Goal: Information Seeking & Learning: Learn about a topic

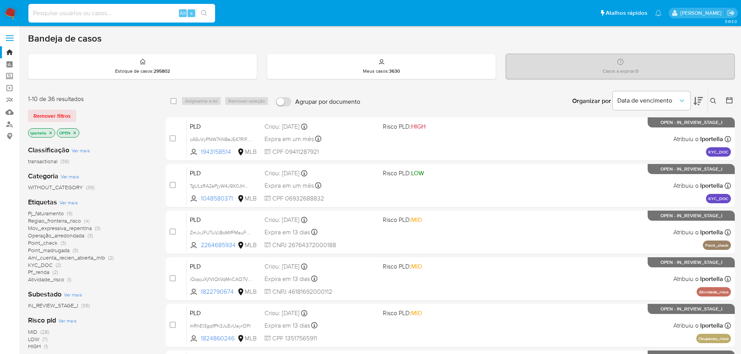
click at [81, 9] on input at bounding box center [121, 13] width 187 height 10
paste input "DqyLxezzjpBINiKhiqGhAWLf"
type input "DqyLxezzjpBINiKhiqGhAWLf"
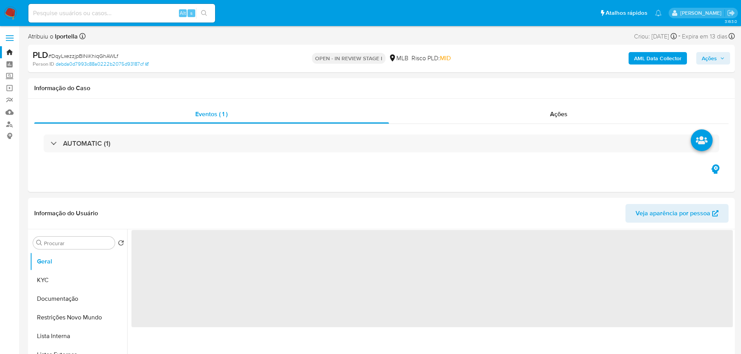
select select "10"
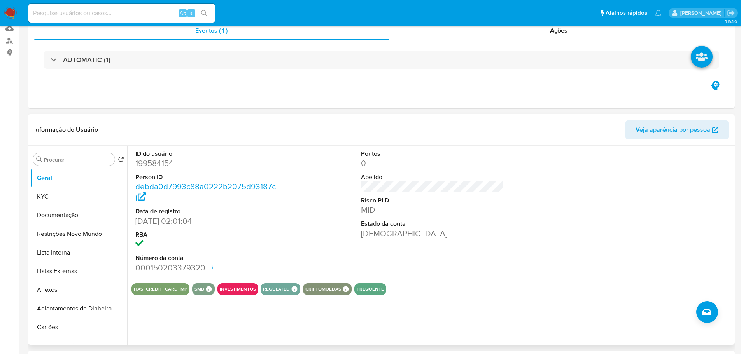
scroll to position [156, 0]
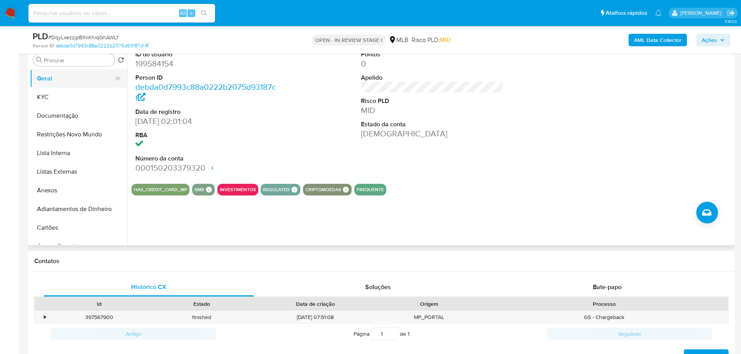
click at [51, 87] on button "Geral" at bounding box center [75, 78] width 91 height 19
click at [55, 94] on button "KYC" at bounding box center [75, 97] width 91 height 19
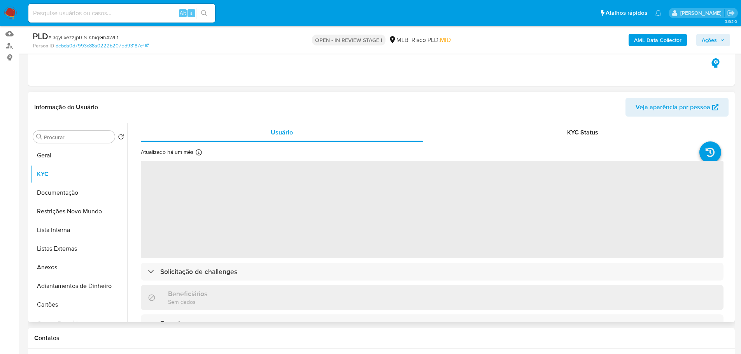
scroll to position [78, 0]
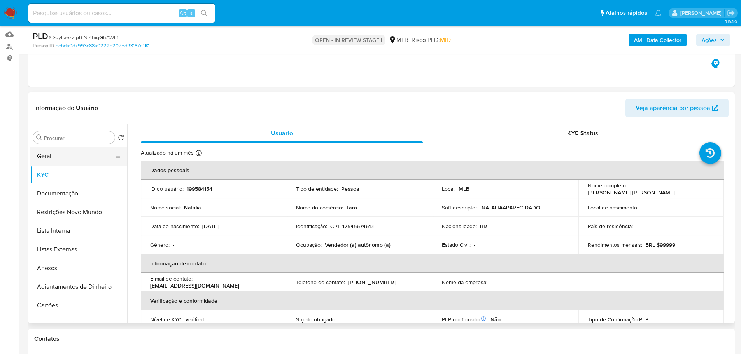
click at [51, 158] on button "Geral" at bounding box center [75, 156] width 91 height 19
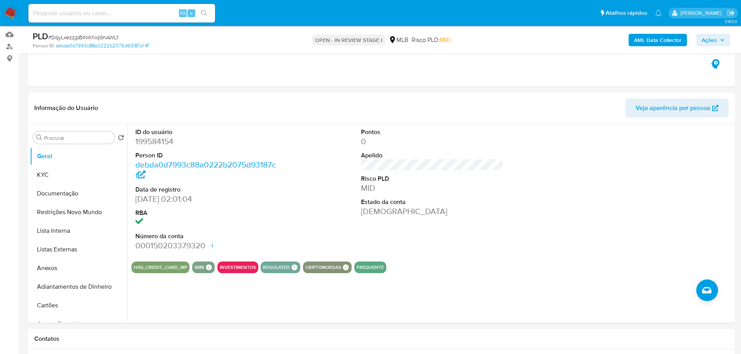
click at [78, 194] on button "Documentação" at bounding box center [75, 193] width 91 height 19
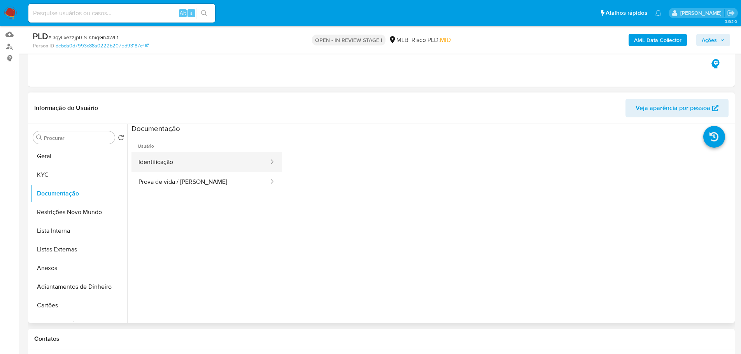
click at [182, 163] on button "Identificação" at bounding box center [200, 162] width 138 height 20
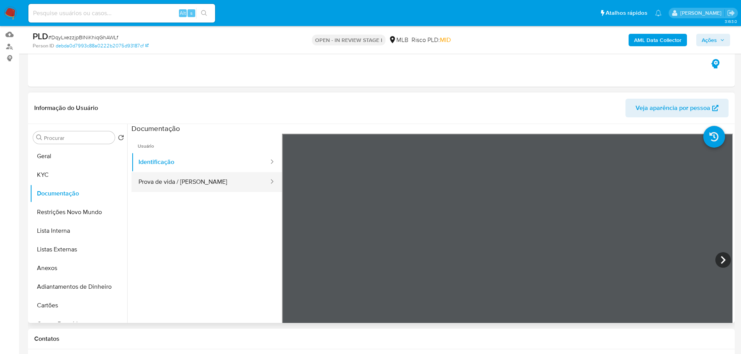
click at [182, 186] on button "Prova de vida / [PERSON_NAME]" at bounding box center [200, 182] width 138 height 20
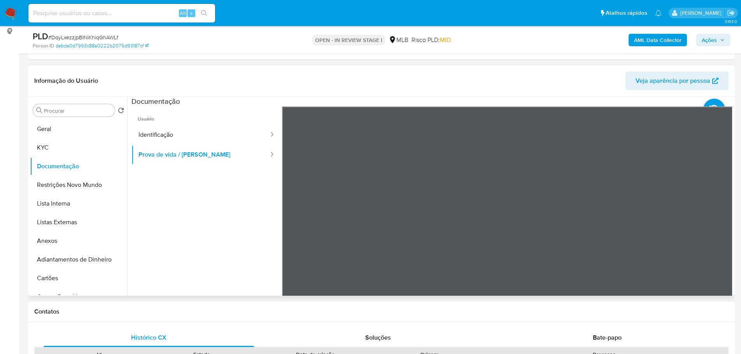
scroll to position [117, 0]
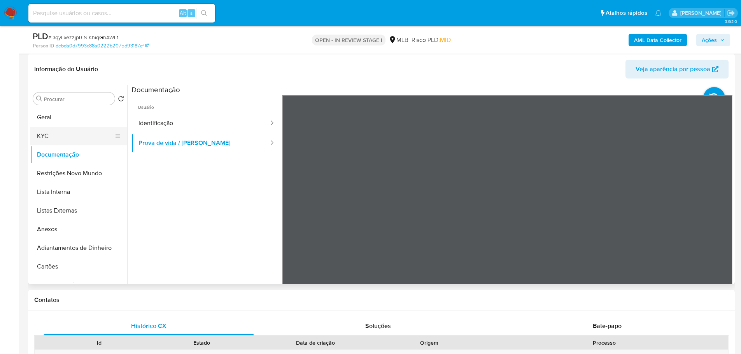
click at [60, 130] on button "KYC" at bounding box center [75, 136] width 91 height 19
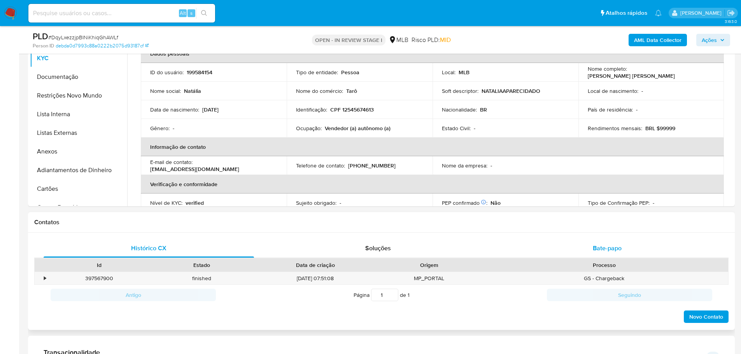
click at [613, 247] on span "Bate-papo" at bounding box center [607, 248] width 29 height 9
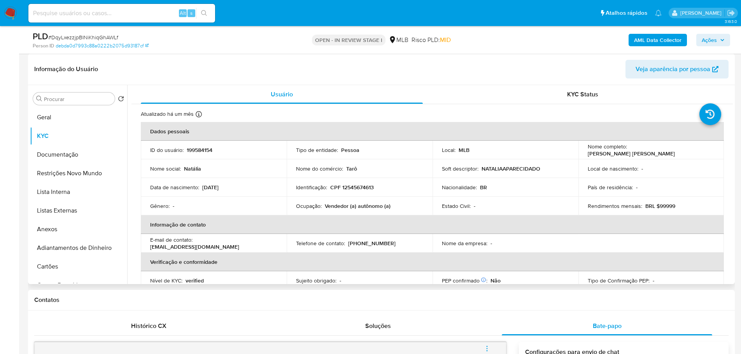
click at [368, 206] on p "Vendedor (a) autônomo (a)" at bounding box center [358, 206] width 66 height 7
copy p "autônomo"
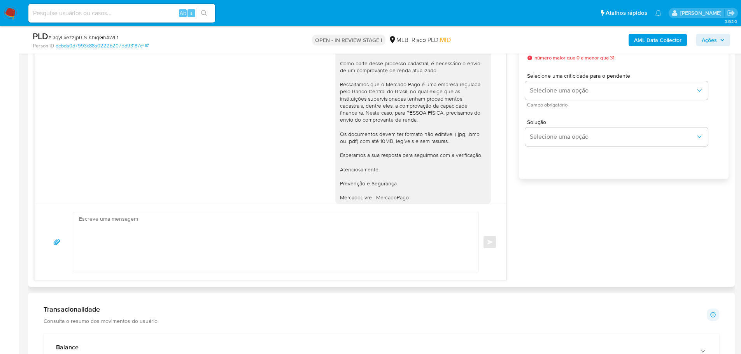
scroll to position [622, 0]
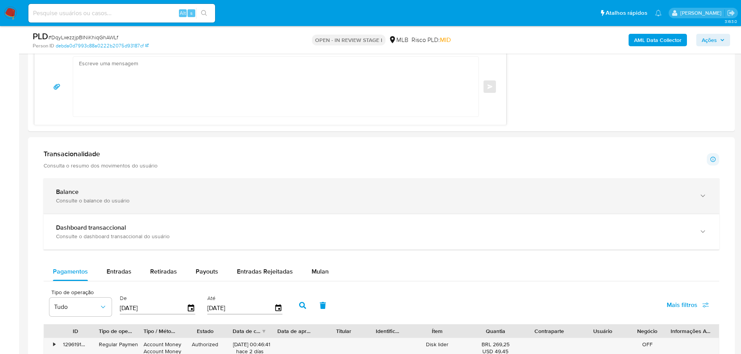
click at [114, 192] on div "Balance" at bounding box center [373, 192] width 635 height 8
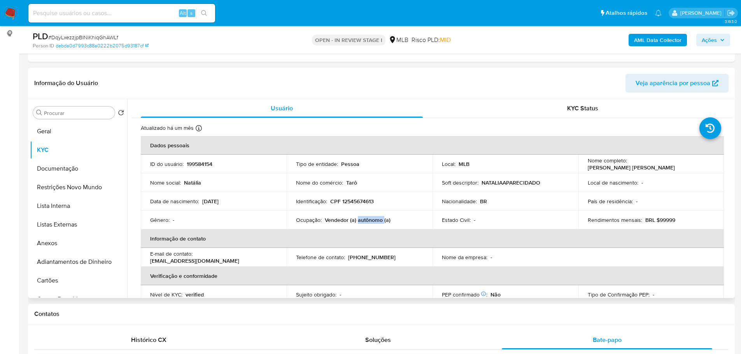
scroll to position [78, 0]
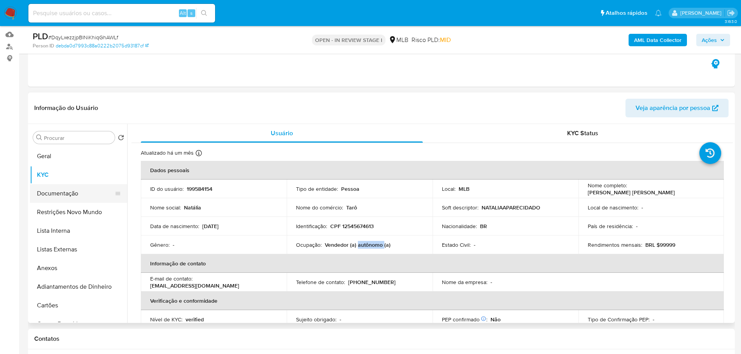
click at [54, 191] on button "Documentação" at bounding box center [75, 193] width 91 height 19
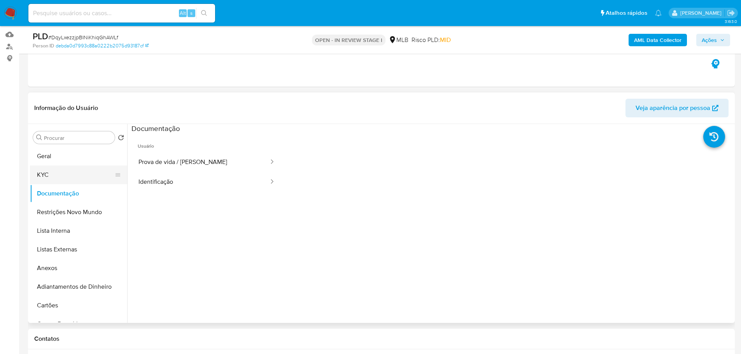
click at [45, 176] on button "KYC" at bounding box center [75, 175] width 91 height 19
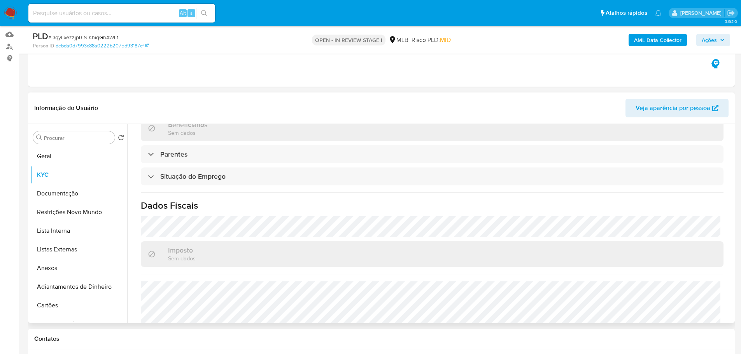
scroll to position [324, 0]
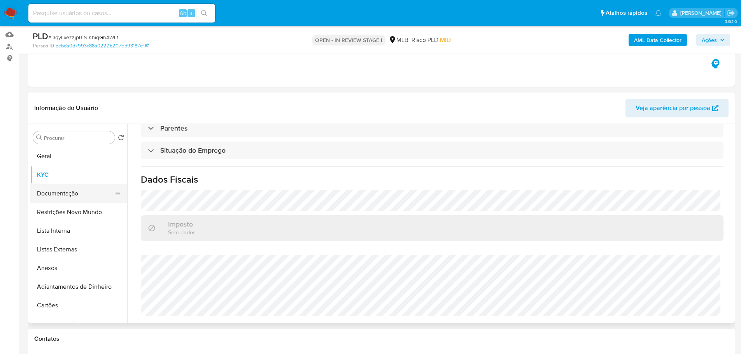
click at [68, 199] on button "Documentação" at bounding box center [75, 193] width 91 height 19
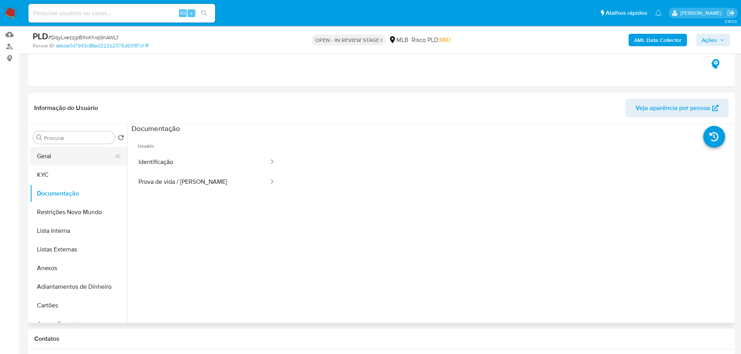
click at [68, 160] on button "Geral" at bounding box center [75, 156] width 91 height 19
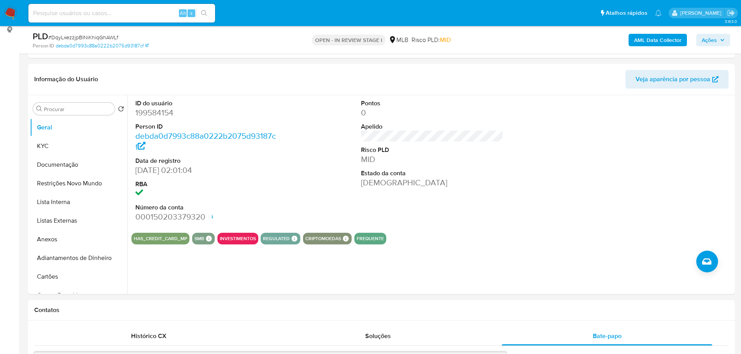
scroll to position [102, 0]
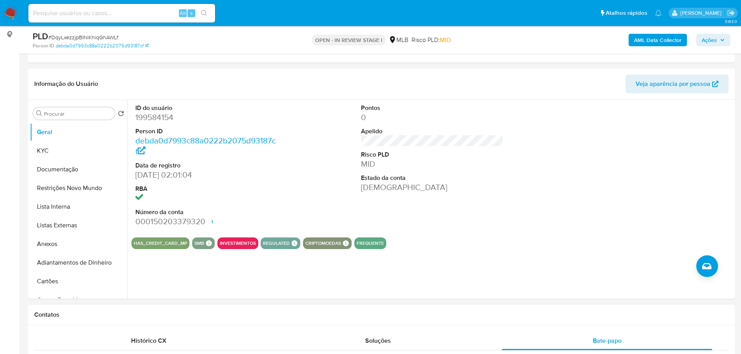
click at [110, 314] on h1 "Contatos" at bounding box center [381, 315] width 694 height 8
click at [52, 149] on button "KYC" at bounding box center [75, 151] width 91 height 19
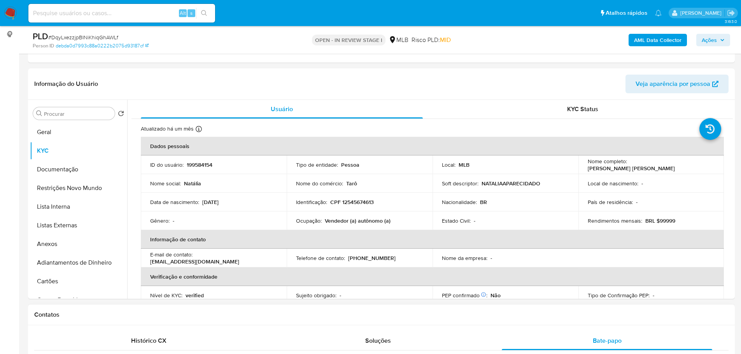
click at [104, 312] on h1 "Contatos" at bounding box center [381, 315] width 694 height 8
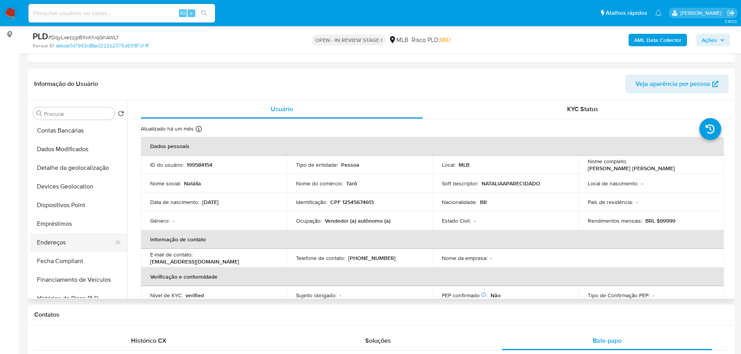
scroll to position [194, 0]
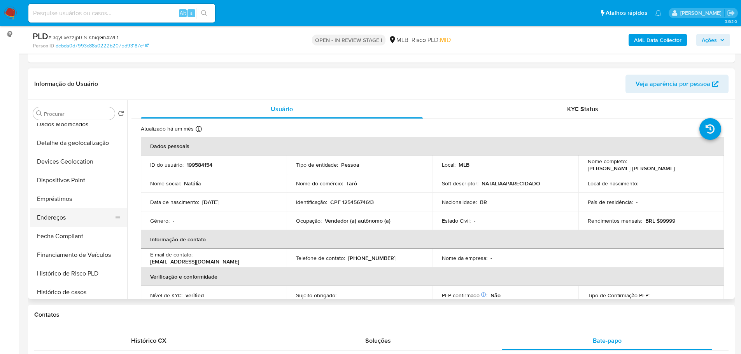
click at [72, 217] on button "Endereços" at bounding box center [75, 217] width 91 height 19
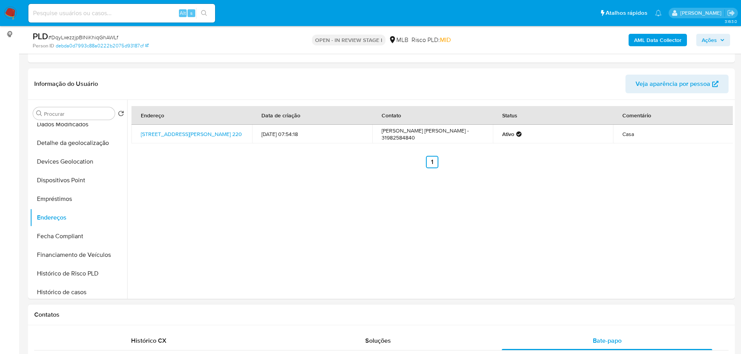
click at [173, 318] on h1 "Contatos" at bounding box center [381, 315] width 694 height 8
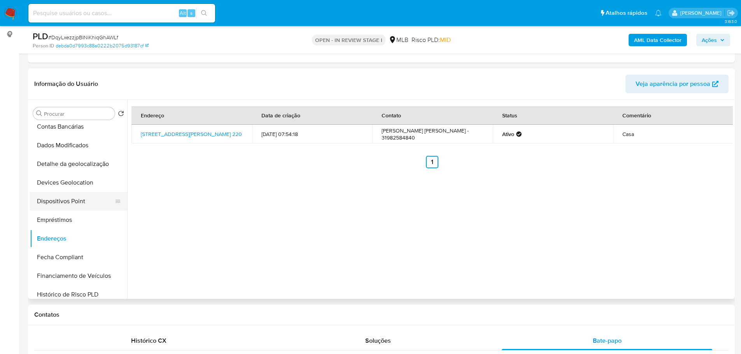
scroll to position [156, 0]
click at [74, 184] on button "Detalhe da geolocalização" at bounding box center [75, 182] width 91 height 19
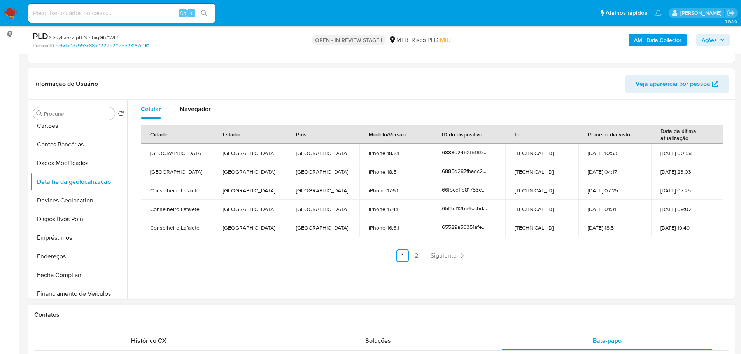
click at [117, 317] on h1 "Contatos" at bounding box center [381, 315] width 694 height 8
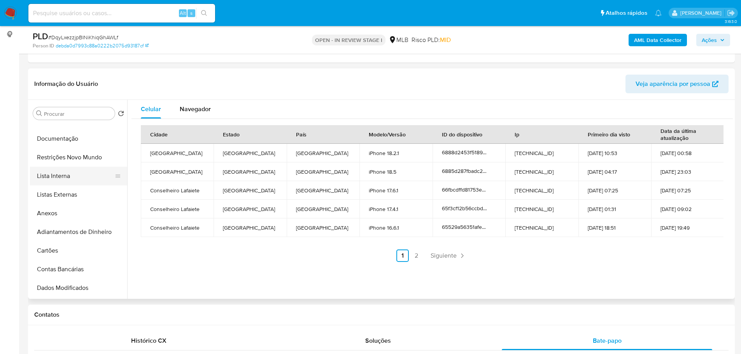
scroll to position [0, 0]
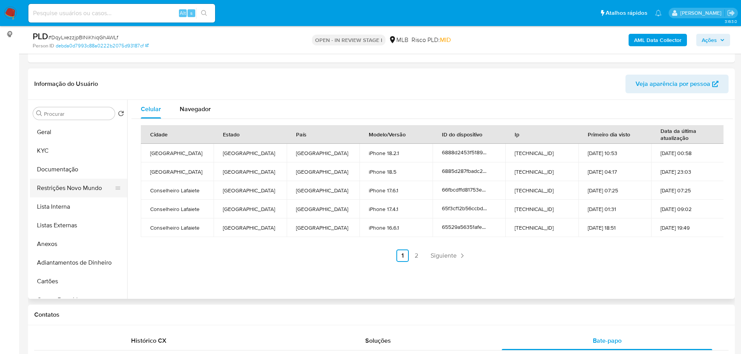
click at [72, 191] on button "Restrições Novo Mundo" at bounding box center [75, 188] width 91 height 19
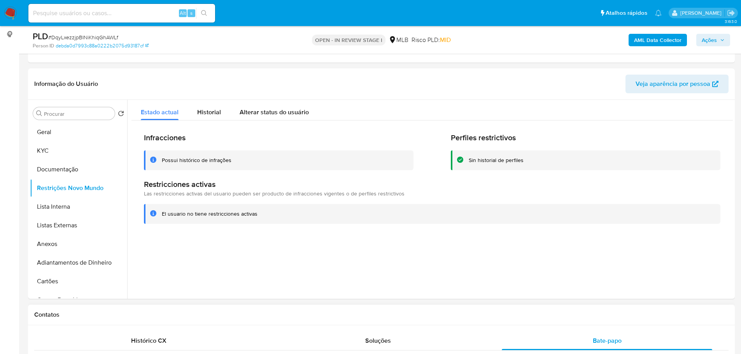
click at [162, 317] on h1 "Contatos" at bounding box center [381, 315] width 694 height 8
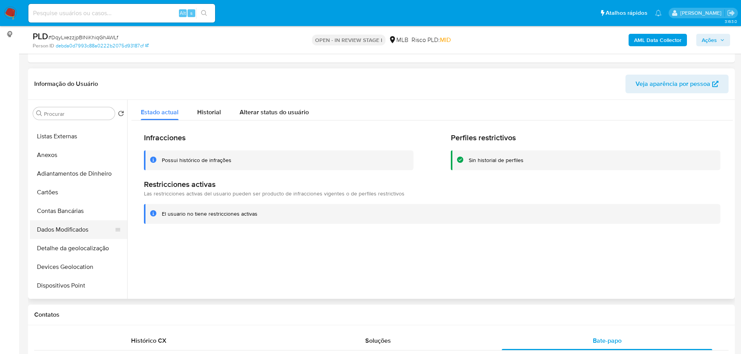
scroll to position [117, 0]
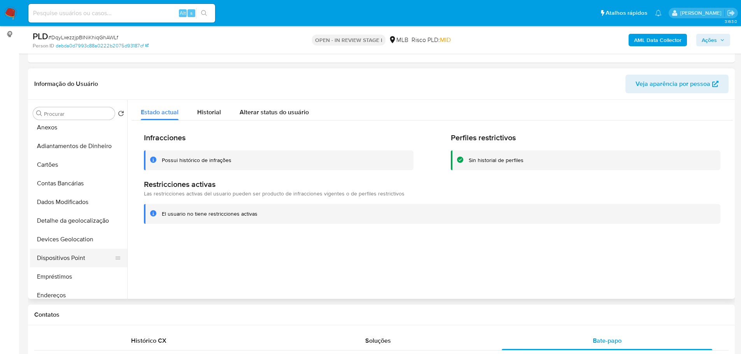
click at [81, 254] on button "Dispositivos Point" at bounding box center [75, 258] width 91 height 19
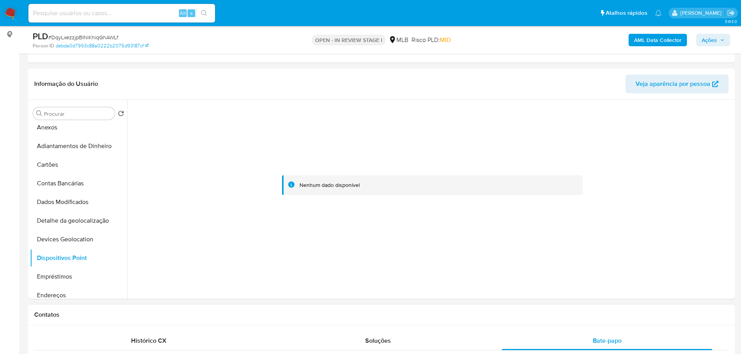
click at [286, 316] on h1 "Contatos" at bounding box center [381, 315] width 694 height 8
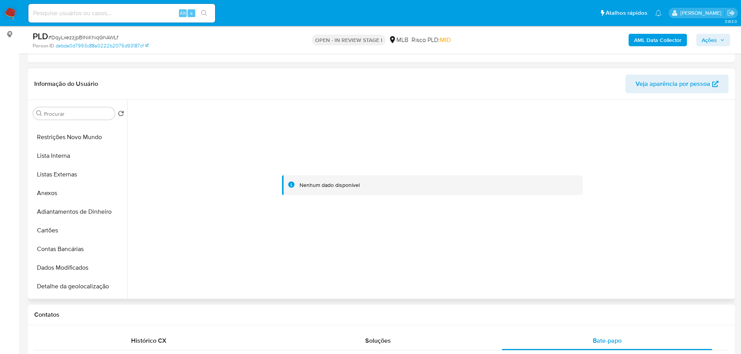
scroll to position [0, 0]
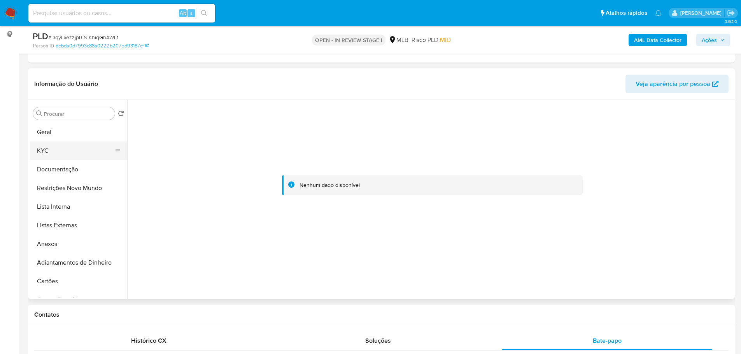
click at [63, 152] on button "KYC" at bounding box center [75, 151] width 91 height 19
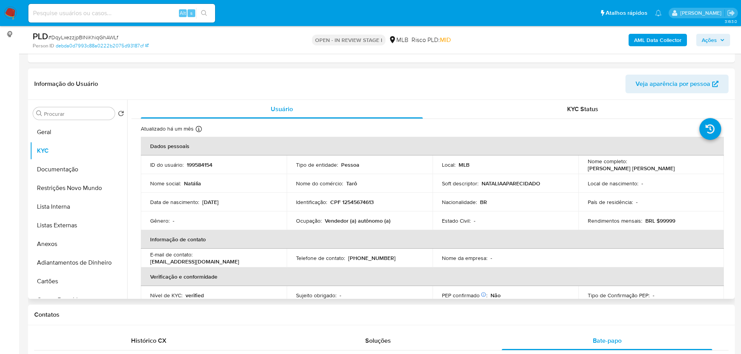
click at [362, 205] on p "CPF 12545674613" at bounding box center [352, 202] width 44 height 7
copy p "12545674613"
drag, startPoint x: 676, startPoint y: 166, endPoint x: 585, endPoint y: 166, distance: 91.0
click at [588, 166] on div "Nome completo : Natalia Aparecida Domingas Ferreira" at bounding box center [651, 165] width 127 height 14
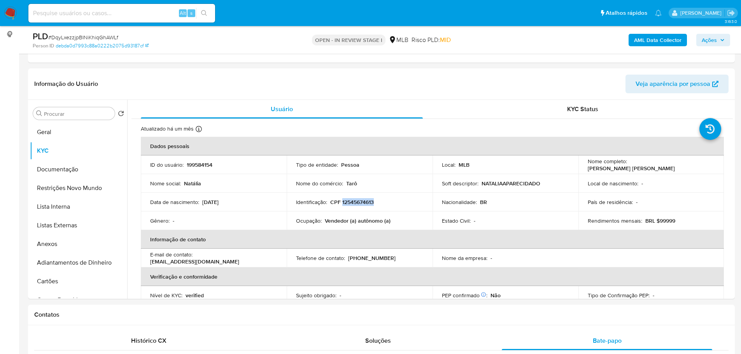
copy p "Natalia Aparecida Domingas Ferreira"
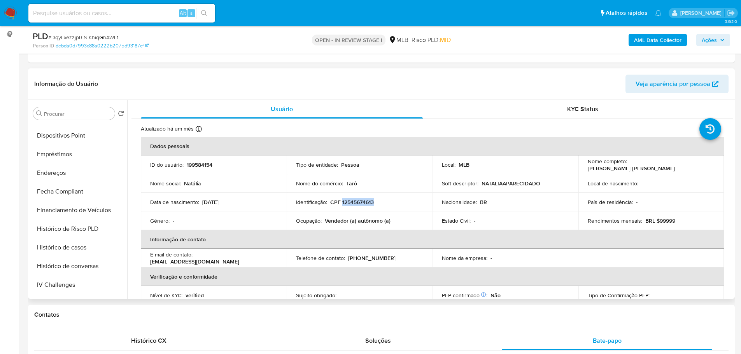
scroll to position [350, 0]
click at [80, 137] on button "Histórico de casos" at bounding box center [75, 137] width 91 height 19
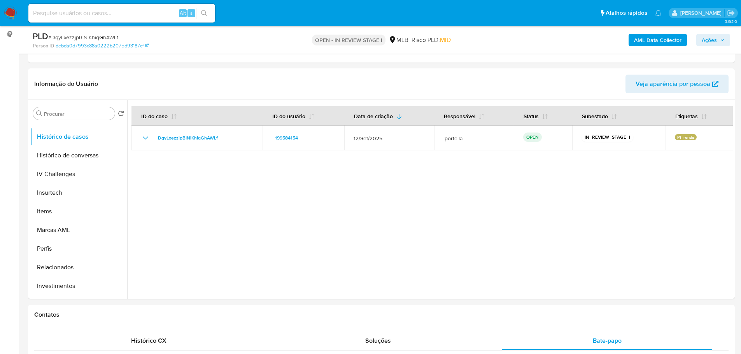
click at [666, 33] on div "AML Data Collector Ações" at bounding box center [615, 40] width 230 height 18
click at [668, 40] on b "AML Data Collector" at bounding box center [657, 40] width 47 height 12
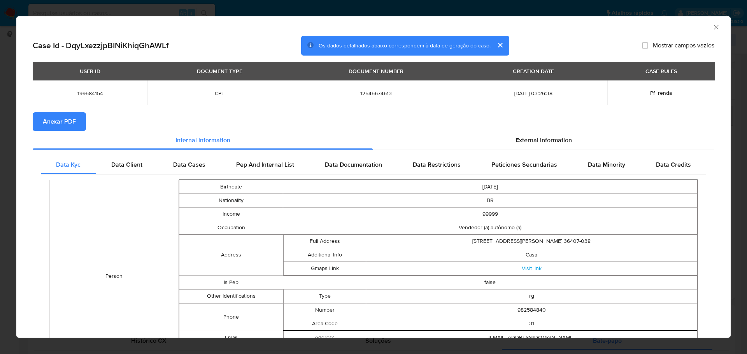
click at [79, 121] on button "Anexar PDF" at bounding box center [59, 121] width 53 height 19
click at [712, 30] on icon "Fechar a janela" at bounding box center [716, 27] width 8 height 8
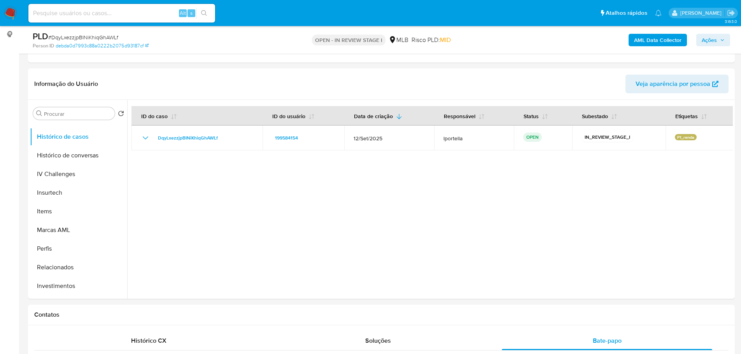
click at [655, 42] on b "AML Data Collector" at bounding box center [657, 40] width 47 height 12
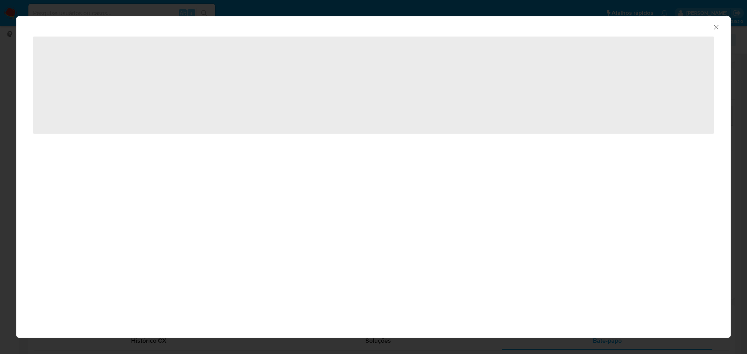
click at [716, 28] on icon "Fechar a janela" at bounding box center [716, 27] width 4 height 4
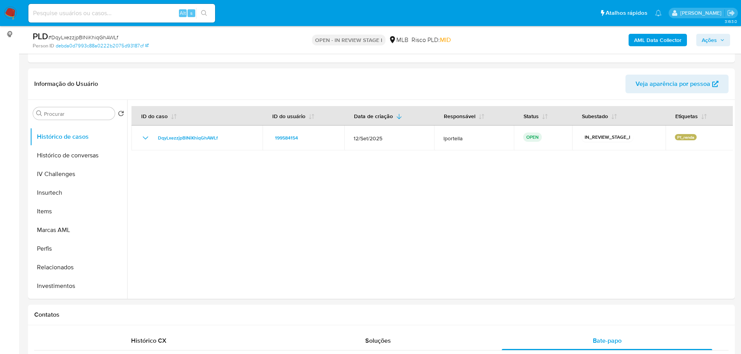
drag, startPoint x: 724, startPoint y: 39, endPoint x: 704, endPoint y: 45, distance: 20.9
click at [723, 39] on icon "button" at bounding box center [722, 40] width 5 height 5
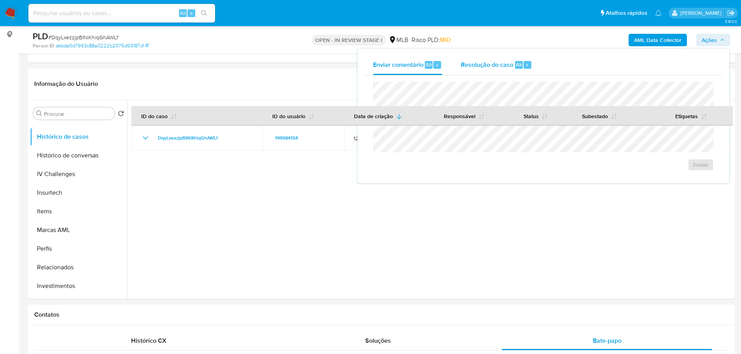
click at [506, 63] on span "Resolução do caso" at bounding box center [487, 64] width 53 height 9
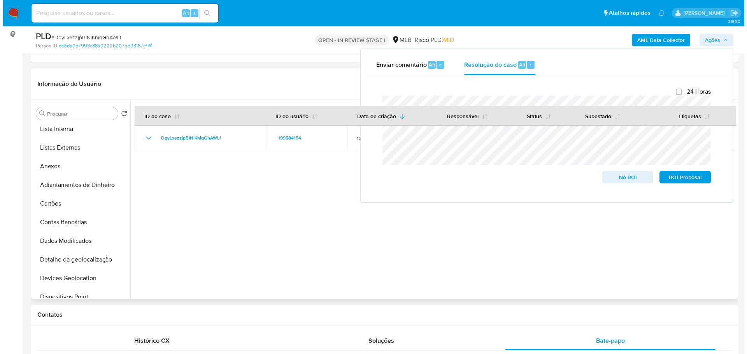
scroll to position [0, 0]
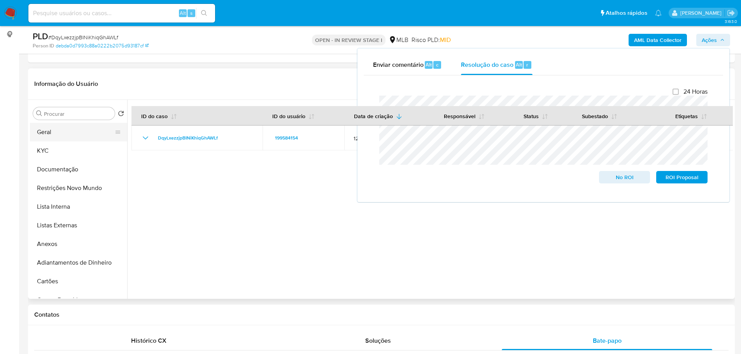
click at [57, 131] on button "Geral" at bounding box center [75, 132] width 91 height 19
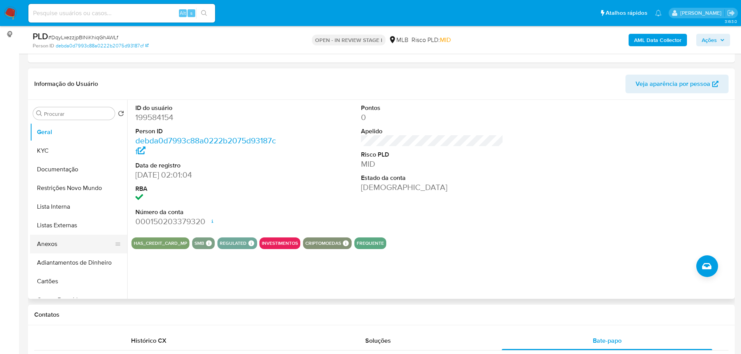
drag, startPoint x: 54, startPoint y: 247, endPoint x: 50, endPoint y: 249, distance: 4.0
click at [54, 247] on button "Anexos" at bounding box center [75, 244] width 91 height 19
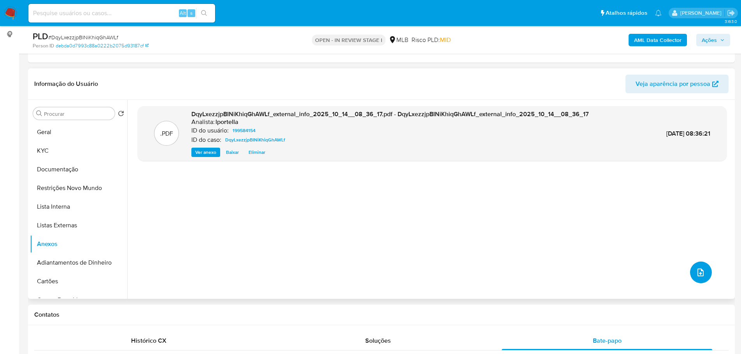
click at [696, 272] on icon "upload-file" at bounding box center [700, 272] width 9 height 9
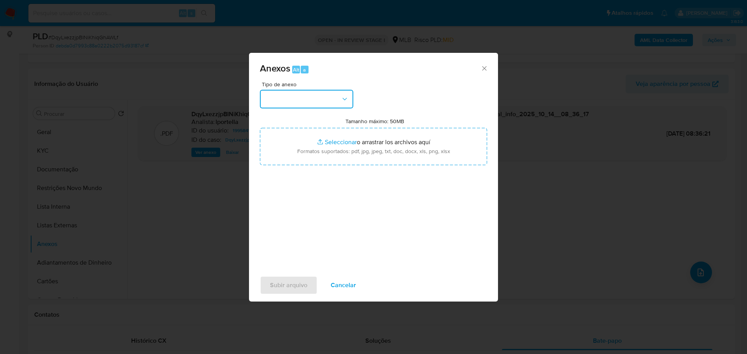
click at [307, 99] on button "button" at bounding box center [306, 99] width 93 height 19
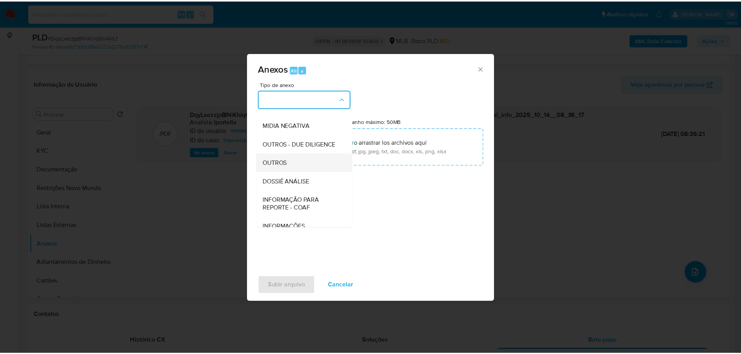
scroll to position [120, 0]
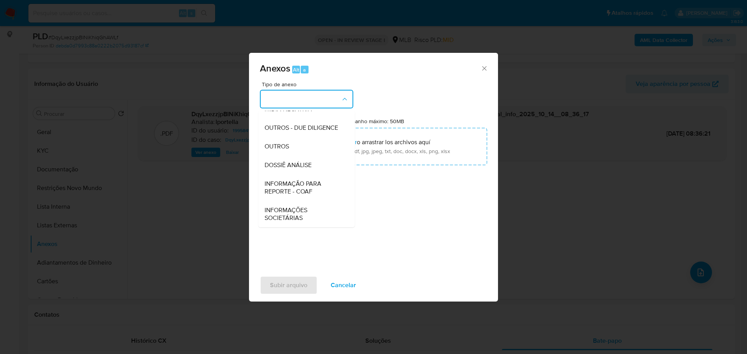
drag, startPoint x: 299, startPoint y: 144, endPoint x: 28, endPoint y: 145, distance: 271.5
click at [299, 144] on div "OUTROS" at bounding box center [304, 146] width 79 height 19
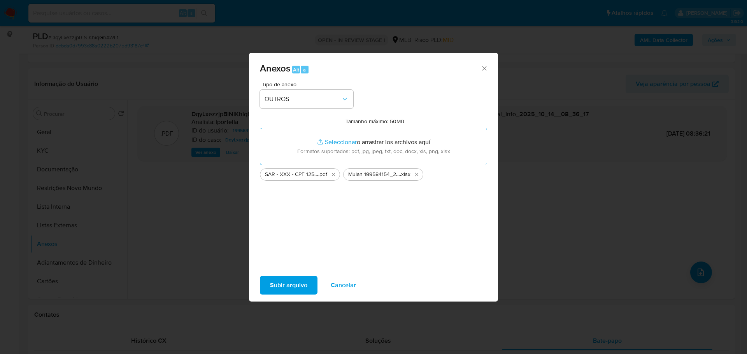
drag, startPoint x: 309, startPoint y: 146, endPoint x: 293, endPoint y: 286, distance: 141.3
click at [293, 286] on span "Subir arquivo" at bounding box center [288, 285] width 37 height 17
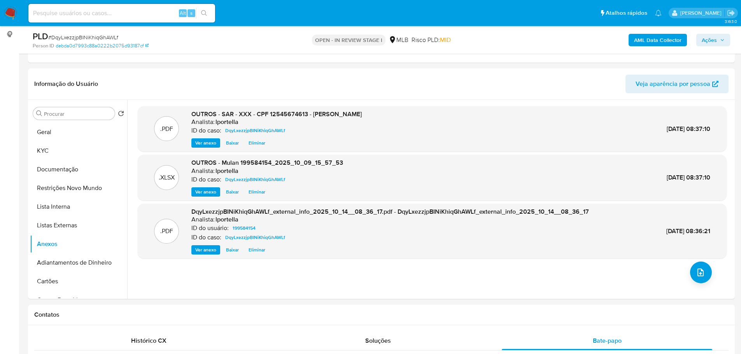
click at [717, 38] on span "Ações" at bounding box center [709, 40] width 15 height 12
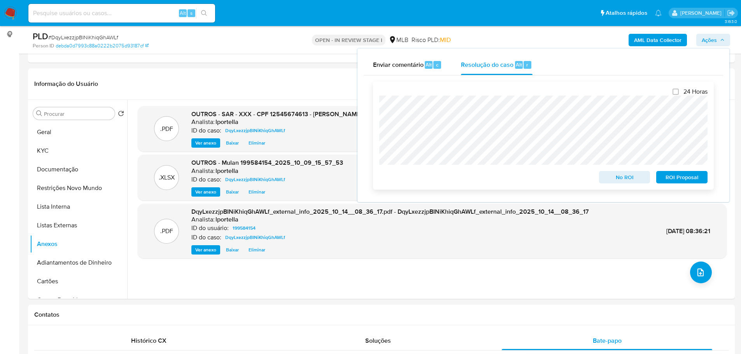
click at [668, 178] on span "ROI Proposal" at bounding box center [682, 177] width 40 height 11
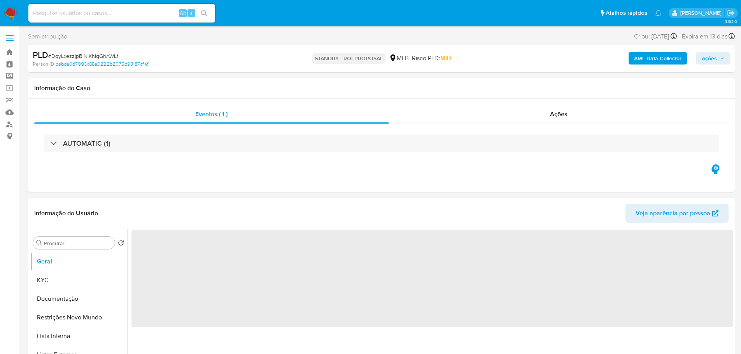
select select "10"
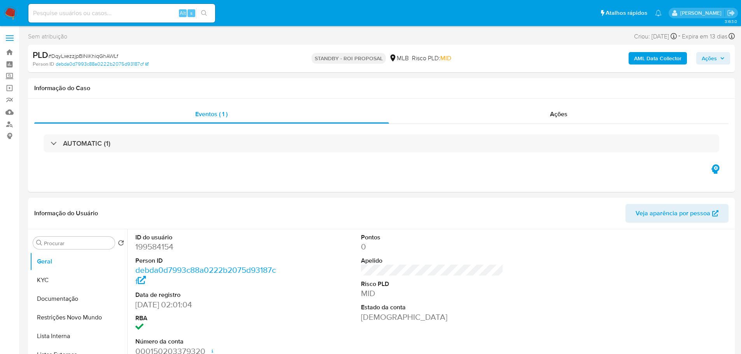
click at [106, 54] on span "# DqyLxezzjpBINiKhiqGhAWLf" at bounding box center [83, 56] width 70 height 8
copy span "DqyLxezzjpBINiKhiqGhAWLf"
click at [10, 11] on img at bounding box center [10, 13] width 13 height 13
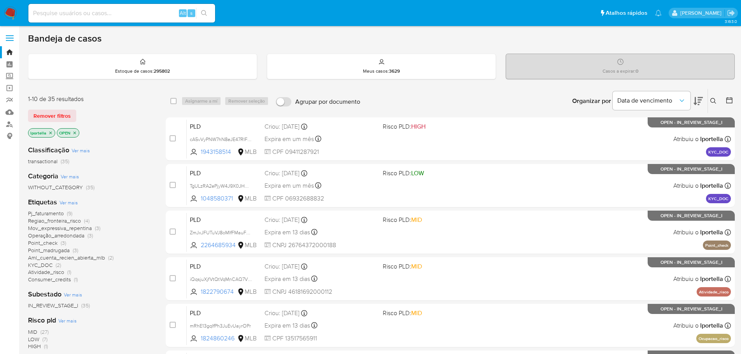
click at [119, 11] on input at bounding box center [121, 13] width 187 height 10
paste input "UvjTEm70lKyAKugNCALbR4DW"
type input "UvjTEm70lKyAKugNCALbR4DW"
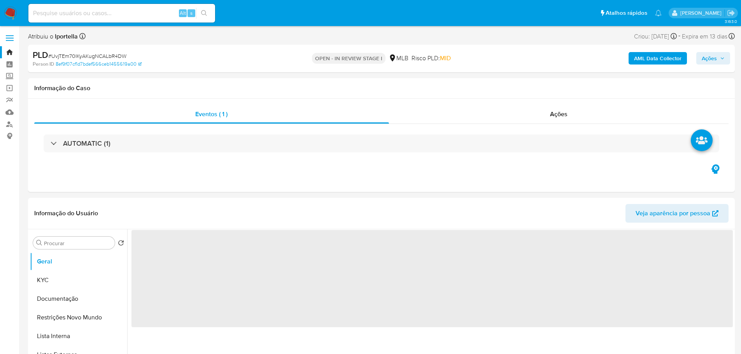
select select "10"
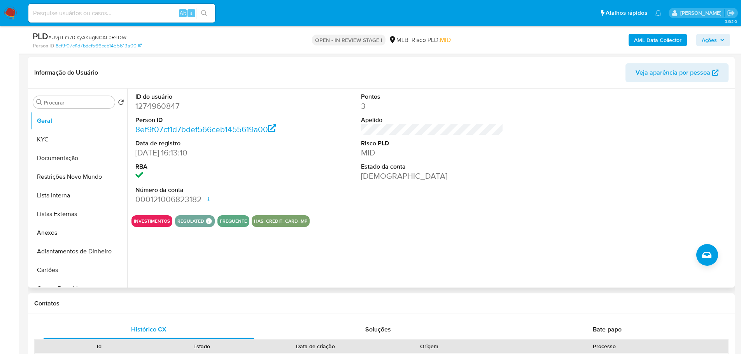
scroll to position [156, 0]
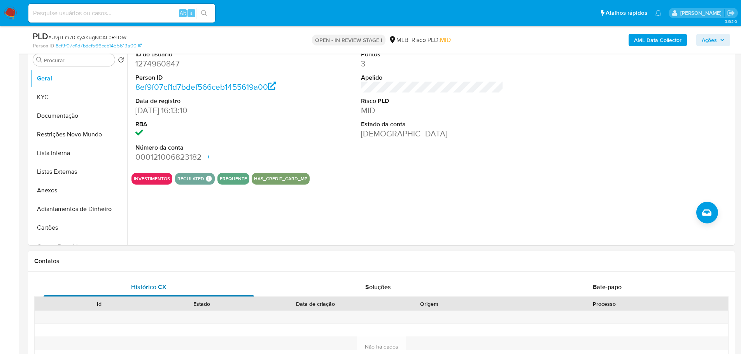
click at [97, 279] on div "Histórico CX" at bounding box center [149, 287] width 210 height 19
click at [40, 119] on button "Documentação" at bounding box center [75, 116] width 91 height 19
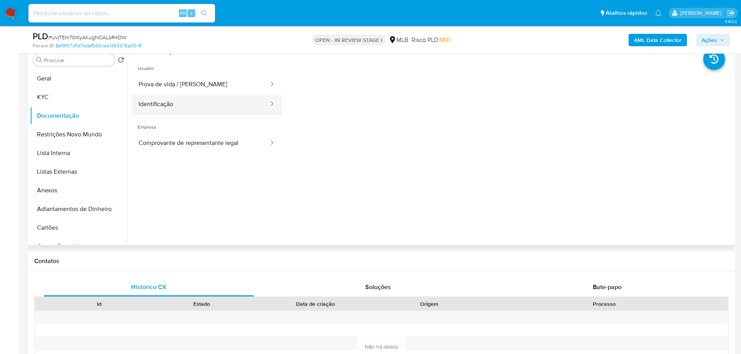
click at [247, 100] on button "Identificação" at bounding box center [200, 105] width 138 height 20
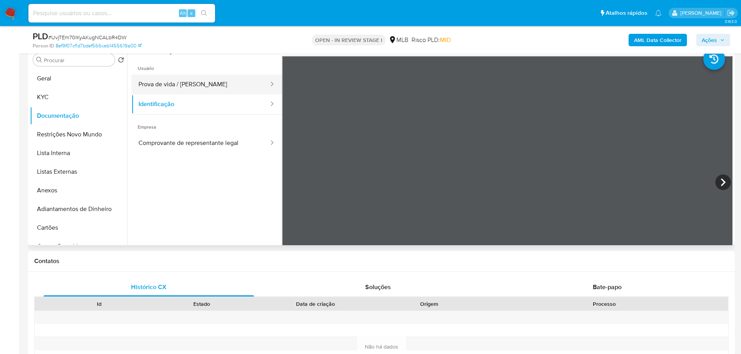
click at [245, 83] on button "Prova de vida / Selfie" at bounding box center [200, 85] width 138 height 20
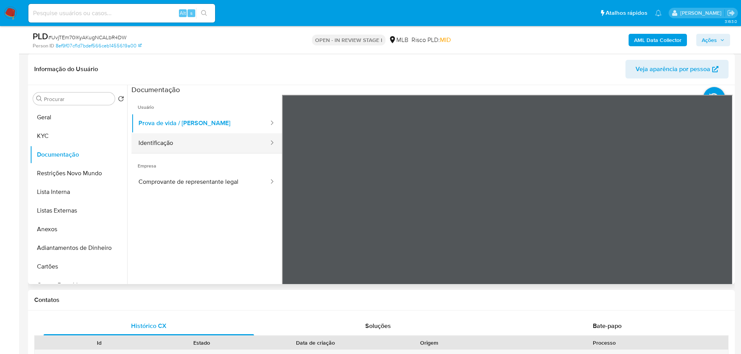
click at [186, 147] on button "Identificação" at bounding box center [200, 143] width 138 height 20
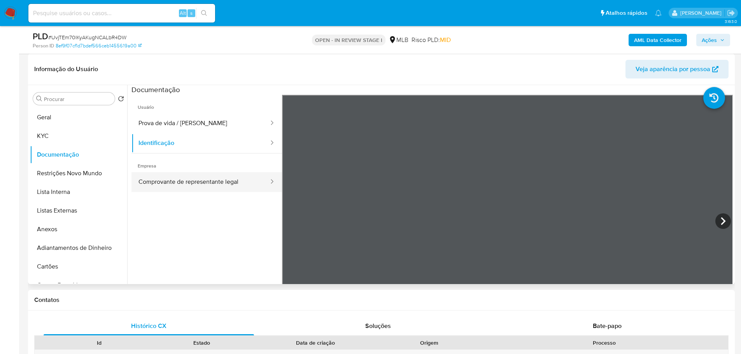
click at [212, 180] on button "Comprovante de representante legal" at bounding box center [200, 182] width 138 height 20
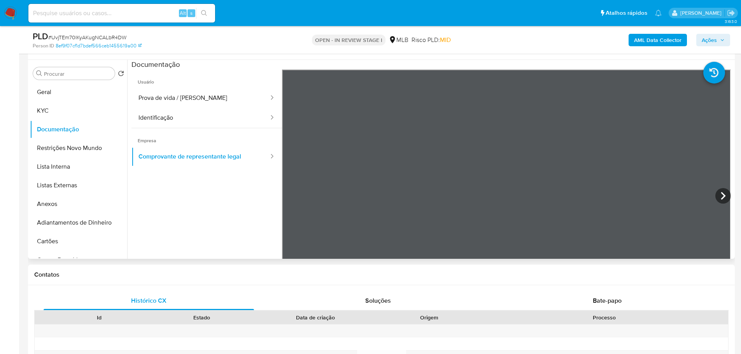
scroll to position [156, 0]
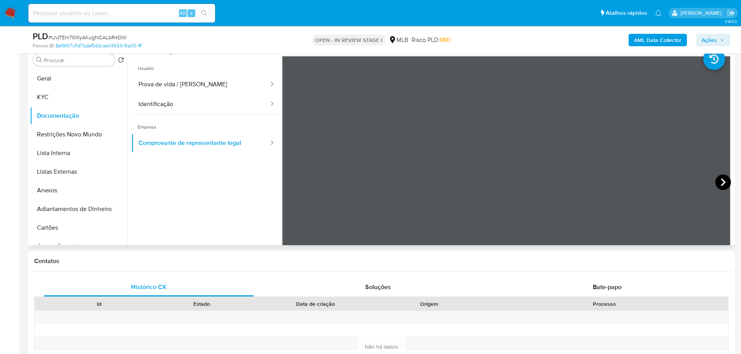
click at [715, 180] on icon at bounding box center [723, 183] width 16 height 16
click at [293, 182] on icon at bounding box center [292, 183] width 16 height 16
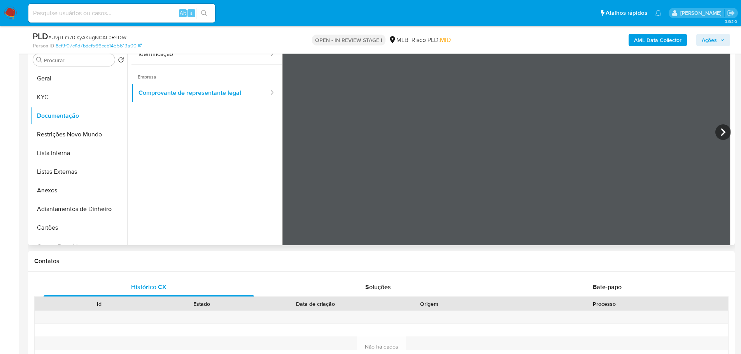
scroll to position [68, 0]
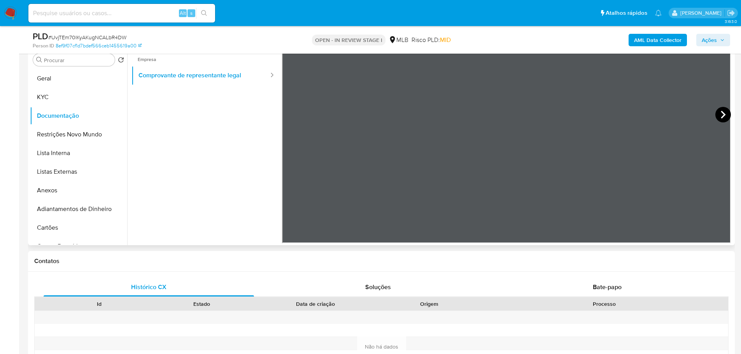
click at [723, 109] on icon at bounding box center [723, 115] width 16 height 16
click at [293, 115] on icon at bounding box center [292, 115] width 16 height 16
click at [723, 114] on icon at bounding box center [723, 115] width 16 height 16
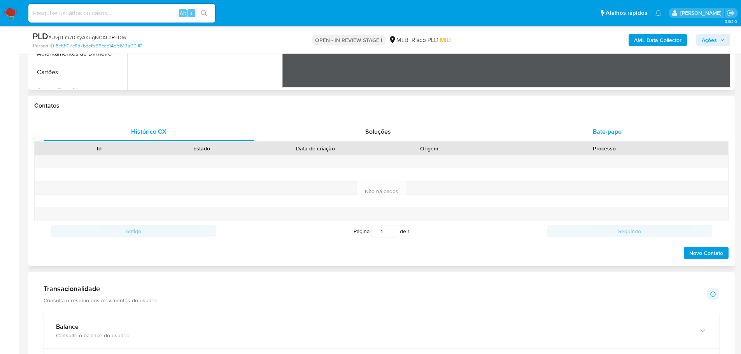
scroll to position [39, 0]
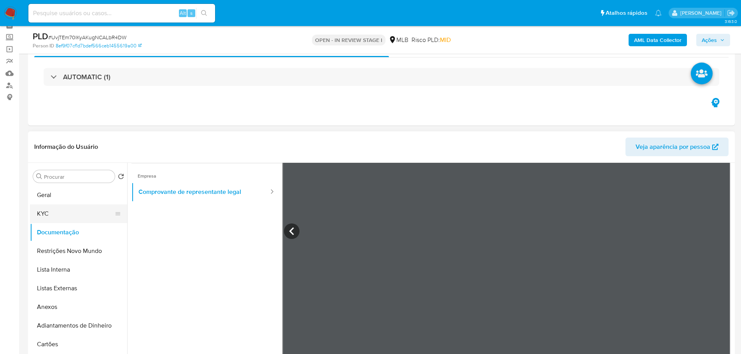
click at [60, 219] on button "KYC" at bounding box center [75, 214] width 91 height 19
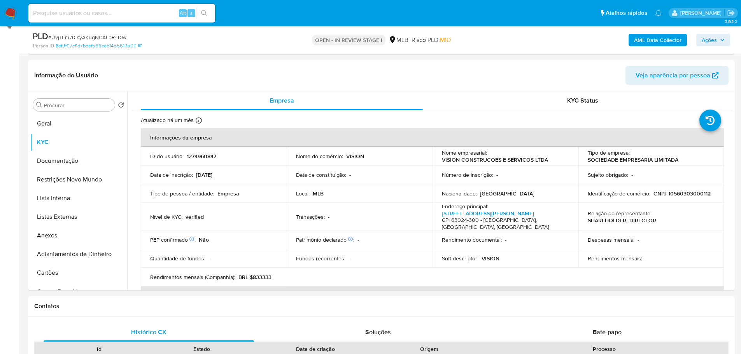
scroll to position [156, 0]
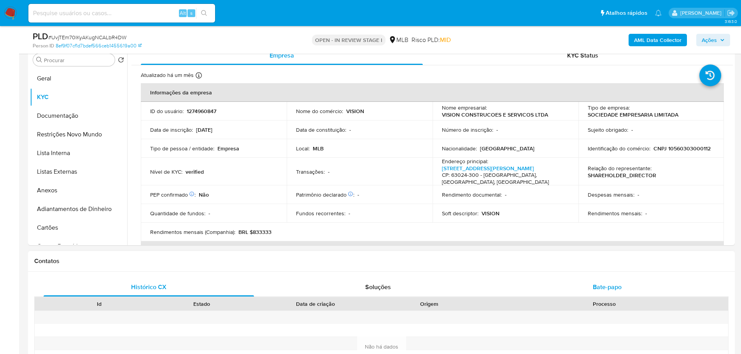
click at [585, 286] on div "Bate-papo" at bounding box center [607, 287] width 210 height 19
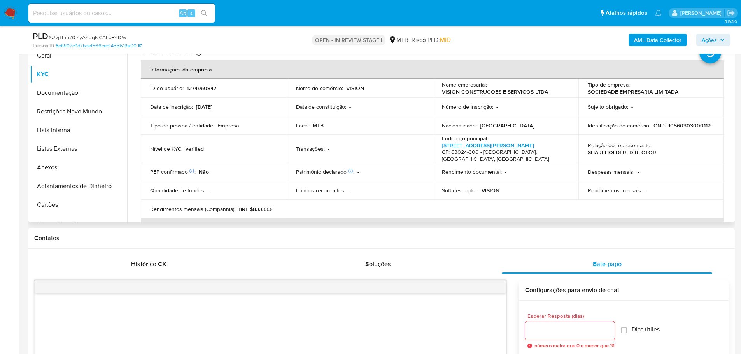
scroll to position [78, 0]
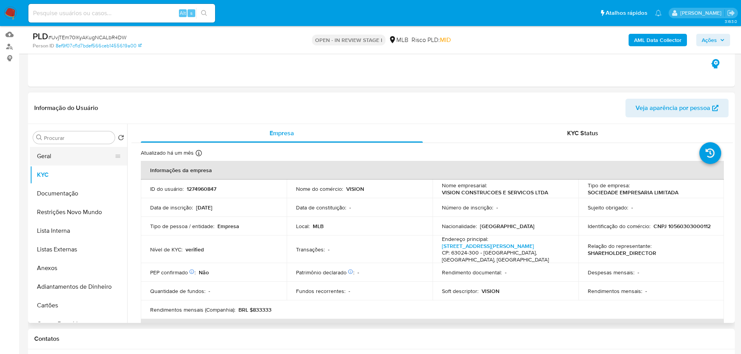
drag, startPoint x: 56, startPoint y: 152, endPoint x: 47, endPoint y: 158, distance: 11.0
click at [56, 152] on button "Geral" at bounding box center [75, 156] width 91 height 19
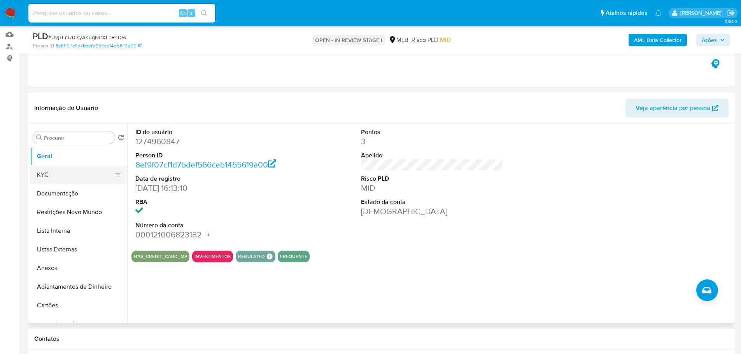
drag, startPoint x: 70, startPoint y: 178, endPoint x: 86, endPoint y: 183, distance: 16.0
click at [71, 179] on button "KYC" at bounding box center [75, 175] width 91 height 19
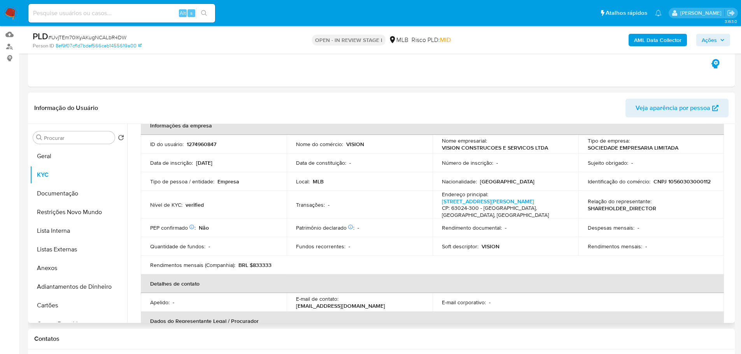
scroll to position [0, 0]
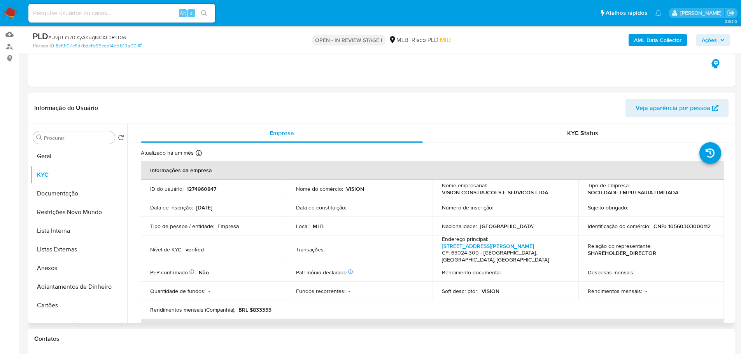
click at [671, 227] on p "CNPJ 10560303000112" at bounding box center [681, 226] width 57 height 7
copy p "10560303000112"
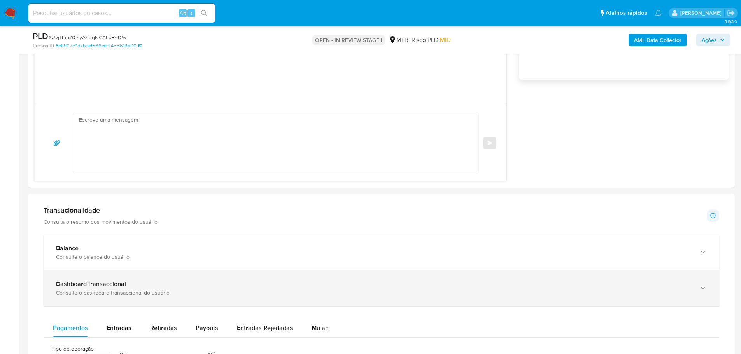
scroll to position [661, 0]
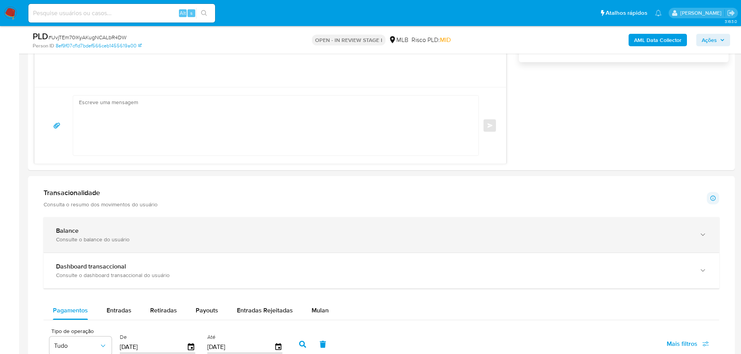
click at [120, 232] on div "Balance" at bounding box center [373, 231] width 635 height 8
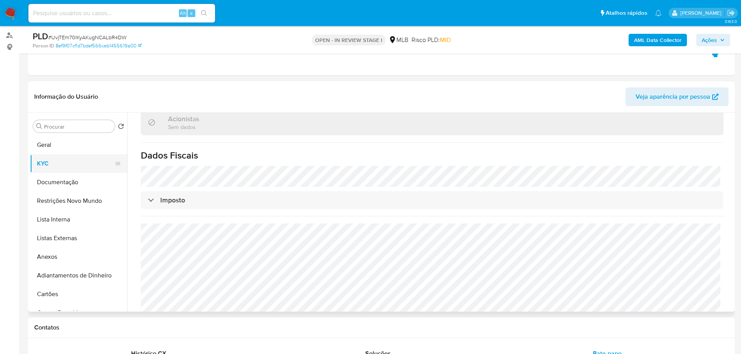
scroll to position [39, 0]
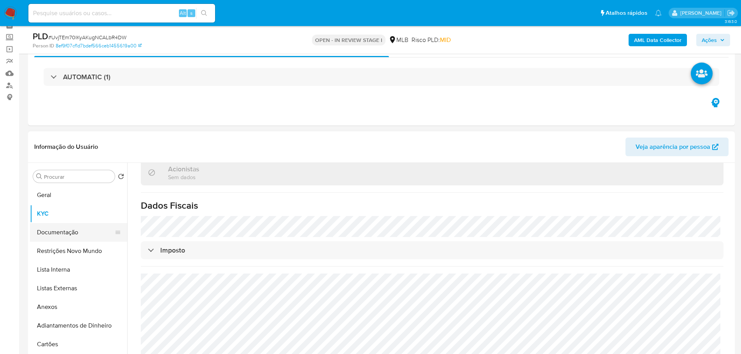
click at [64, 226] on button "Documentação" at bounding box center [75, 232] width 91 height 19
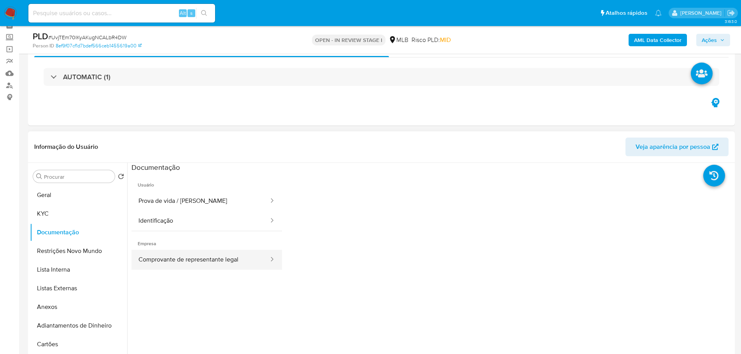
click at [168, 261] on button "Comprovante de representante legal" at bounding box center [200, 260] width 138 height 20
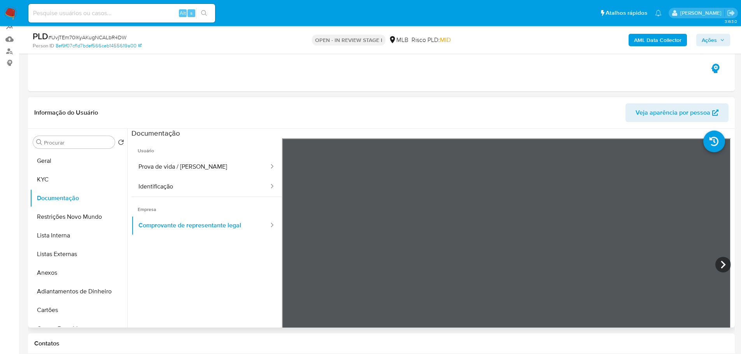
scroll to position [117, 0]
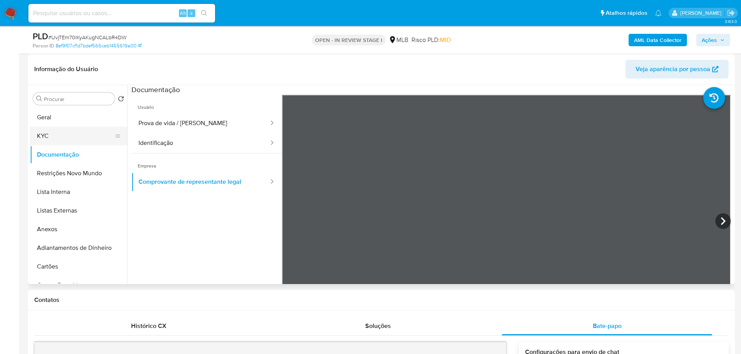
click at [65, 140] on button "KYC" at bounding box center [75, 136] width 91 height 19
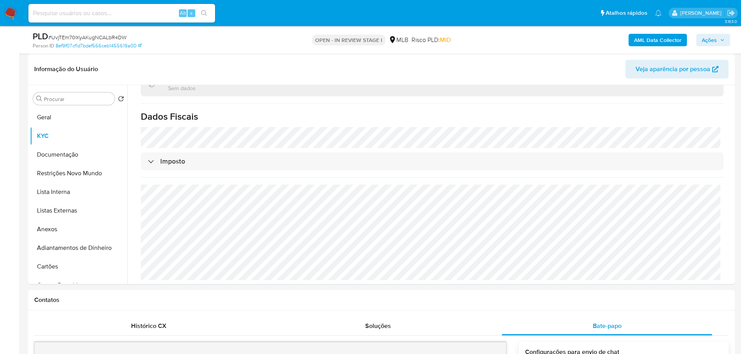
scroll to position [444, 0]
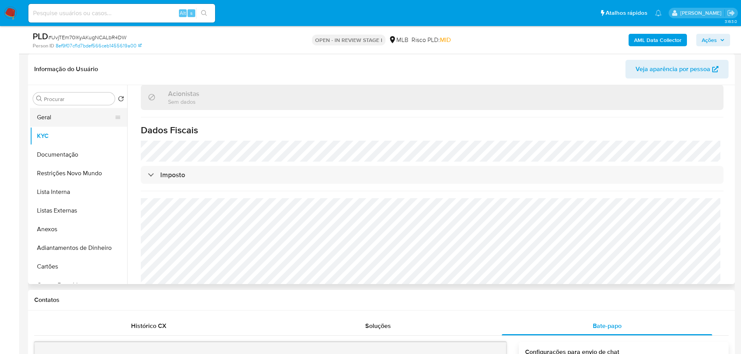
click at [57, 121] on button "Geral" at bounding box center [75, 117] width 91 height 19
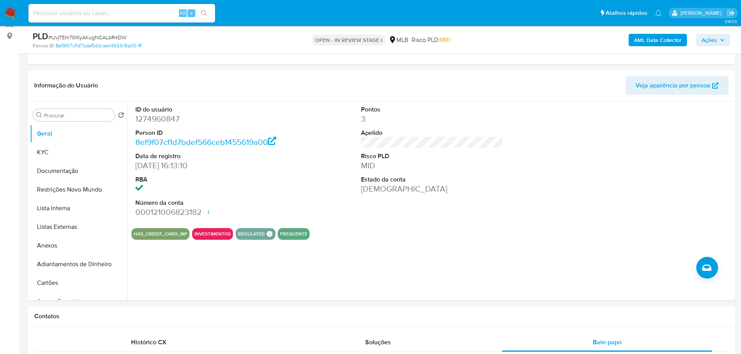
scroll to position [95, 0]
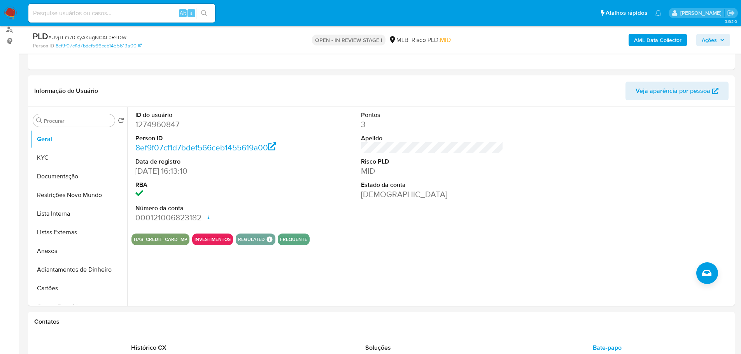
drag, startPoint x: 123, startPoint y: 324, endPoint x: 112, endPoint y: 307, distance: 20.3
click at [123, 324] on h1 "Contatos" at bounding box center [381, 322] width 694 height 8
click at [42, 156] on button "KYC" at bounding box center [75, 158] width 91 height 19
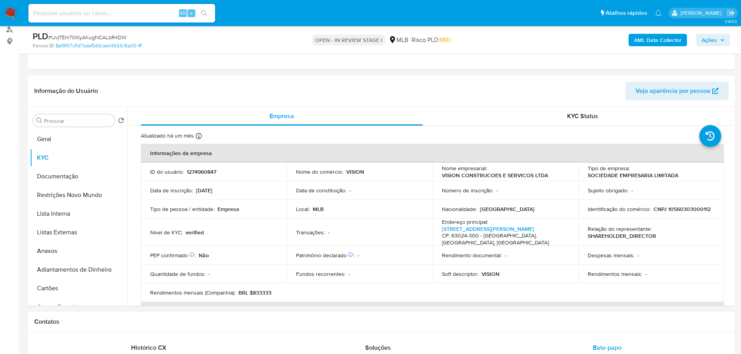
click at [103, 322] on h1 "Contatos" at bounding box center [381, 322] width 694 height 8
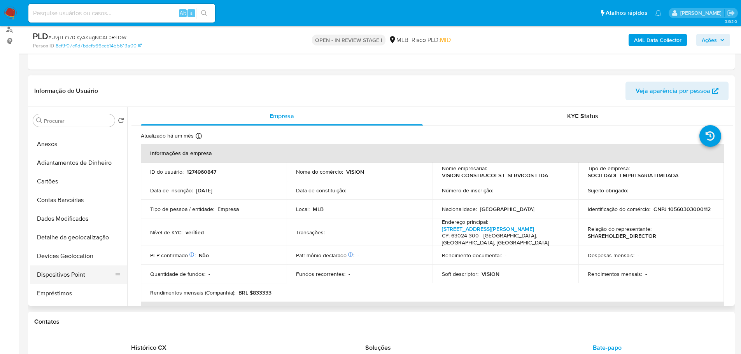
scroll to position [156, 0]
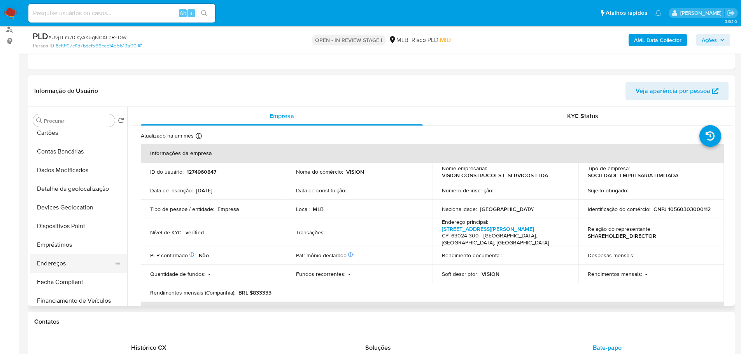
click at [66, 260] on button "Endereços" at bounding box center [75, 263] width 91 height 19
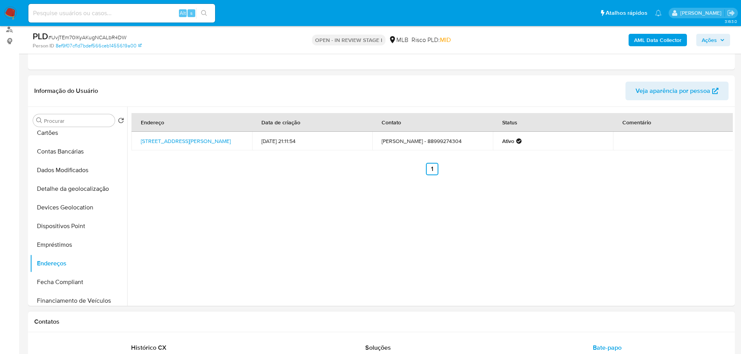
drag, startPoint x: 196, startPoint y: 323, endPoint x: 180, endPoint y: 313, distance: 18.3
click at [196, 323] on h1 "Contatos" at bounding box center [381, 322] width 694 height 8
click at [81, 193] on button "Detalhe da geolocalização" at bounding box center [75, 189] width 91 height 19
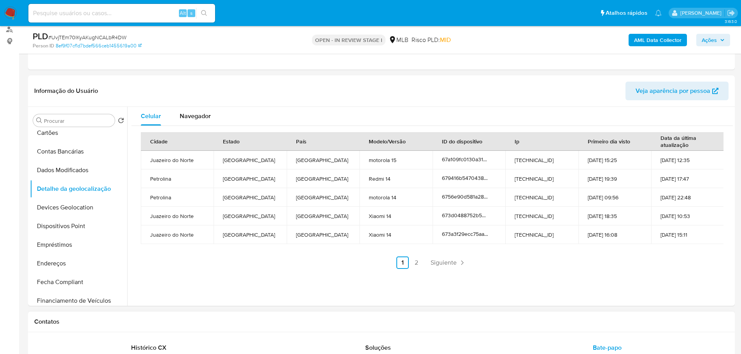
click at [76, 325] on h1 "Contatos" at bounding box center [381, 322] width 694 height 8
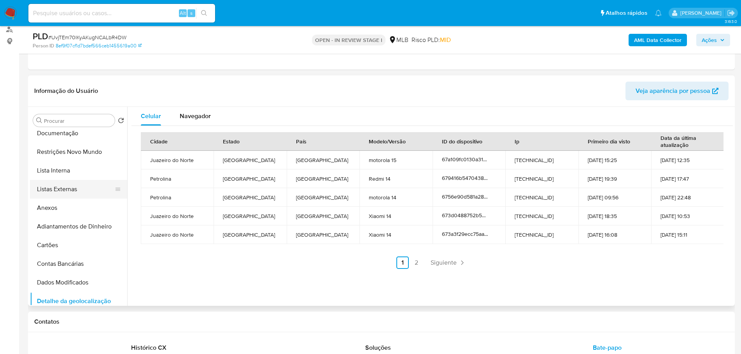
scroll to position [0, 0]
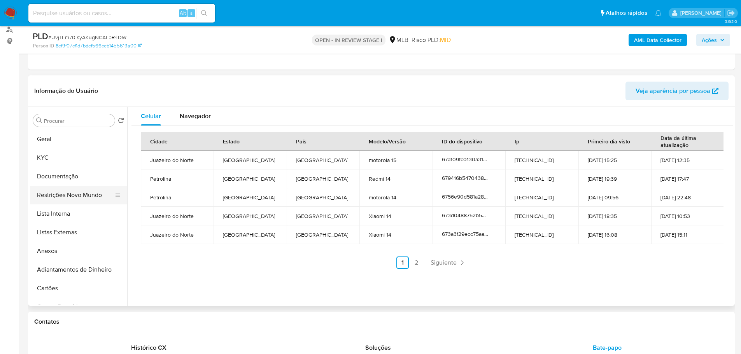
click at [78, 194] on button "Restrições Novo Mundo" at bounding box center [75, 195] width 91 height 19
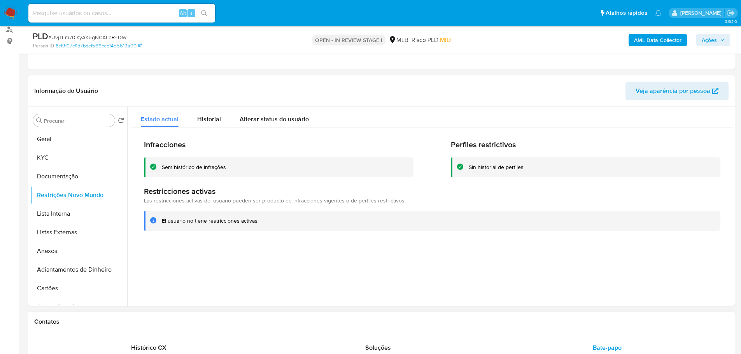
click at [118, 319] on h1 "Contatos" at bounding box center [381, 322] width 694 height 8
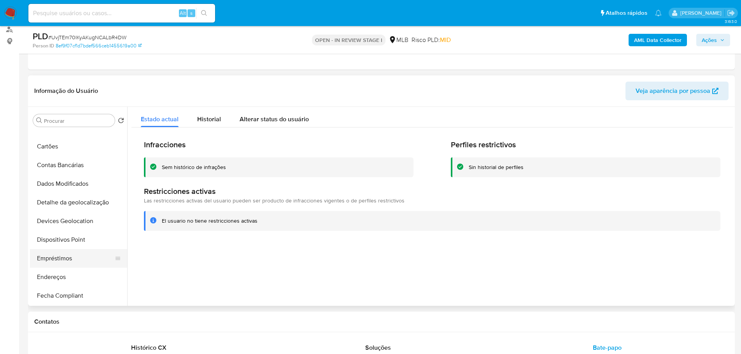
scroll to position [156, 0]
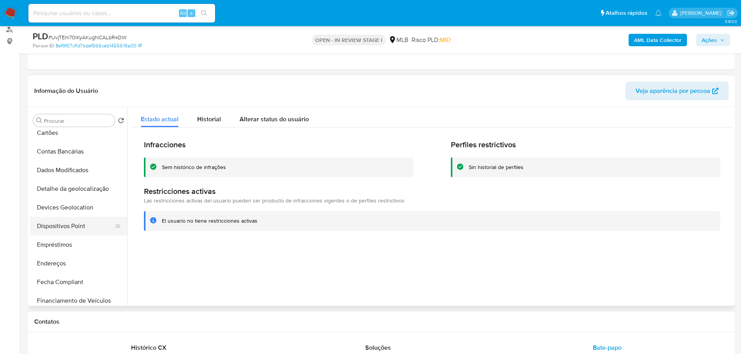
click at [77, 231] on button "Dispositivos Point" at bounding box center [75, 226] width 91 height 19
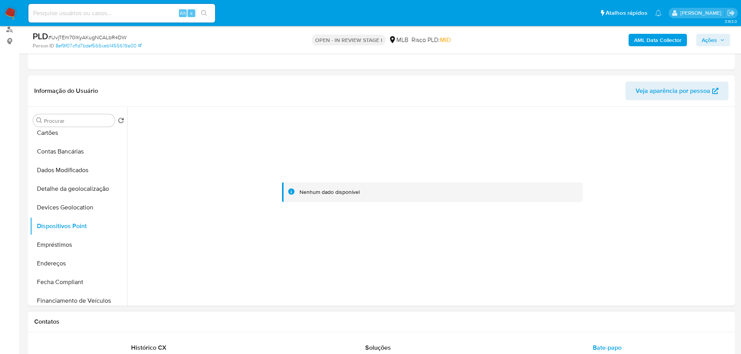
drag, startPoint x: 398, startPoint y: 333, endPoint x: 419, endPoint y: 6, distance: 327.4
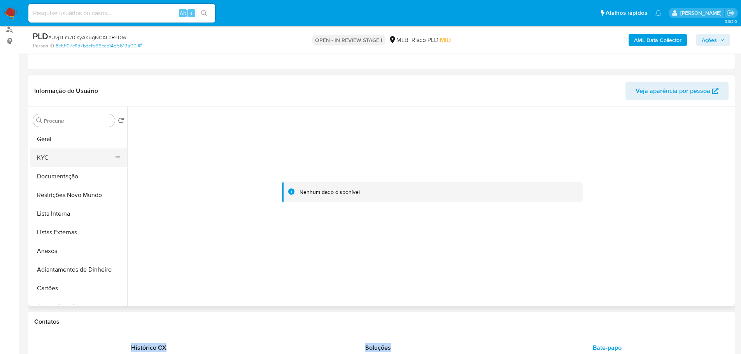
click at [48, 159] on button "KYC" at bounding box center [75, 158] width 91 height 19
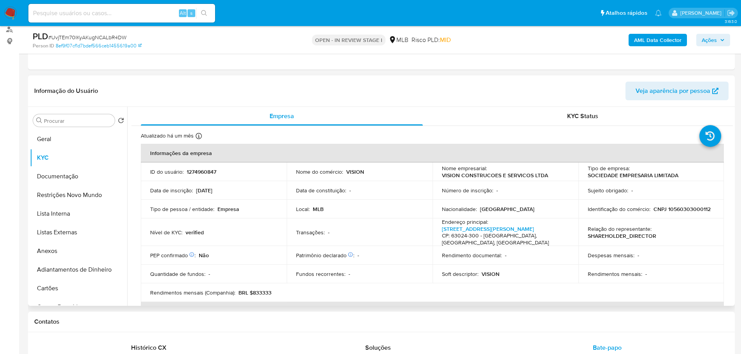
click at [700, 212] on p "CNPJ 10560303000112" at bounding box center [681, 209] width 57 height 7
copy p "10560303000112"
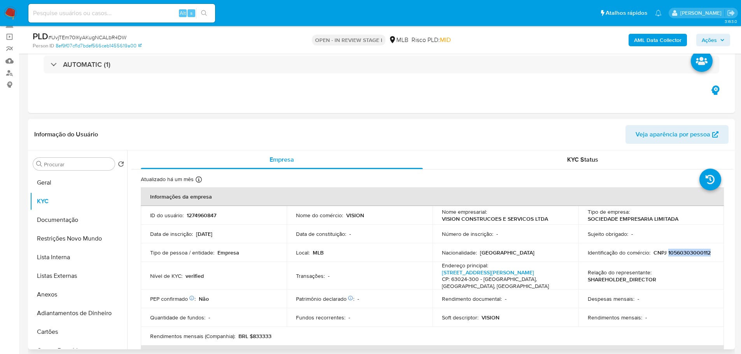
scroll to position [78, 0]
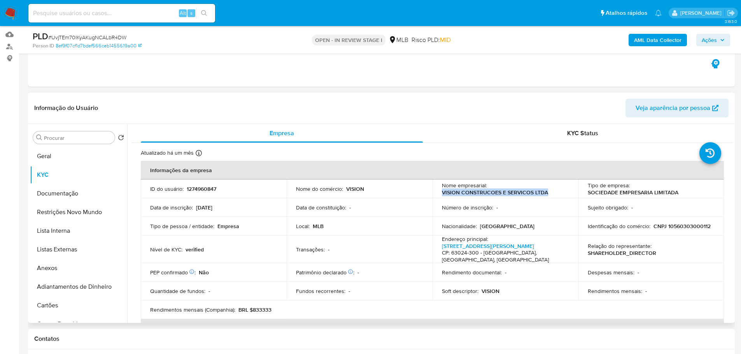
drag, startPoint x: 543, startPoint y: 192, endPoint x: 439, endPoint y: 192, distance: 104.2
click at [439, 192] on td "Nome empresarial : VISION CONSTRUCOES E SERVICOS LTDA" at bounding box center [506, 189] width 146 height 19
copy p "VISION CONSTRUCOES E SERVICOS LTDA"
click at [72, 195] on button "Documentação" at bounding box center [75, 193] width 91 height 19
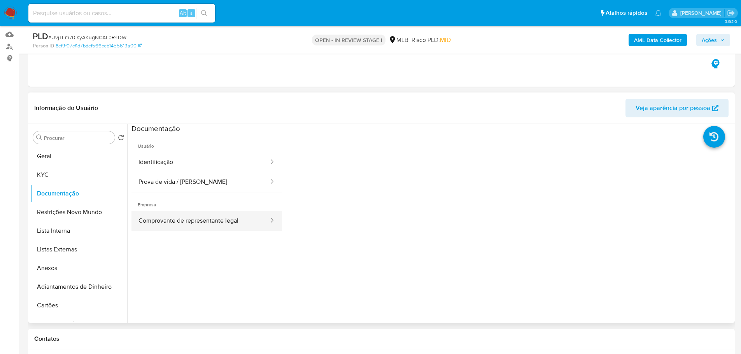
click at [149, 218] on button "Comprovante de representante legal" at bounding box center [200, 221] width 138 height 20
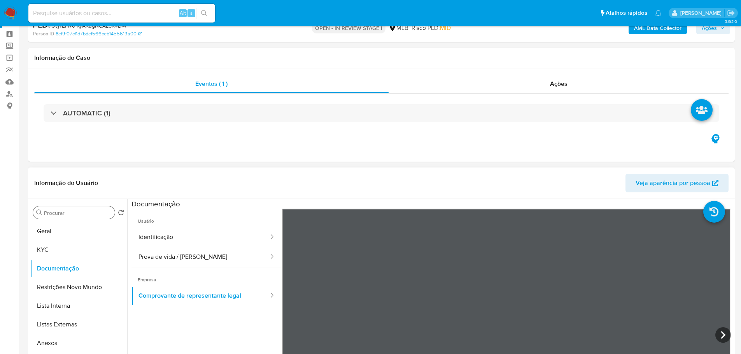
scroll to position [0, 0]
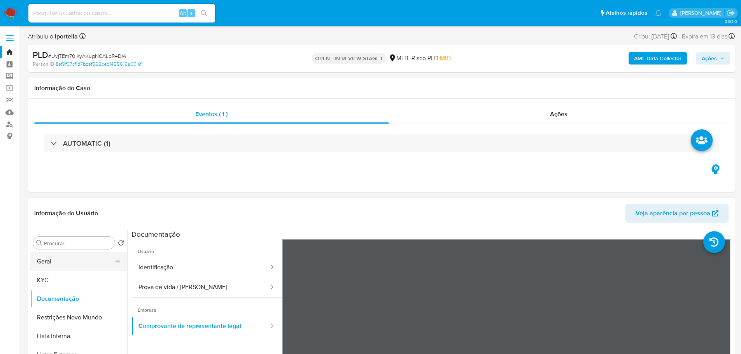
click at [57, 258] on button "Geral" at bounding box center [75, 261] width 91 height 19
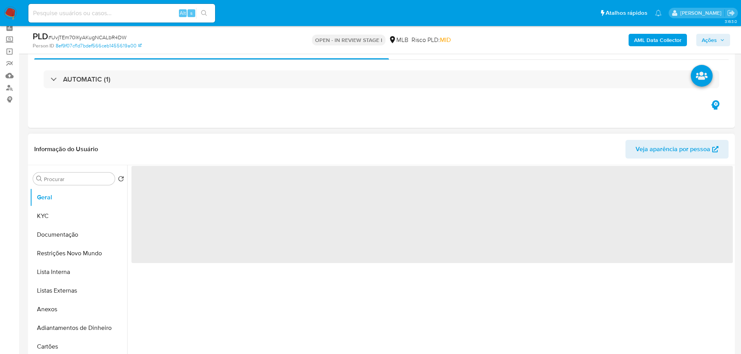
scroll to position [78, 0]
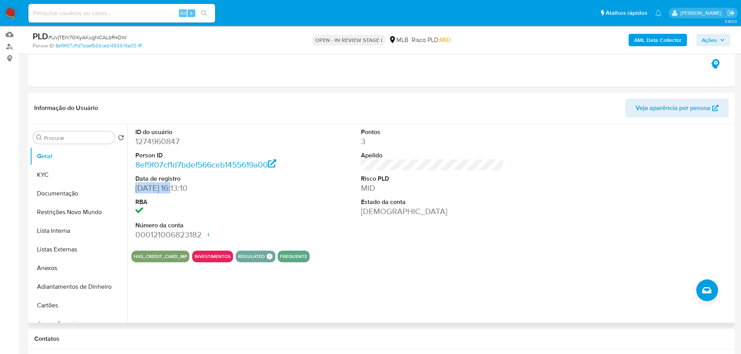
drag, startPoint x: 177, startPoint y: 190, endPoint x: 137, endPoint y: 191, distance: 40.1
click at [137, 191] on dd "28/12/2022 16:13:10" at bounding box center [206, 188] width 143 height 11
copy dd "28/12/2022"
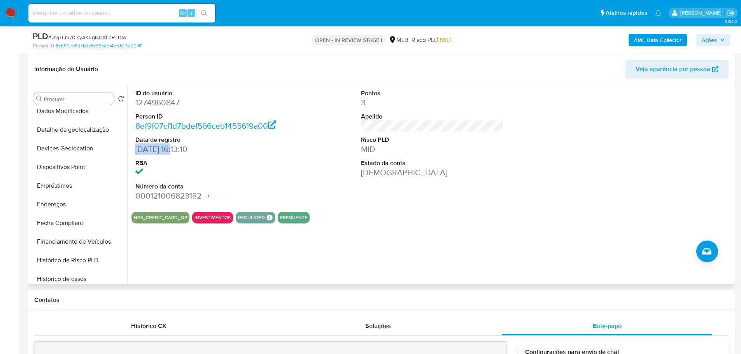
scroll to position [311, 0]
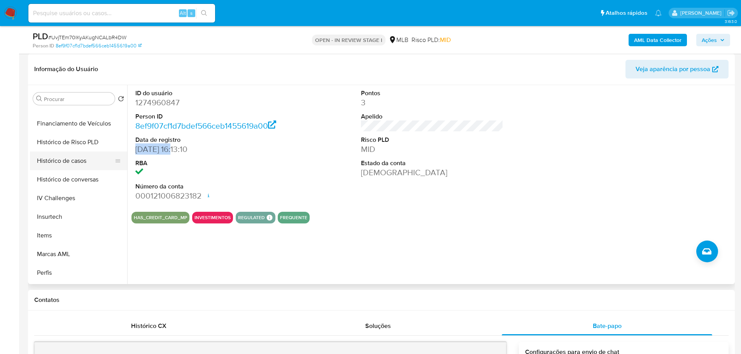
click at [72, 163] on button "Histórico de casos" at bounding box center [75, 161] width 91 height 19
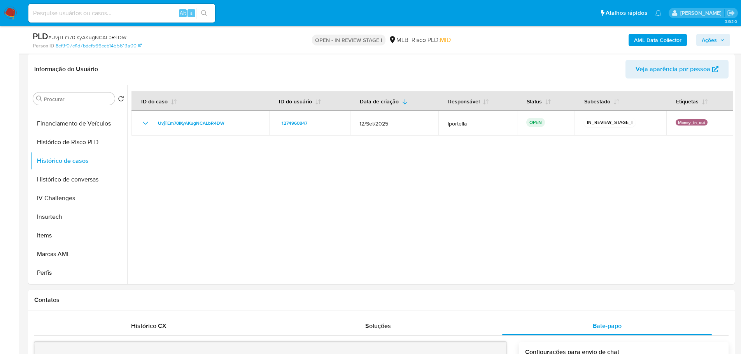
click at [658, 45] on b "AML Data Collector" at bounding box center [657, 40] width 47 height 12
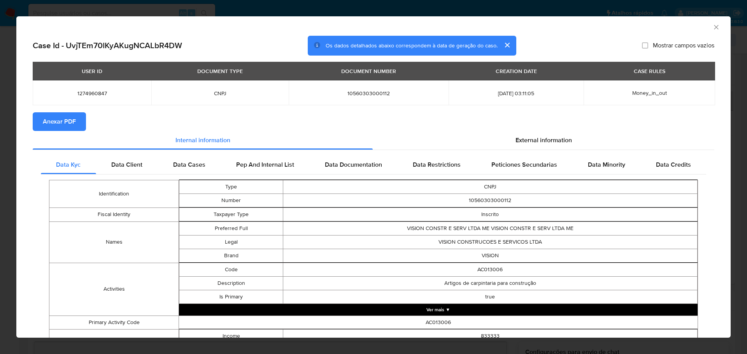
click at [39, 121] on button "Anexar PDF" at bounding box center [59, 121] width 53 height 19
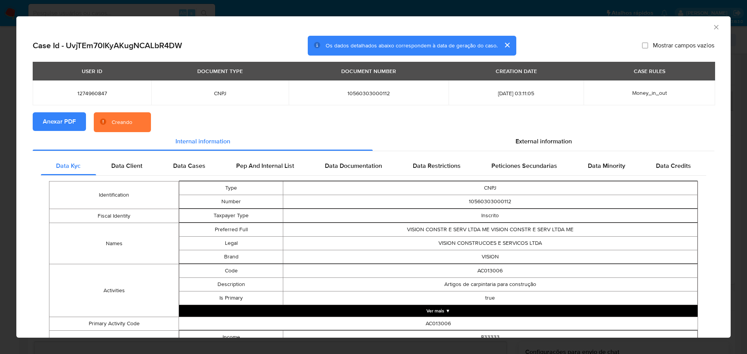
click at [712, 25] on icon "Fechar a janela" at bounding box center [716, 27] width 8 height 8
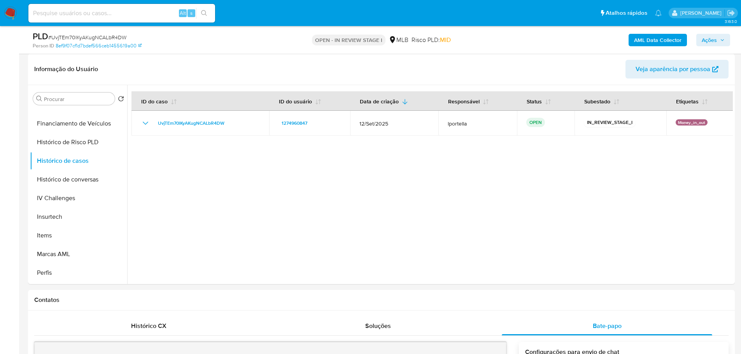
click at [702, 41] on span "Ações" at bounding box center [709, 40] width 15 height 12
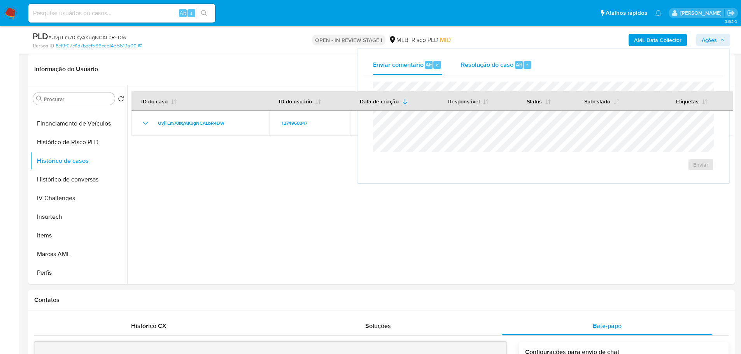
click at [498, 68] on span "Resolução do caso" at bounding box center [487, 64] width 53 height 9
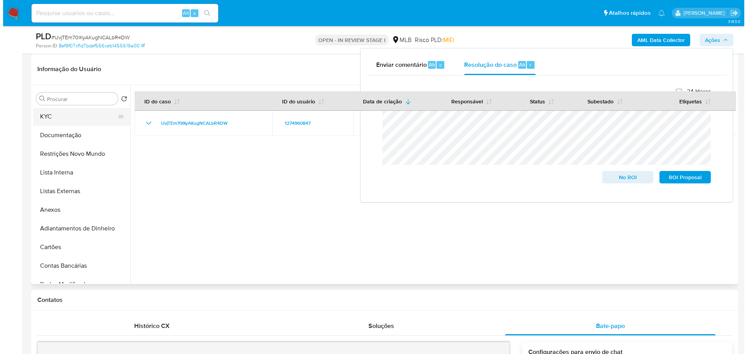
scroll to position [0, 0]
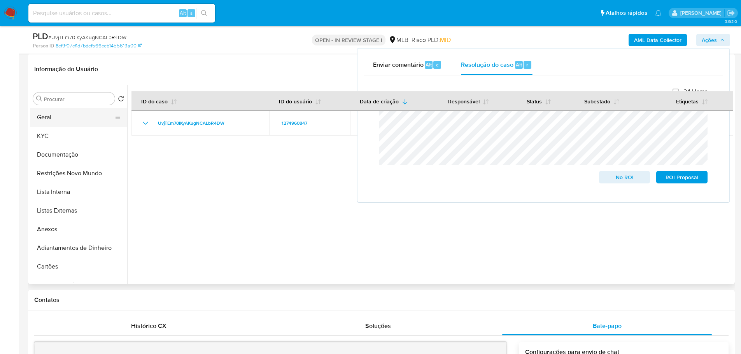
click at [46, 117] on button "Geral" at bounding box center [75, 117] width 91 height 19
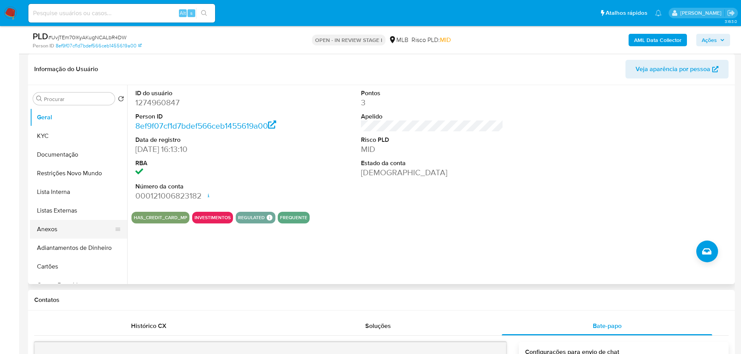
click at [49, 227] on button "Anexos" at bounding box center [75, 229] width 91 height 19
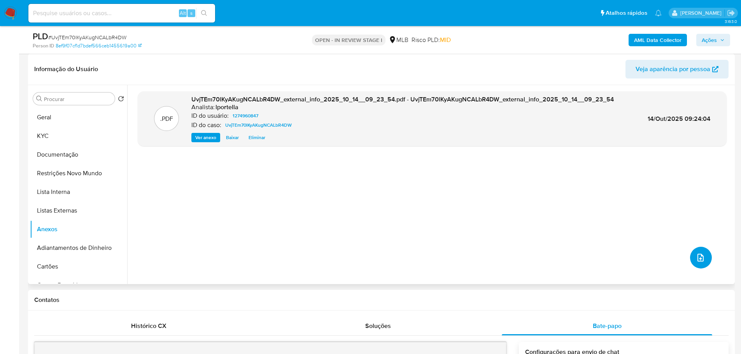
click at [704, 259] on button "upload-file" at bounding box center [701, 258] width 22 height 22
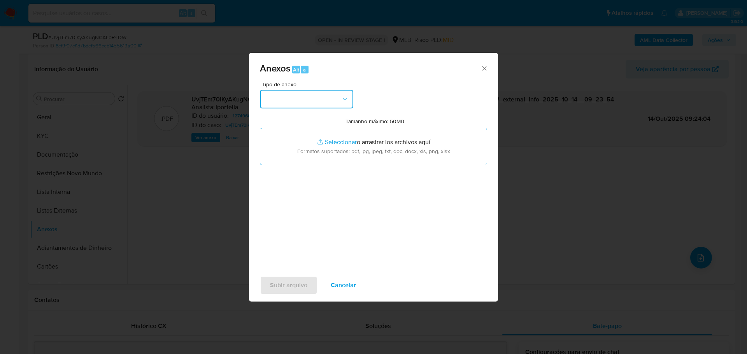
click at [303, 104] on button "button" at bounding box center [306, 99] width 93 height 19
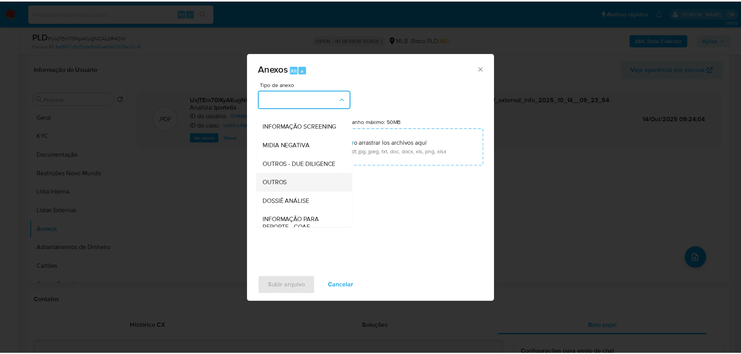
scroll to position [120, 0]
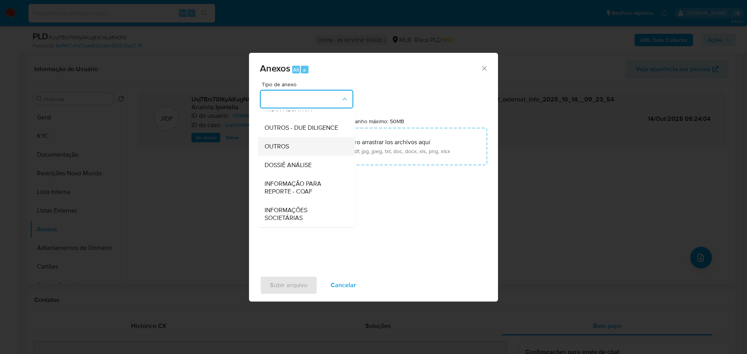
click at [294, 148] on div "OUTROS" at bounding box center [304, 146] width 79 height 19
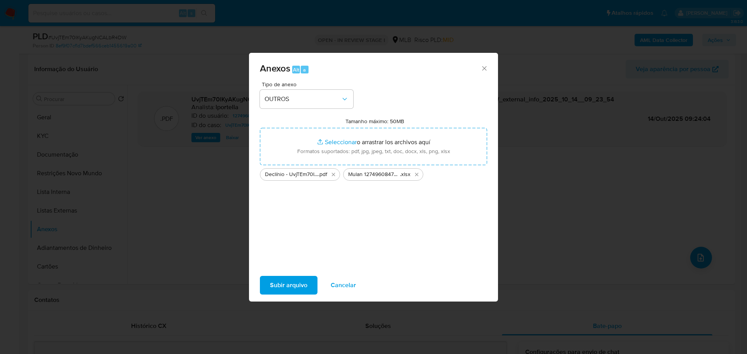
click at [287, 289] on span "Subir arquivo" at bounding box center [288, 285] width 37 height 17
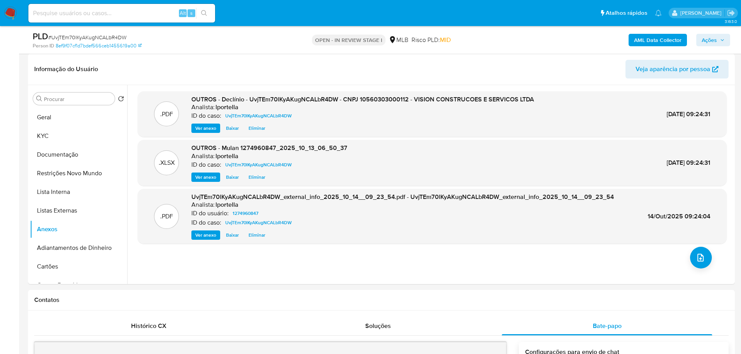
click at [702, 42] on span "Ações" at bounding box center [709, 40] width 15 height 12
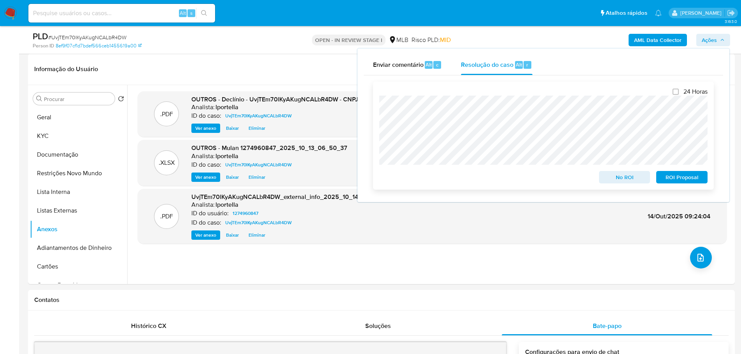
click at [622, 177] on span "No ROI" at bounding box center [624, 177] width 40 height 11
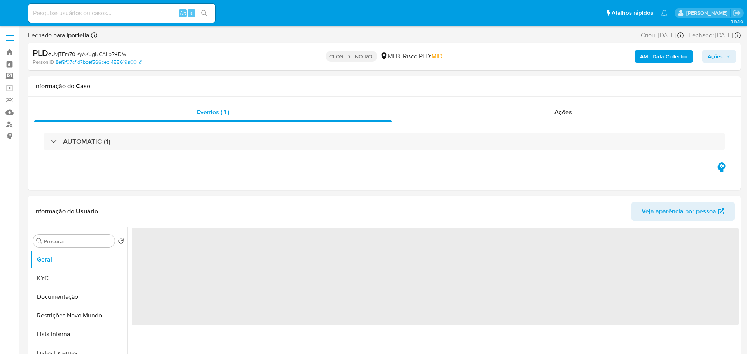
select select "10"
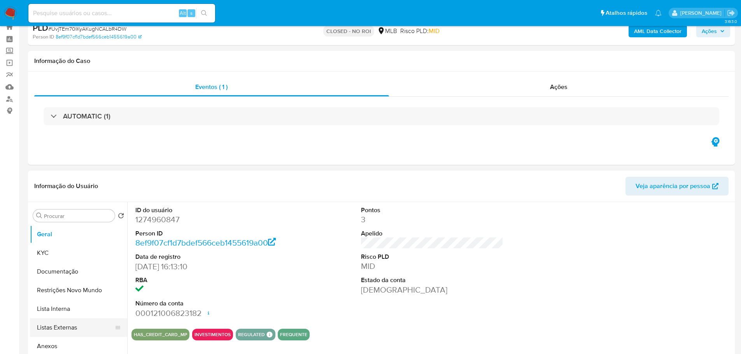
scroll to position [39, 0]
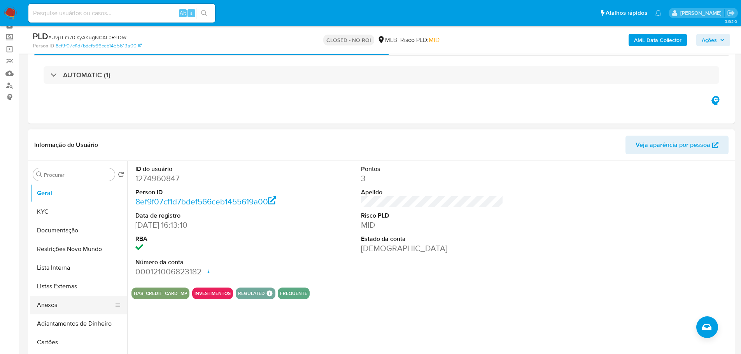
click at [63, 306] on button "Anexos" at bounding box center [75, 305] width 91 height 19
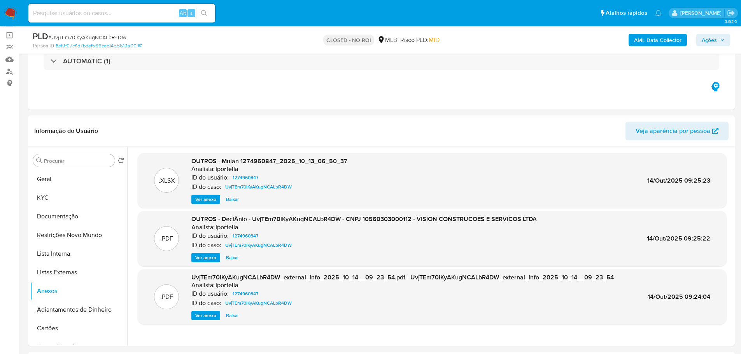
scroll to position [78, 0]
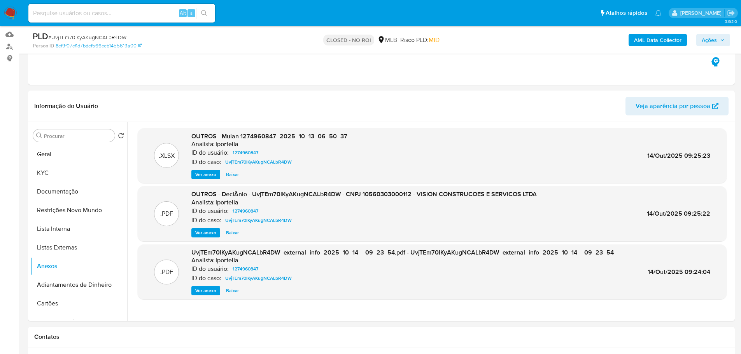
click at [11, 13] on img at bounding box center [10, 13] width 13 height 13
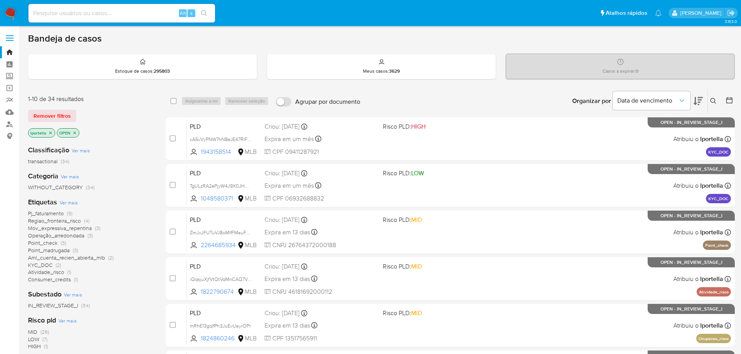
click at [75, 9] on input at bounding box center [121, 13] width 187 height 10
paste input "UvjTEm70lKyAKugNCALbR4DW"
type input "UvjTEm70lKyAKugNCALbR4DW"
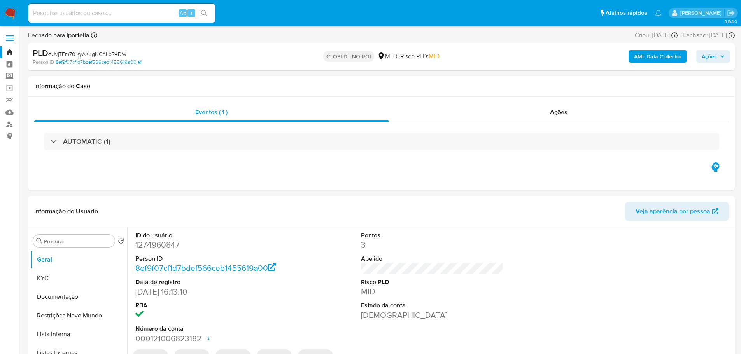
select select "10"
click at [13, 11] on img at bounding box center [10, 13] width 13 height 13
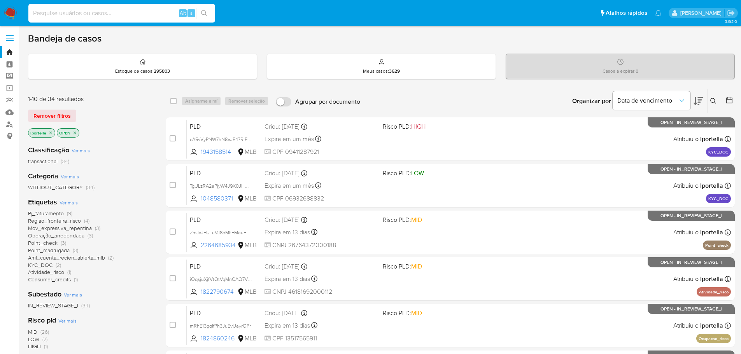
click at [104, 18] on input at bounding box center [121, 13] width 187 height 10
paste input "lvpFv7vwKX1mNwgAWl472uAt"
type input "lvpFv7vwKX1mNwgAWl472uAt"
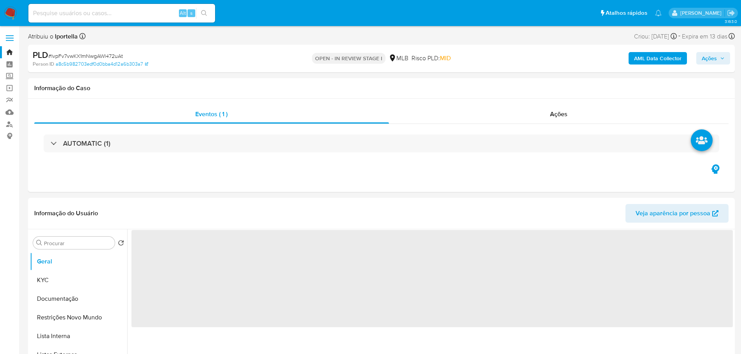
select select "10"
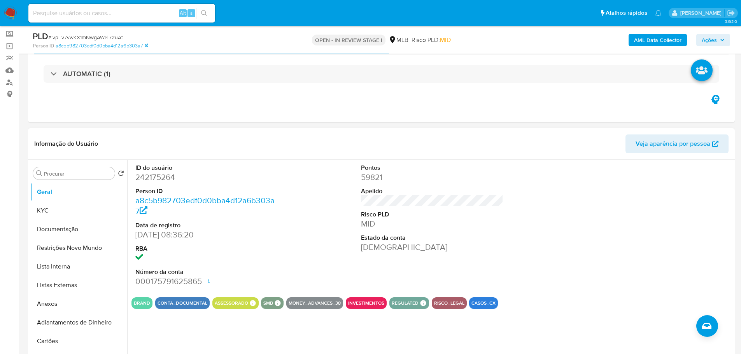
scroll to position [117, 0]
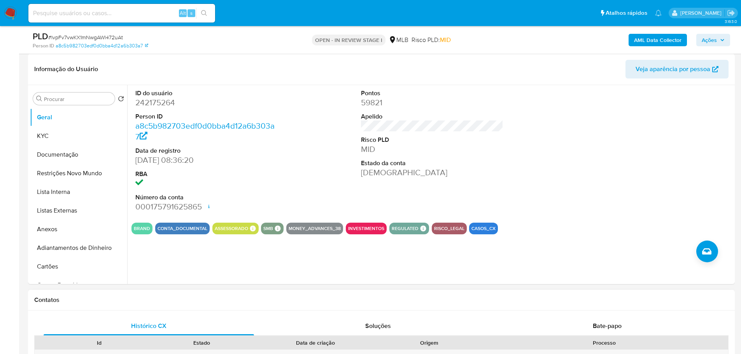
click at [130, 294] on div "Contatos" at bounding box center [381, 300] width 707 height 21
click at [54, 137] on button "KYC" at bounding box center [75, 136] width 91 height 19
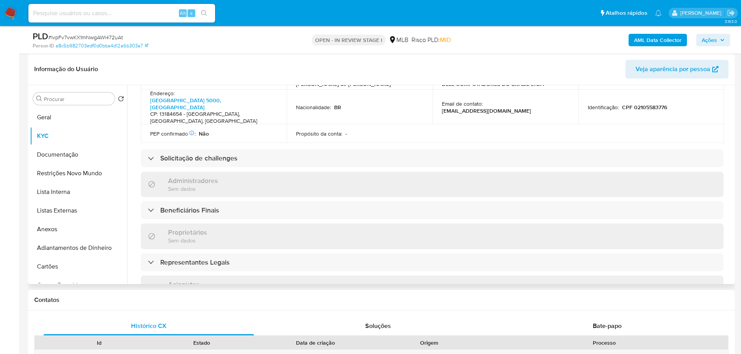
scroll to position [430, 0]
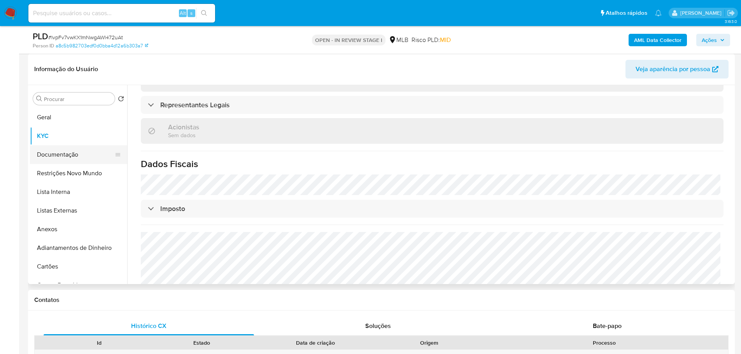
click at [51, 157] on button "Documentação" at bounding box center [75, 154] width 91 height 19
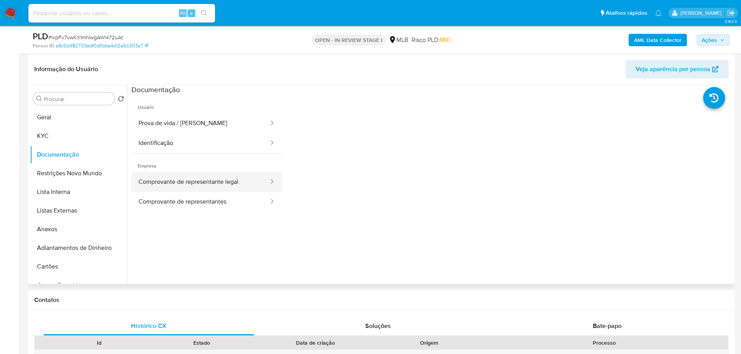
click at [211, 184] on button "Comprovante de representante legal" at bounding box center [200, 182] width 138 height 20
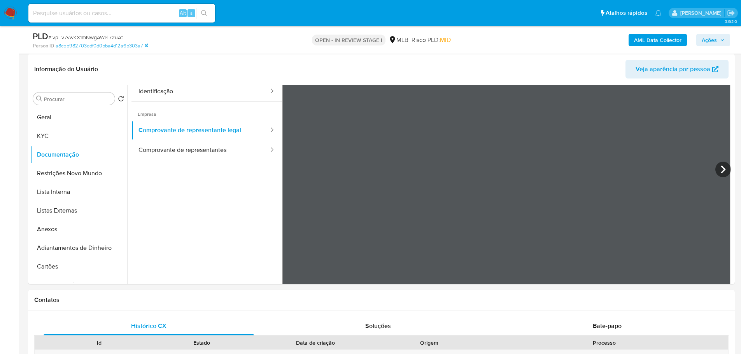
scroll to position [68, 0]
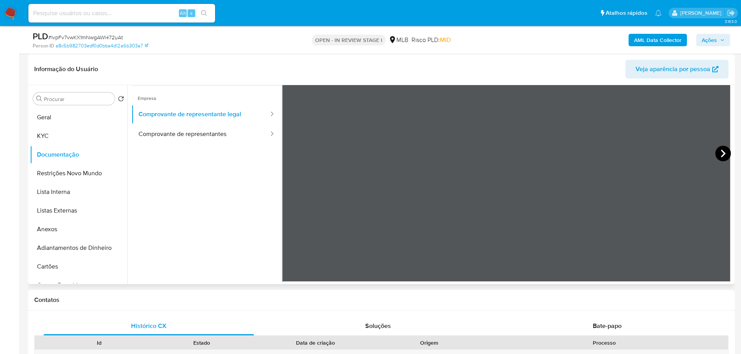
click at [718, 156] on icon at bounding box center [723, 154] width 16 height 16
click at [722, 149] on icon at bounding box center [723, 154] width 16 height 16
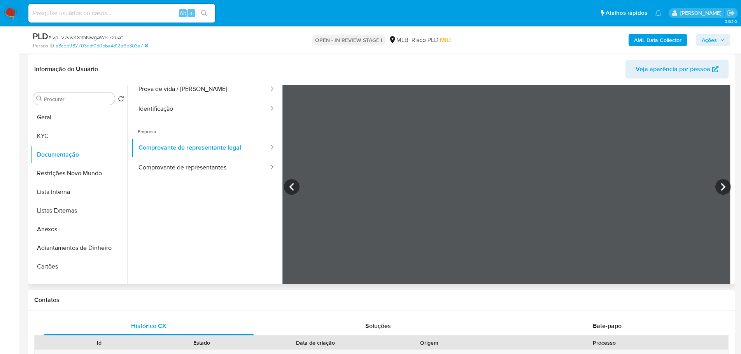
scroll to position [0, 0]
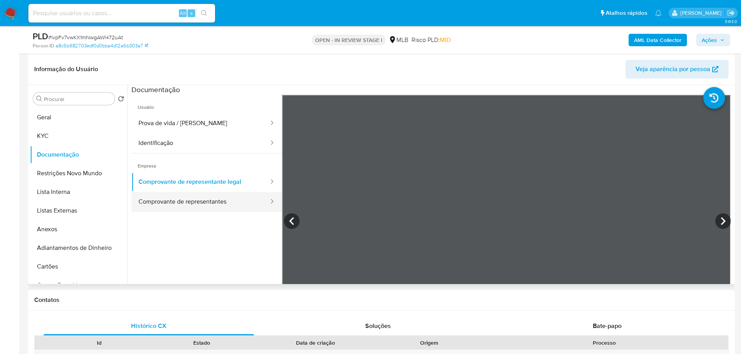
click at [206, 211] on button "Comprovante de representantes" at bounding box center [200, 202] width 138 height 20
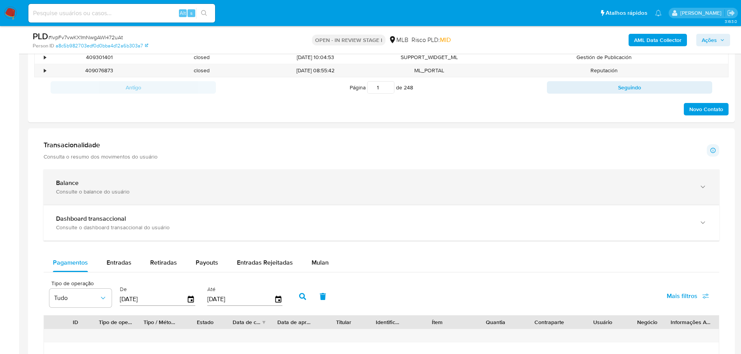
scroll to position [467, 0]
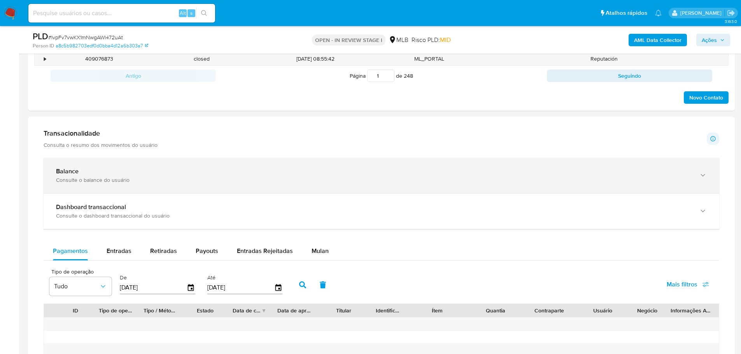
click at [104, 177] on div "Consulte o balance do usuário" at bounding box center [373, 180] width 635 height 7
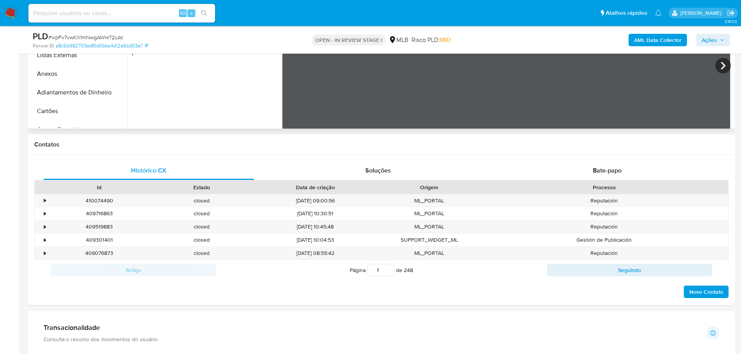
scroll to position [78, 0]
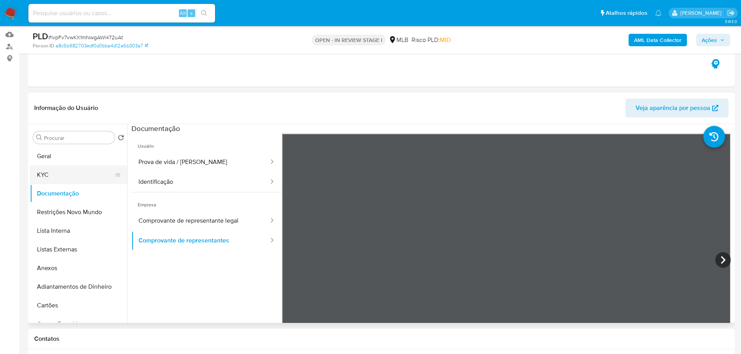
click at [61, 172] on button "KYC" at bounding box center [75, 175] width 91 height 19
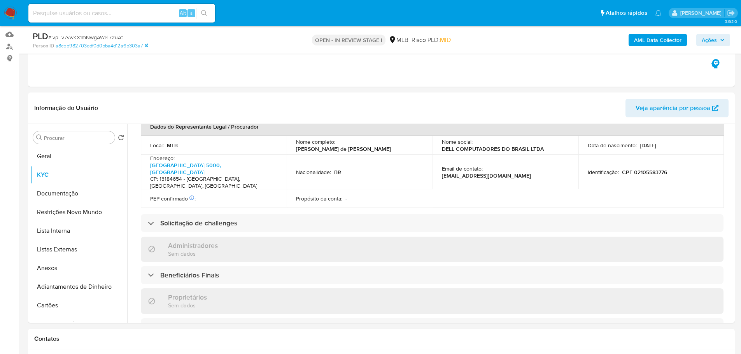
scroll to position [429, 0]
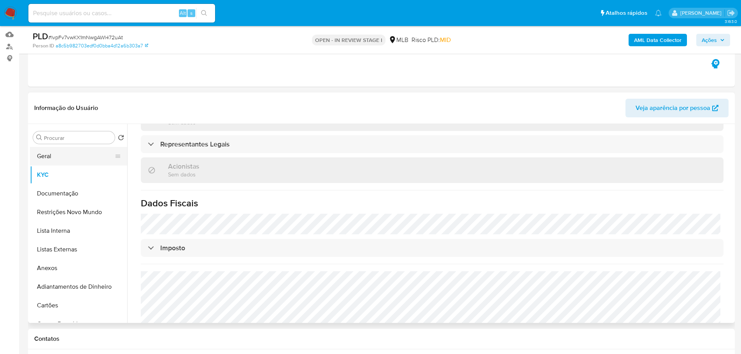
click at [50, 160] on button "Geral" at bounding box center [75, 156] width 91 height 19
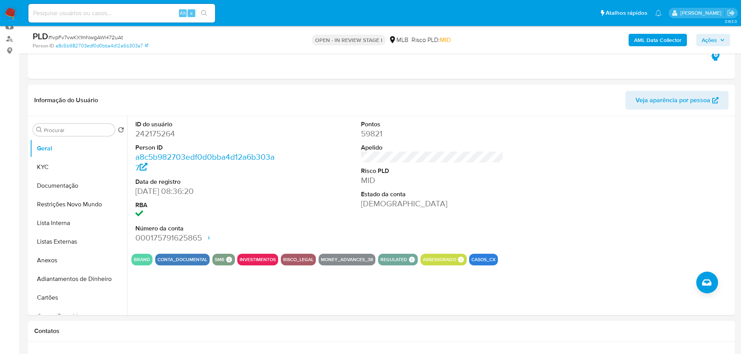
scroll to position [96, 0]
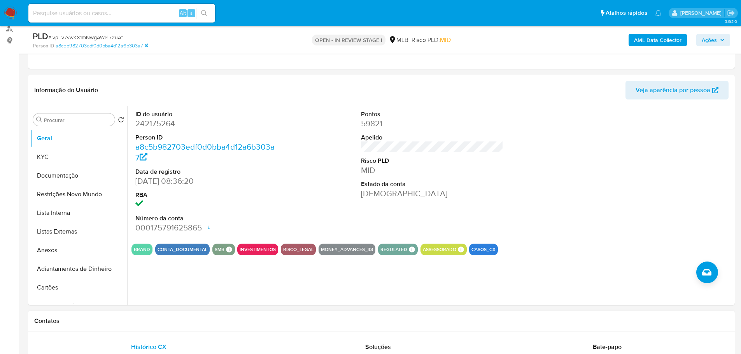
click at [143, 321] on h1 "Contatos" at bounding box center [381, 321] width 694 height 8
click at [60, 158] on button "KYC" at bounding box center [75, 157] width 91 height 19
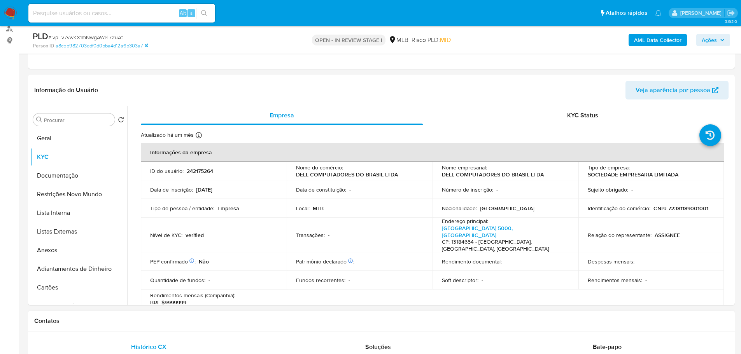
click at [94, 321] on h1 "Contatos" at bounding box center [381, 321] width 694 height 8
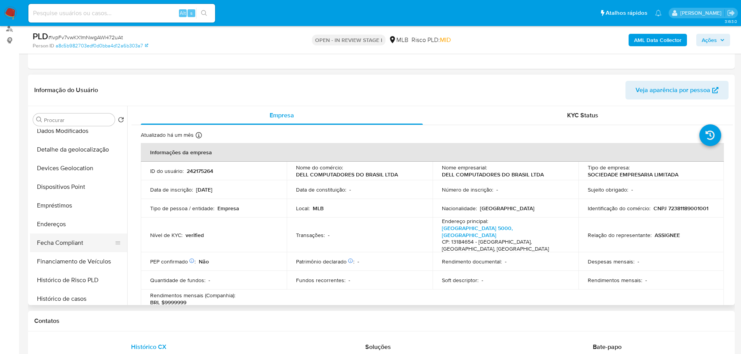
scroll to position [194, 0]
click at [64, 229] on button "Endereços" at bounding box center [75, 224] width 91 height 19
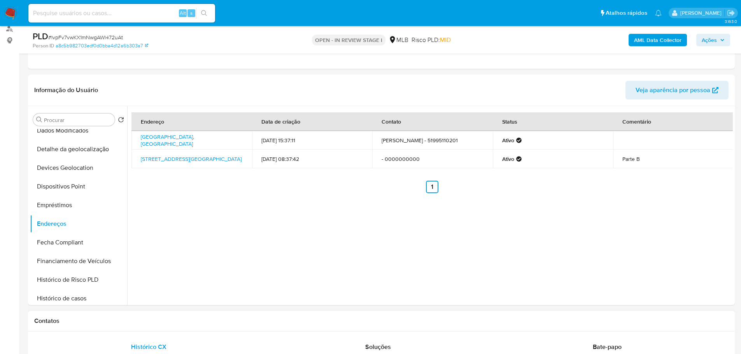
click at [145, 324] on h1 "Contatos" at bounding box center [381, 321] width 694 height 8
click at [88, 154] on button "Detalhe da geolocalização" at bounding box center [75, 149] width 91 height 19
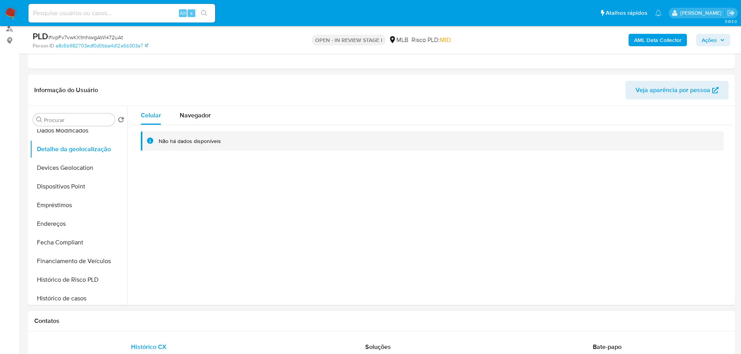
click at [121, 320] on h1 "Contatos" at bounding box center [381, 321] width 694 height 8
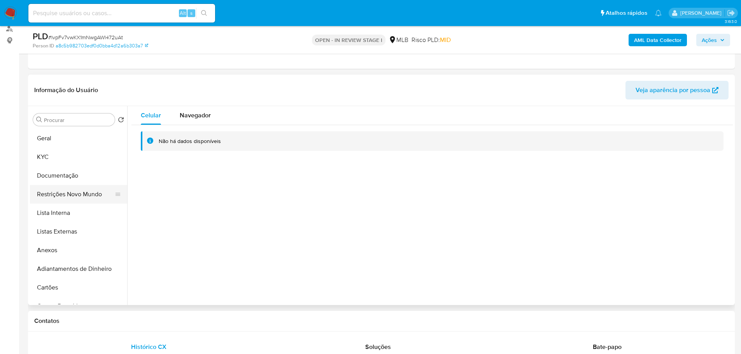
click at [79, 191] on button "Restrições Novo Mundo" at bounding box center [75, 194] width 91 height 19
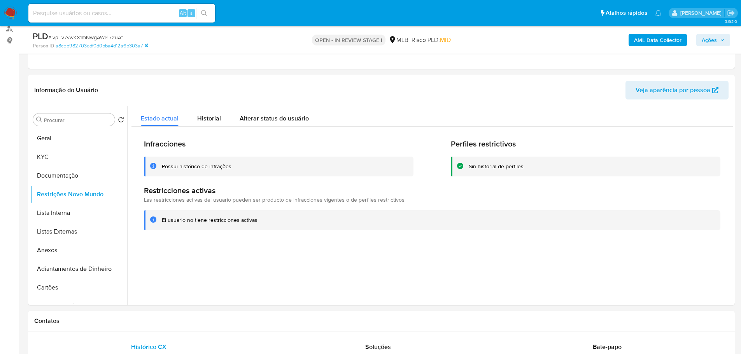
click at [113, 319] on h1 "Contatos" at bounding box center [381, 321] width 694 height 8
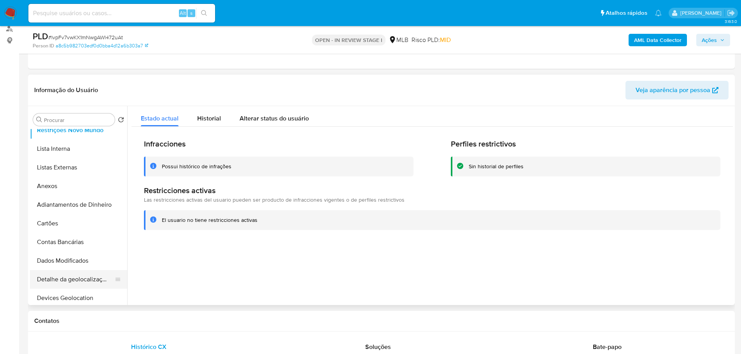
scroll to position [117, 0]
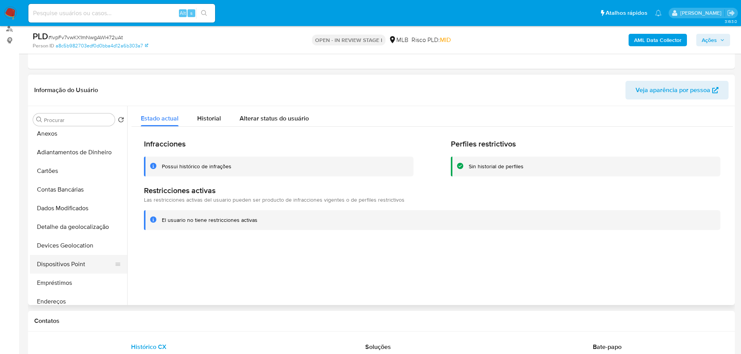
click at [75, 263] on button "Dispositivos Point" at bounding box center [75, 264] width 91 height 19
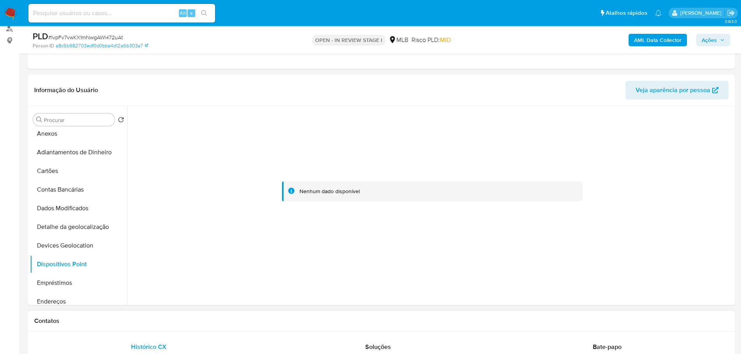
click at [209, 327] on div "Contatos" at bounding box center [381, 321] width 707 height 21
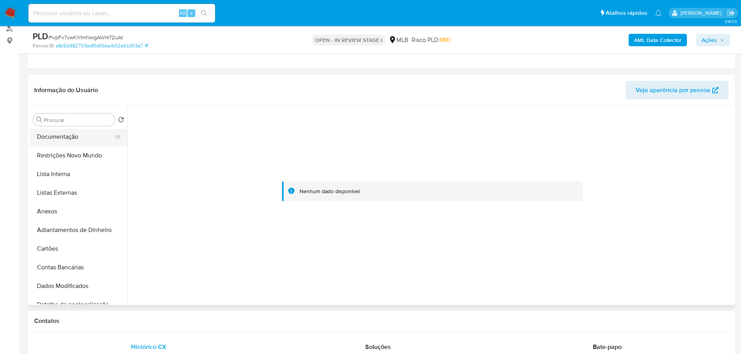
scroll to position [0, 0]
click at [54, 158] on button "KYC" at bounding box center [75, 157] width 91 height 19
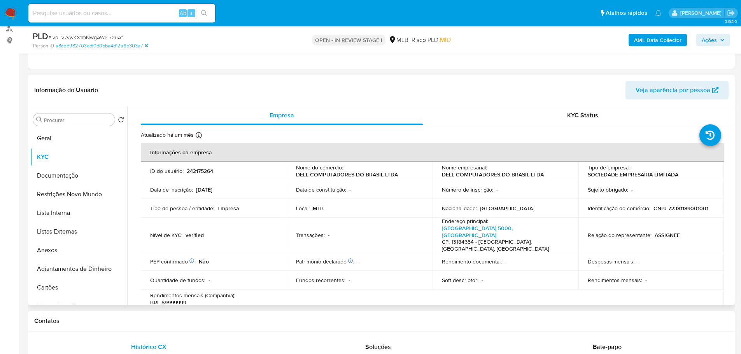
click at [687, 211] on p "CNPJ 72381189001001" at bounding box center [680, 208] width 55 height 7
copy p "72381189001001"
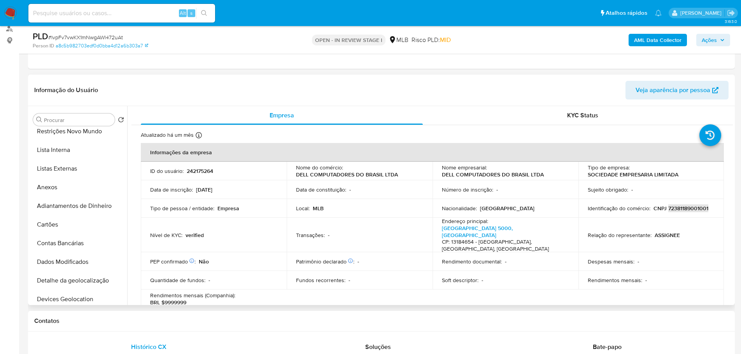
scroll to position [194, 0]
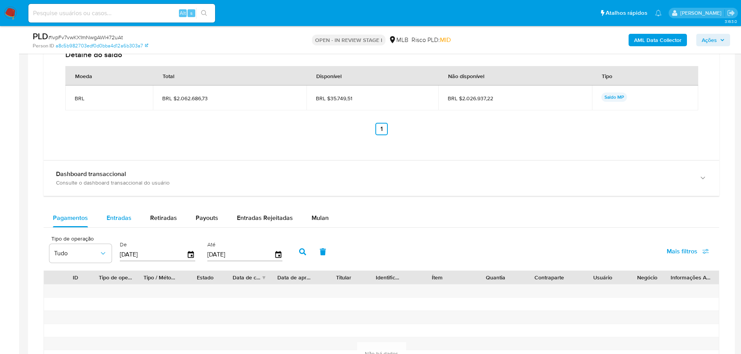
click at [122, 214] on span "Entradas" at bounding box center [119, 218] width 25 height 9
select select "10"
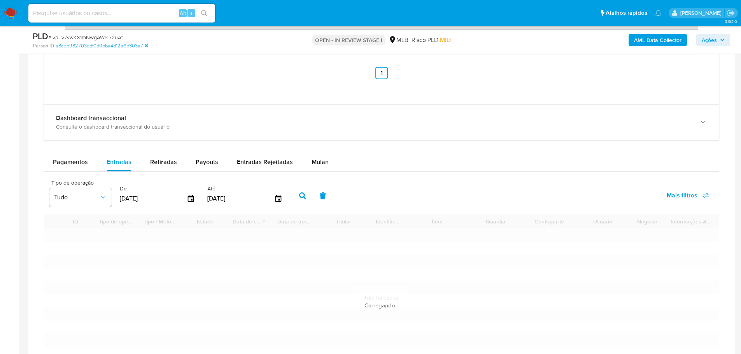
scroll to position [874, 0]
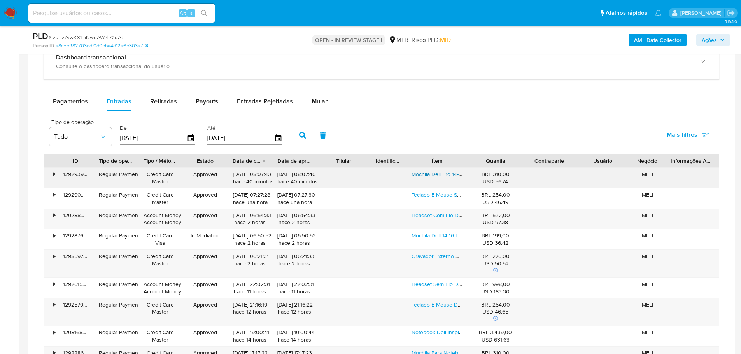
click at [427, 172] on link "Mochila Dell Pro 14-16 Plus Ecoloop - Cp5723 Preto" at bounding box center [473, 174] width 123 height 8
click at [432, 215] on link "Headset Com Fio Dell Wh3024 Preto" at bounding box center [456, 216] width 89 height 8
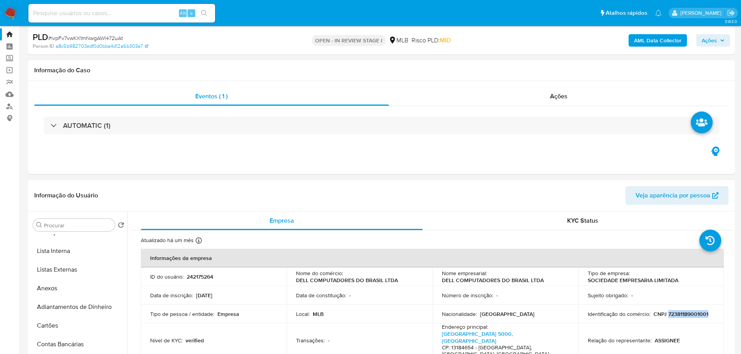
scroll to position [0, 0]
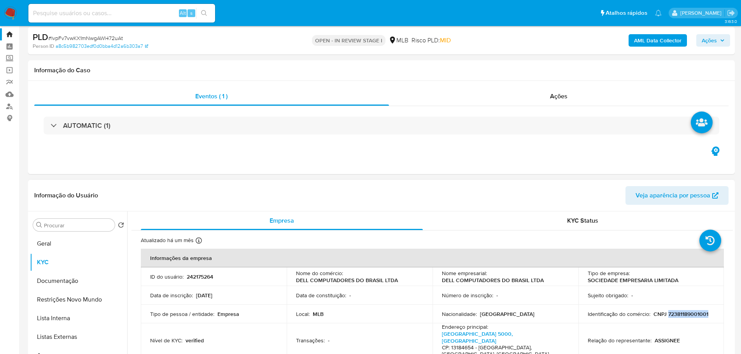
drag, startPoint x: 75, startPoint y: 250, endPoint x: 211, endPoint y: 189, distance: 149.4
click at [79, 249] on button "Geral" at bounding box center [78, 244] width 97 height 19
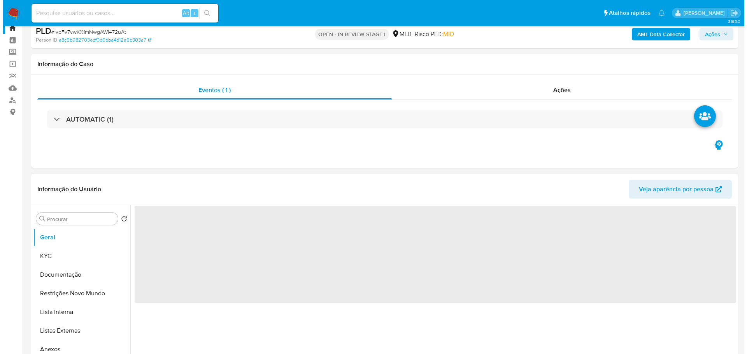
scroll to position [96, 0]
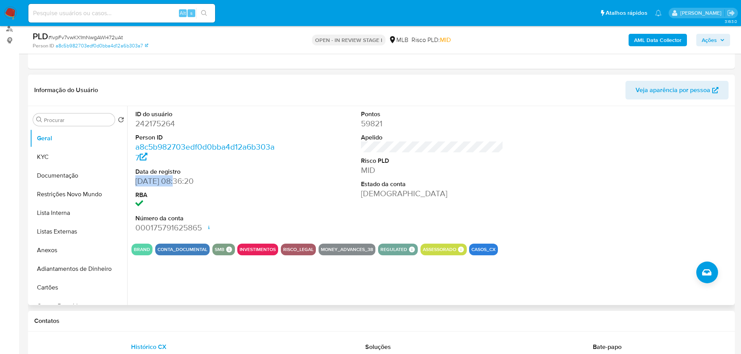
drag, startPoint x: 173, startPoint y: 181, endPoint x: 135, endPoint y: 184, distance: 37.9
click at [137, 184] on dd "27/01/2017 08:36:20" at bounding box center [206, 181] width 143 height 11
copy dd "27/01/2017"
click at [660, 42] on b "AML Data Collector" at bounding box center [657, 40] width 47 height 12
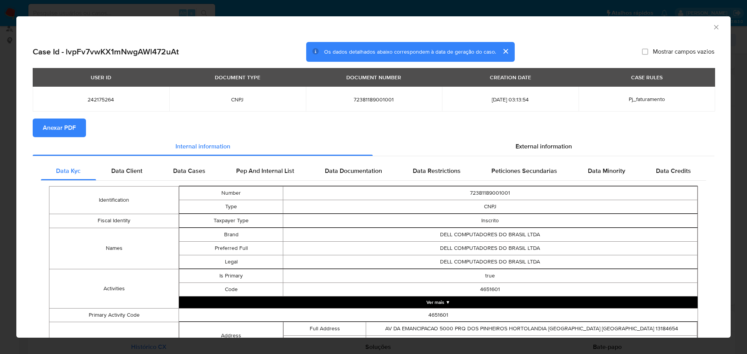
click at [715, 25] on div "AML Data Collector" at bounding box center [373, 25] width 714 height 19
click at [712, 25] on icon "Fechar a janela" at bounding box center [716, 27] width 8 height 8
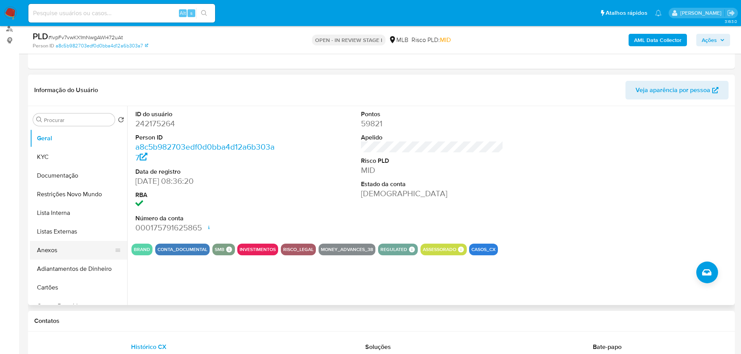
click at [66, 251] on button "Anexos" at bounding box center [75, 250] width 91 height 19
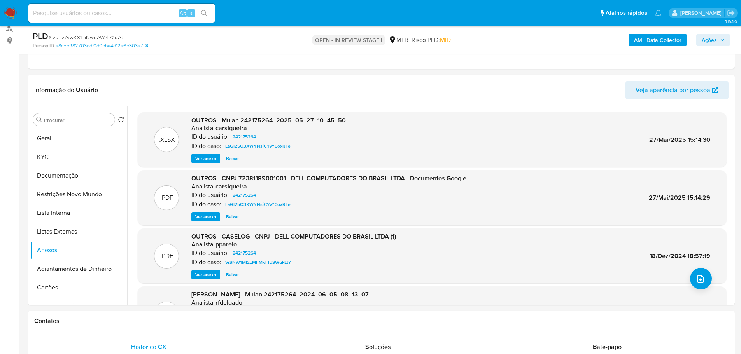
click at [667, 42] on b "AML Data Collector" at bounding box center [657, 40] width 47 height 12
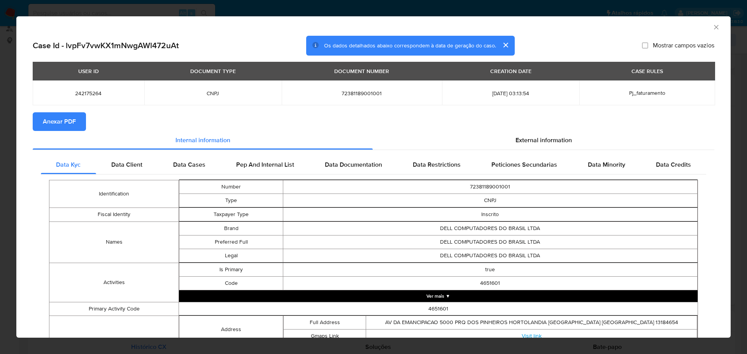
click at [68, 126] on span "Anexar PDF" at bounding box center [59, 121] width 33 height 17
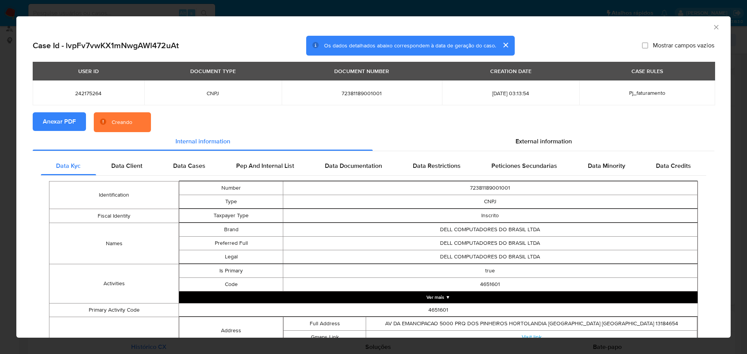
click at [714, 27] on icon "Fechar a janela" at bounding box center [716, 27] width 4 height 4
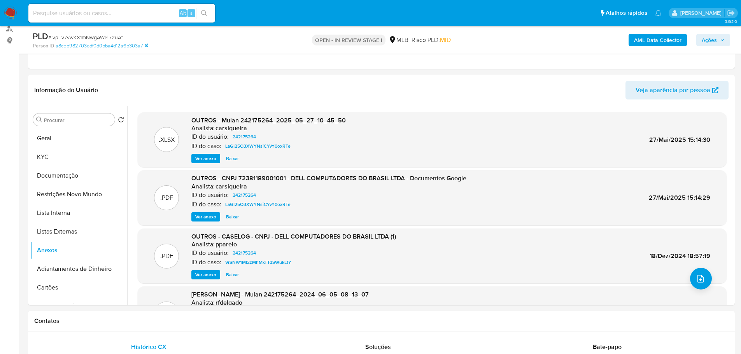
click at [718, 40] on span "Ações" at bounding box center [713, 40] width 23 height 11
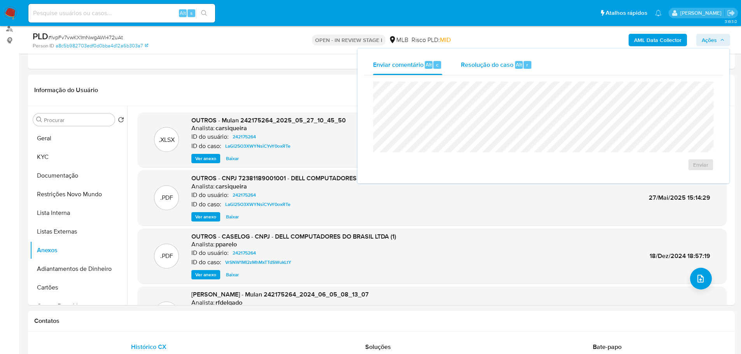
click at [477, 67] on span "Resolução do caso" at bounding box center [487, 64] width 53 height 9
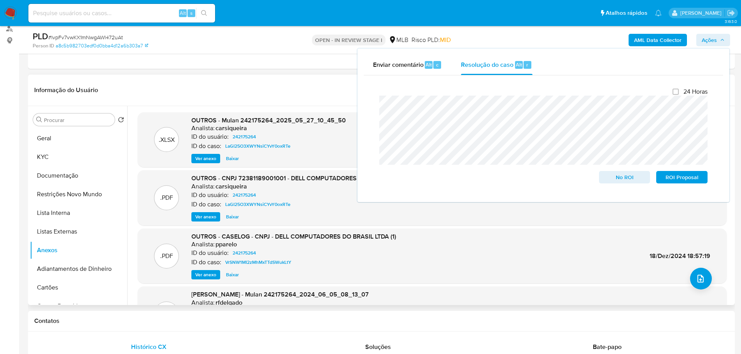
click at [312, 86] on header "Informação do Usuário Veja aparência por pessoa" at bounding box center [381, 90] width 694 height 19
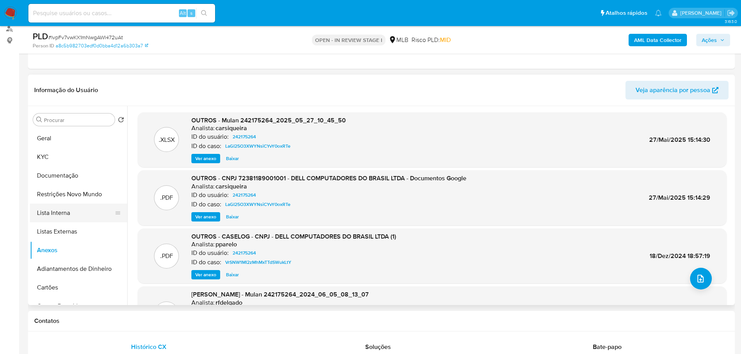
click at [72, 218] on button "Lista Interna" at bounding box center [75, 213] width 91 height 19
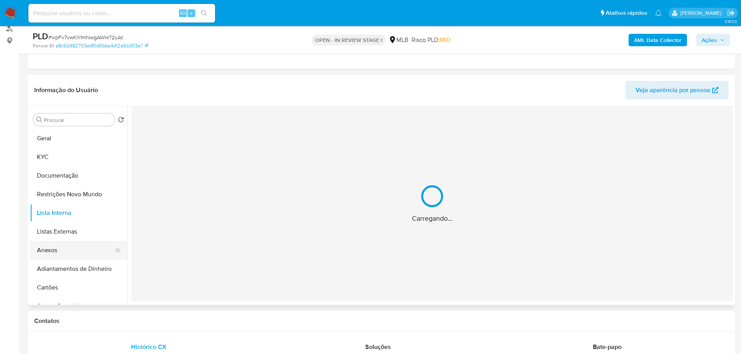
click at [68, 250] on button "Anexos" at bounding box center [75, 250] width 91 height 19
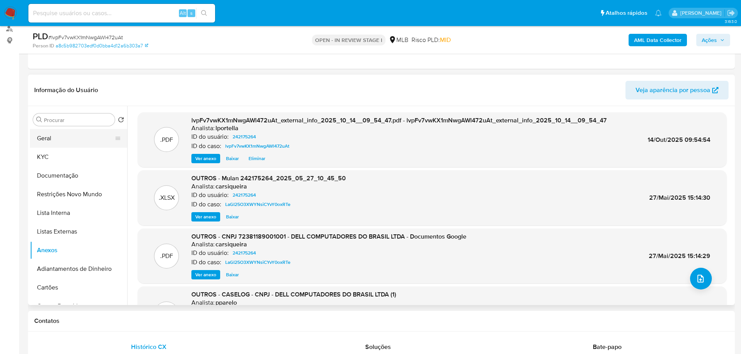
click at [60, 144] on button "Geral" at bounding box center [75, 138] width 91 height 19
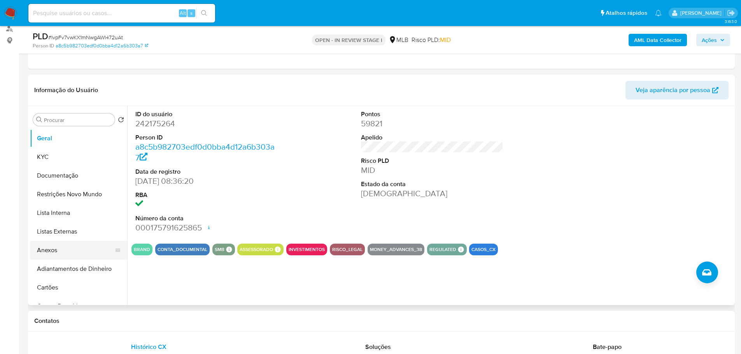
click at [61, 247] on button "Anexos" at bounding box center [75, 250] width 91 height 19
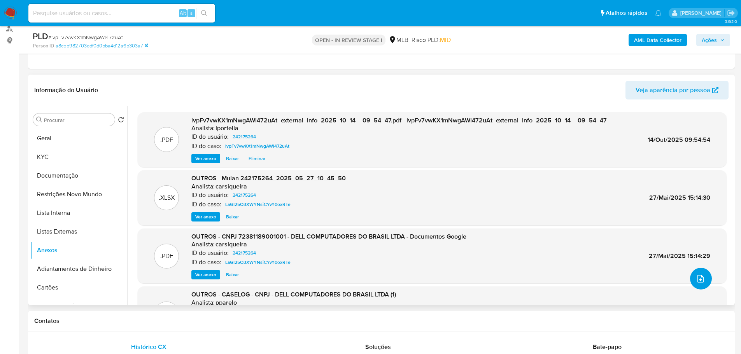
click at [696, 281] on icon "upload-file" at bounding box center [700, 278] width 9 height 9
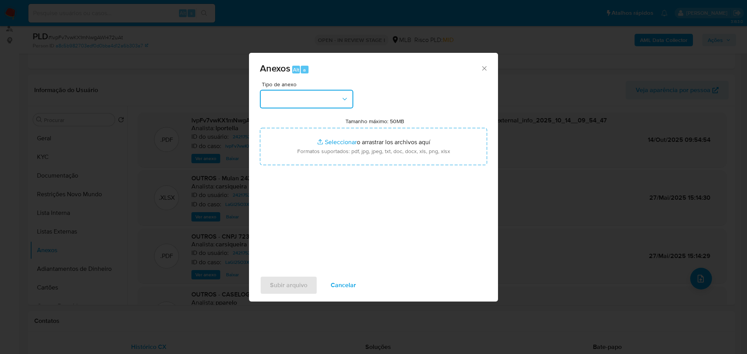
click at [326, 99] on button "button" at bounding box center [306, 99] width 93 height 19
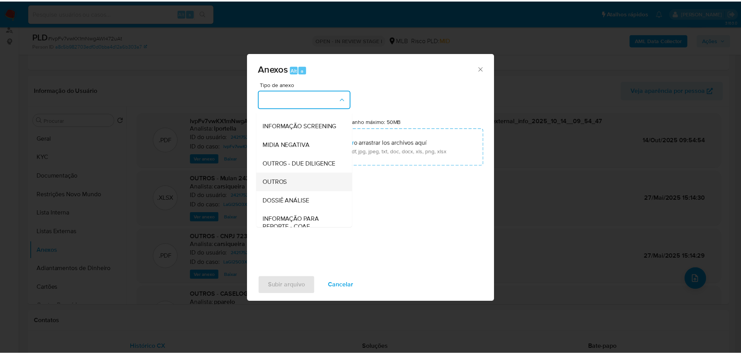
scroll to position [120, 0]
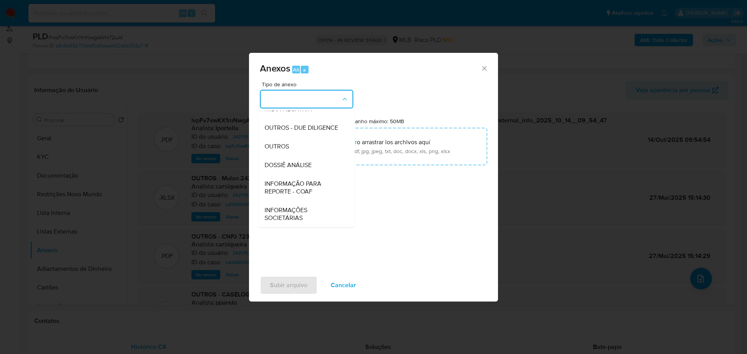
drag, startPoint x: 299, startPoint y: 143, endPoint x: 74, endPoint y: 143, distance: 225.2
click at [298, 143] on div "OUTROS" at bounding box center [304, 146] width 79 height 19
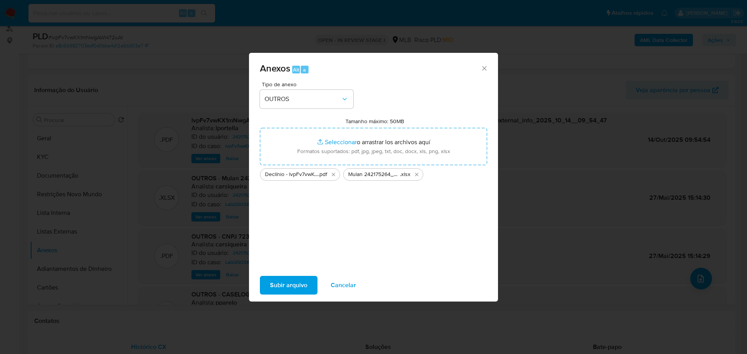
click at [290, 282] on span "Subir arquivo" at bounding box center [288, 285] width 37 height 17
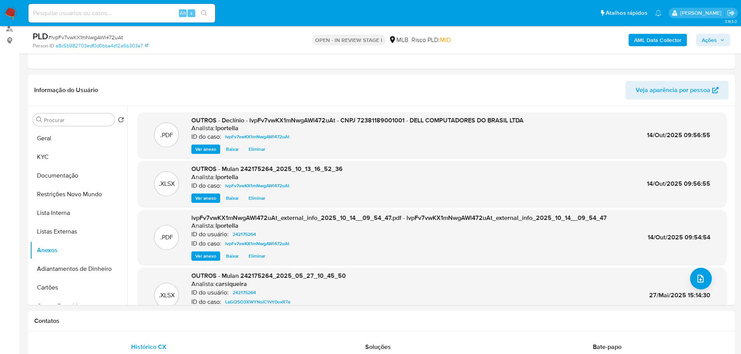
click at [712, 39] on span "Ações" at bounding box center [709, 40] width 15 height 12
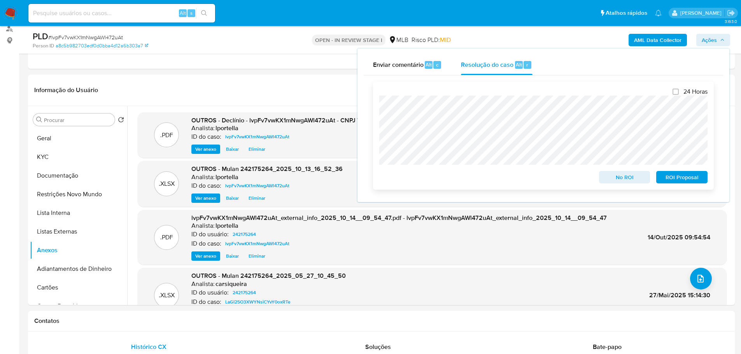
click at [620, 179] on span "No ROI" at bounding box center [624, 177] width 40 height 11
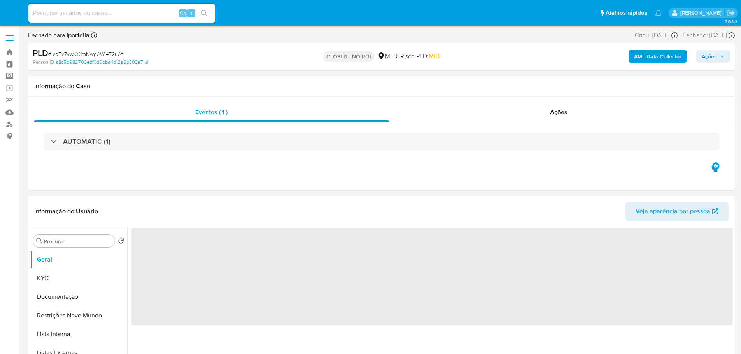
select select "10"
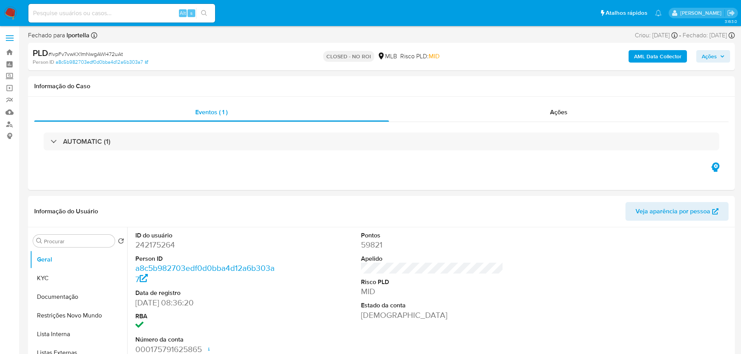
click at [10, 12] on img at bounding box center [10, 13] width 13 height 13
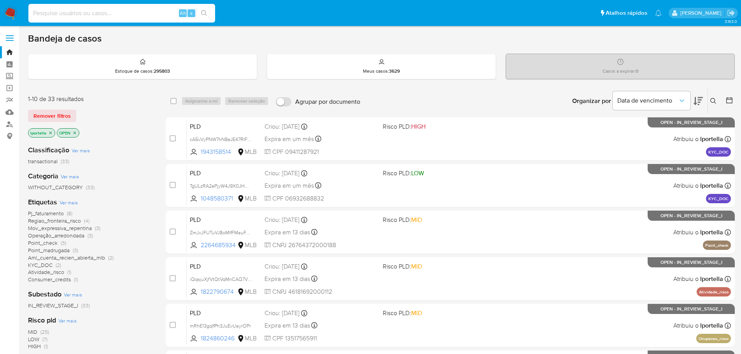
click at [107, 14] on input at bounding box center [121, 13] width 187 height 10
paste input "fJHGnHbHj4aKKvZIfYHGdyYa"
type input "fJHGnHbHj4aKKvZIfYHGdyYa"
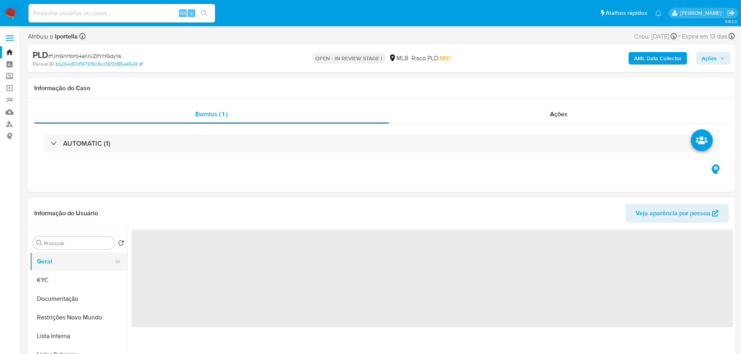
select select "10"
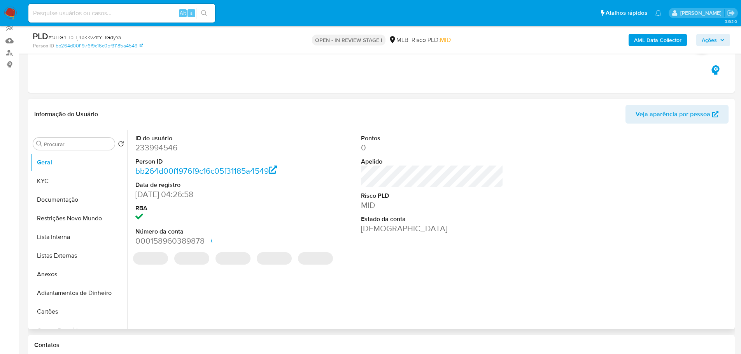
scroll to position [117, 0]
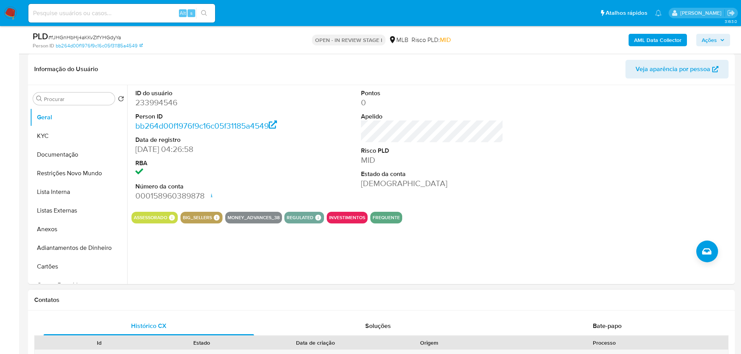
click at [290, 302] on h1 "Contatos" at bounding box center [381, 300] width 694 height 8
click at [51, 140] on button "KYC" at bounding box center [75, 136] width 91 height 19
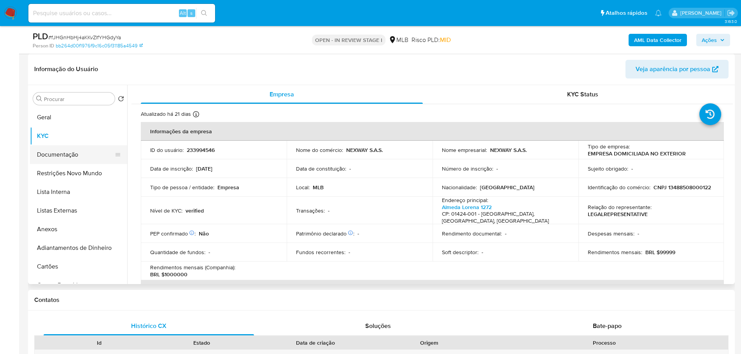
click at [61, 157] on button "Documentação" at bounding box center [75, 154] width 91 height 19
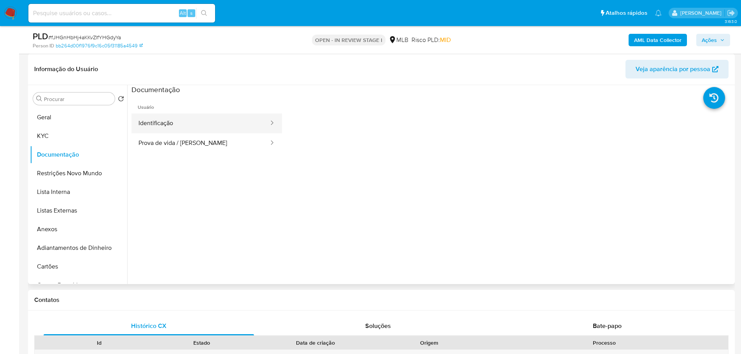
click at [200, 129] on button "Identificação" at bounding box center [200, 124] width 138 height 20
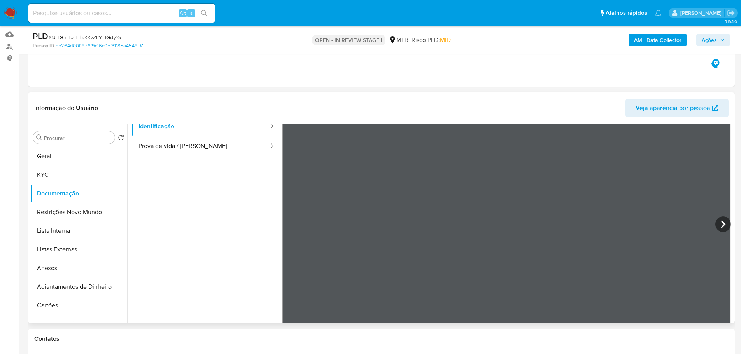
scroll to position [68, 0]
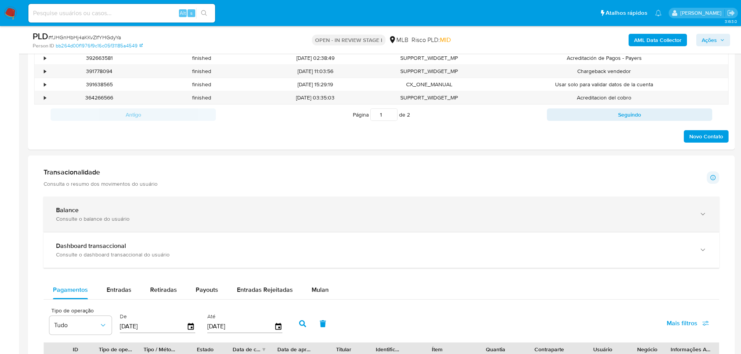
click at [95, 214] on div "Balance" at bounding box center [373, 211] width 635 height 8
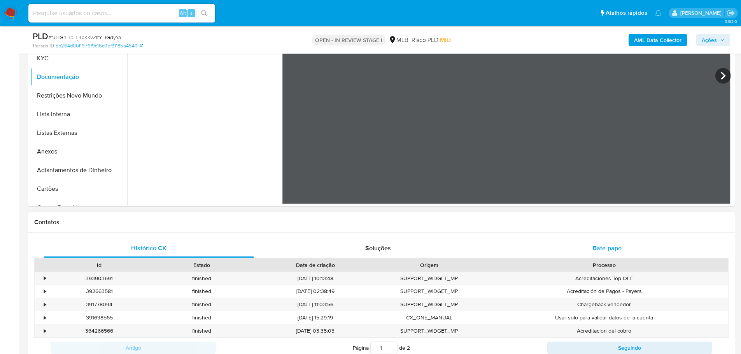
click at [596, 247] on span "Bate-papo" at bounding box center [607, 248] width 29 height 9
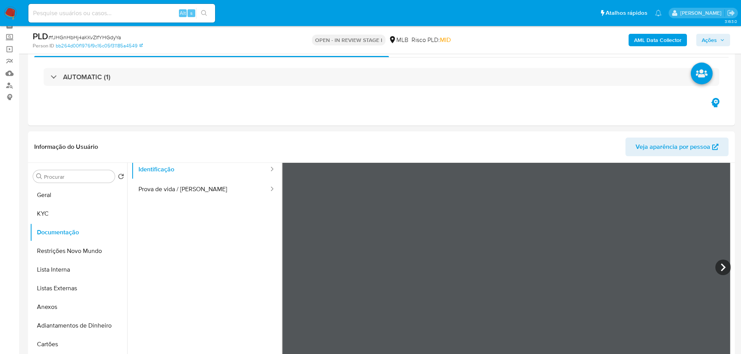
scroll to position [0, 0]
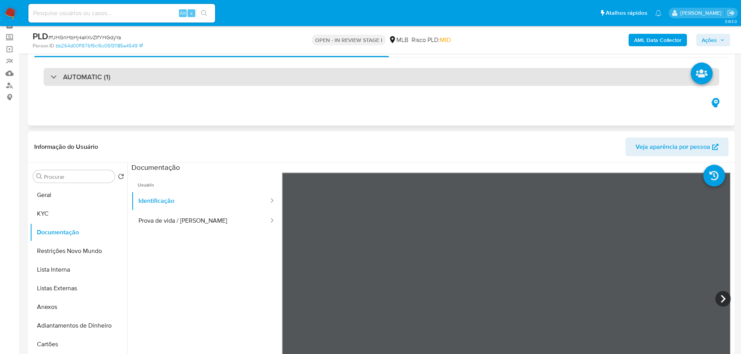
click at [549, 84] on div "AUTOMATIC (1)" at bounding box center [382, 77] width 676 height 18
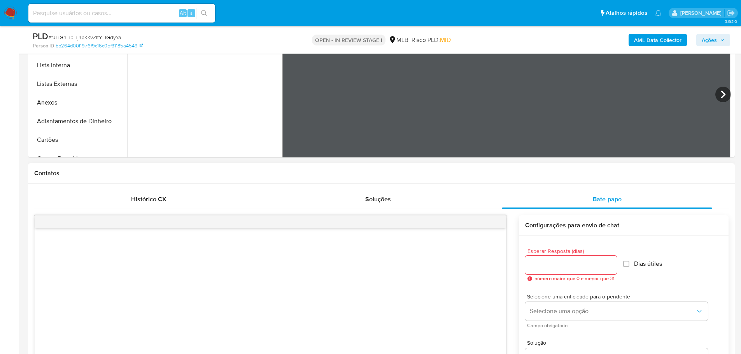
scroll to position [545, 0]
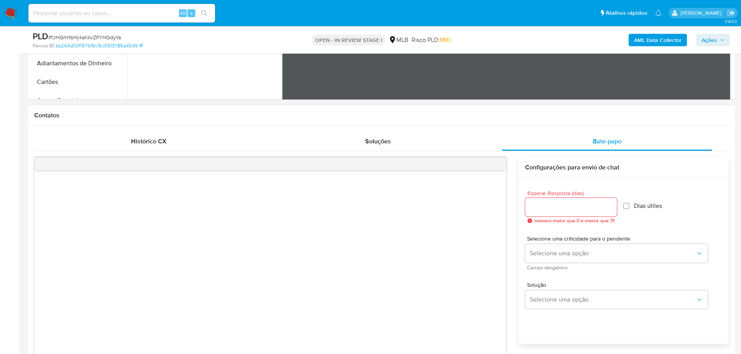
click at [562, 202] on input "Esperar Resposta (dias)" at bounding box center [571, 207] width 92 height 10
type input "3"
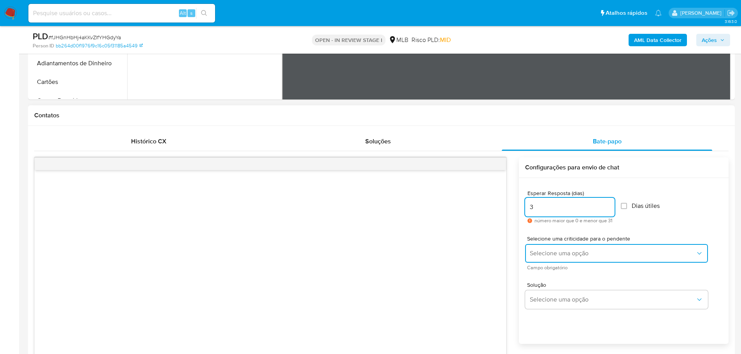
click at [579, 251] on span "Selecione uma opção" at bounding box center [613, 254] width 166 height 8
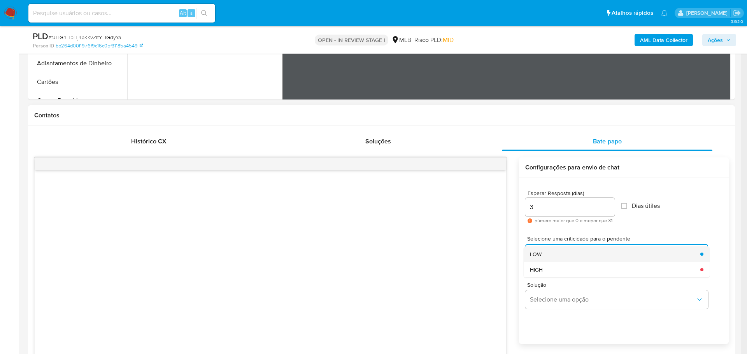
click at [566, 251] on div "LOW" at bounding box center [613, 255] width 166 height 16
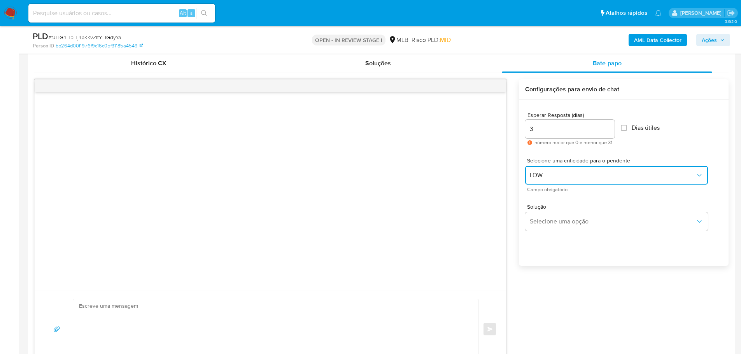
scroll to position [661, 0]
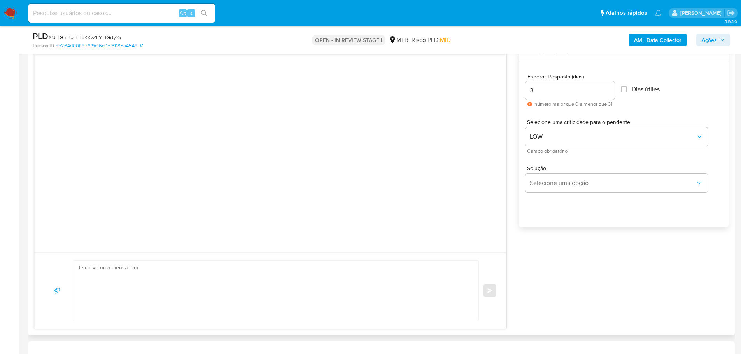
click at [139, 274] on textarea at bounding box center [274, 291] width 390 height 60
paste textarea "Olá! Estamos realizando uma verificação adicional de segurança em contas de usu…"
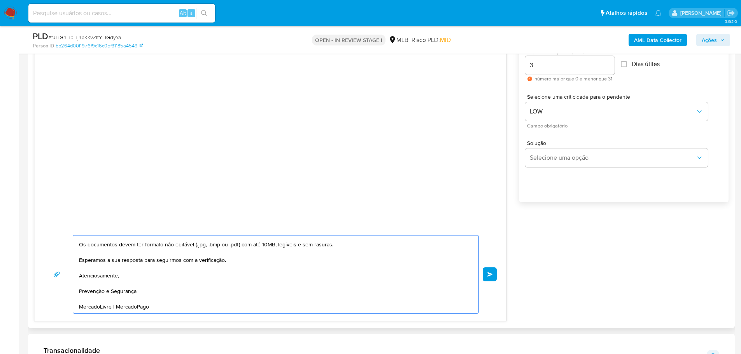
scroll to position [700, 0]
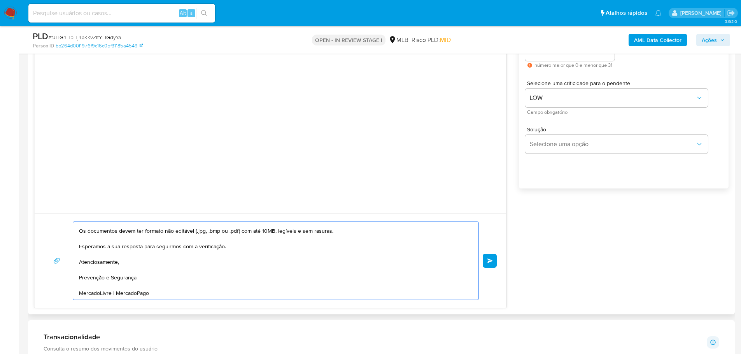
type textarea "Olá! Estamos realizando uma verificação adicional de segurança em contas de usu…"
click at [498, 261] on div "Olá! Estamos realizando uma verificação adicional de segurança em contas de usu…" at bounding box center [270, 261] width 471 height 95
click at [493, 260] on button "common.send" at bounding box center [490, 261] width 14 height 14
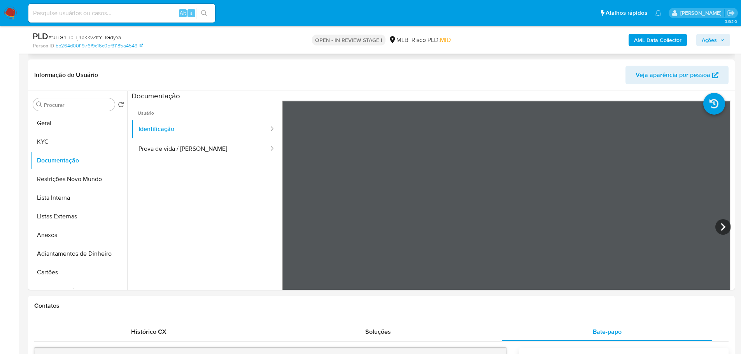
scroll to position [272, 0]
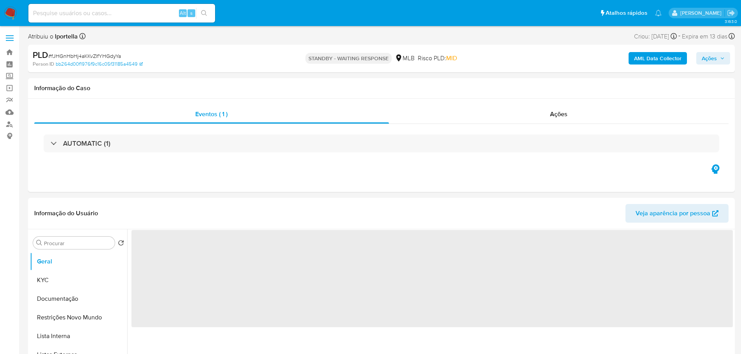
select select "10"
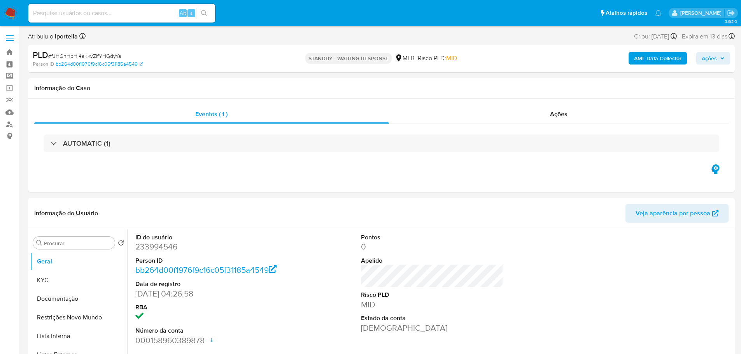
click at [9, 9] on img at bounding box center [10, 13] width 13 height 13
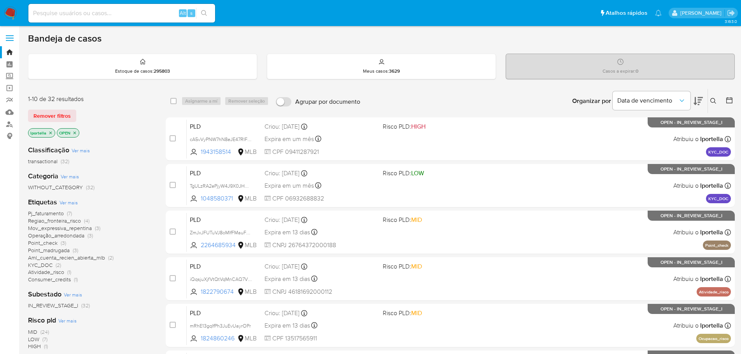
click at [151, 14] on input at bounding box center [121, 13] width 187 height 10
paste input "fJHGnHbHj4aKKvZIfYHGdyYa"
type input "fJHGnHbHj4aKKvZIfYHGdyYa"
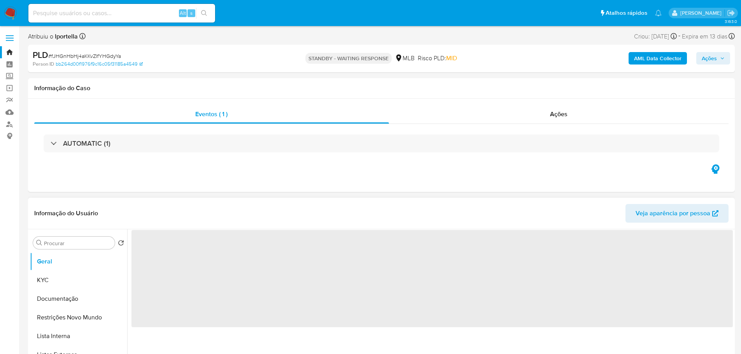
select select "10"
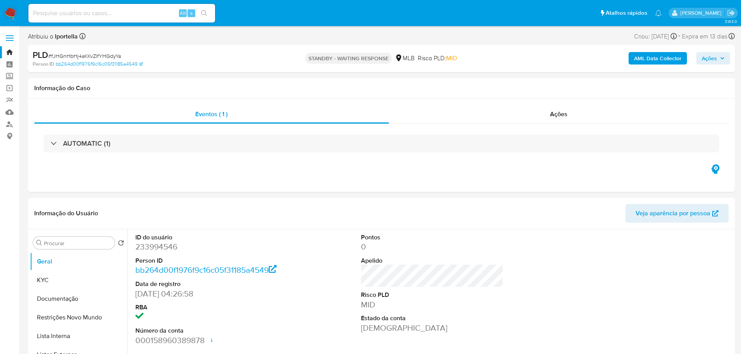
drag, startPoint x: 184, startPoint y: 0, endPoint x: 416, endPoint y: 194, distance: 301.8
click at [455, 191] on div "Eventos ( 1 ) Ações AUTOMATIC (1)" at bounding box center [381, 145] width 707 height 93
click at [16, 11] on img at bounding box center [10, 13] width 13 height 13
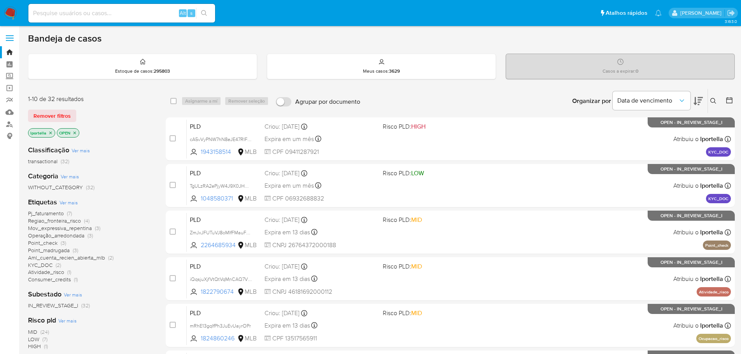
click at [67, 18] on div "Alt s" at bounding box center [121, 13] width 187 height 19
click at [66, 15] on input at bounding box center [121, 13] width 187 height 10
paste input "jGOswjroFKg6TJtkJTVc0q3k"
type input "jGOswjroFKg6TJtkJTVc0q3k"
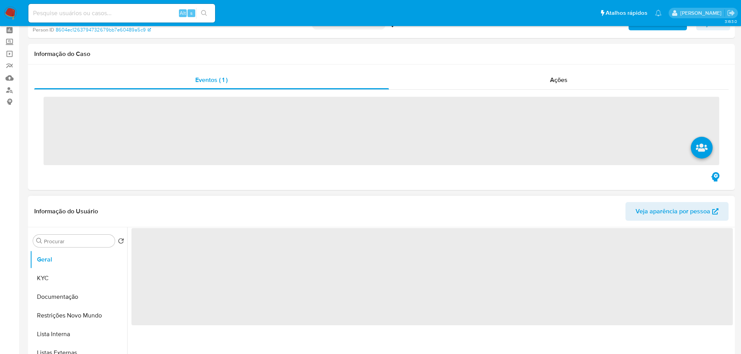
scroll to position [78, 0]
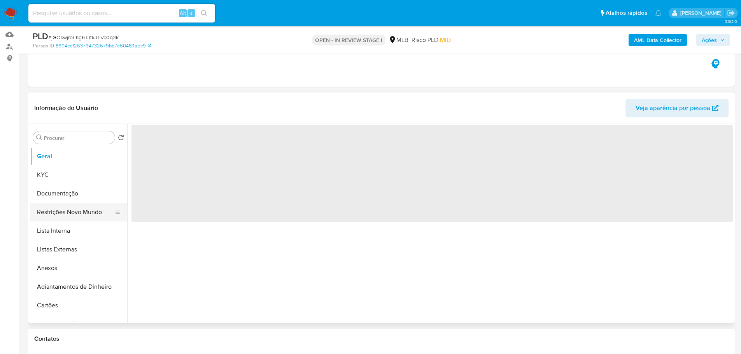
select select "10"
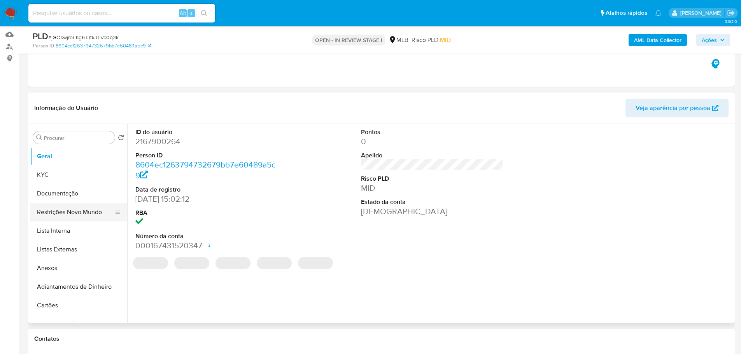
click at [81, 212] on button "Restrições Novo Mundo" at bounding box center [75, 212] width 91 height 19
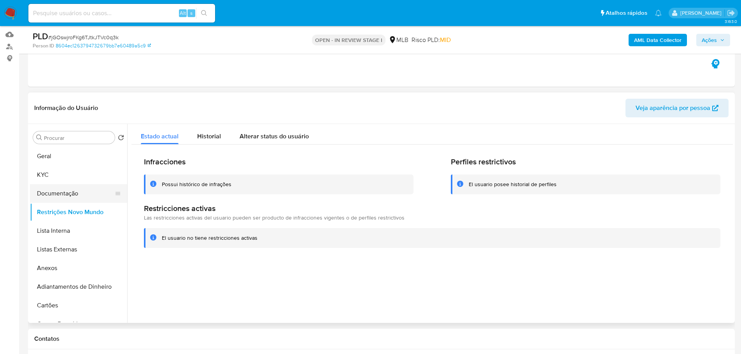
click at [89, 197] on button "Documentação" at bounding box center [75, 193] width 91 height 19
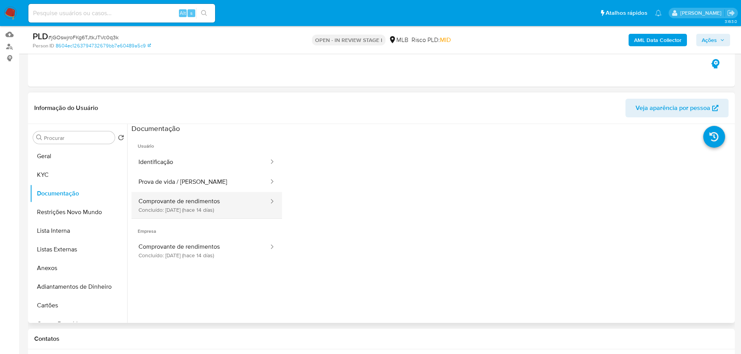
click at [225, 193] on button "Comprovante de rendimentos Concluído: 30/09/2025 (hace 14 días)" at bounding box center [200, 205] width 138 height 26
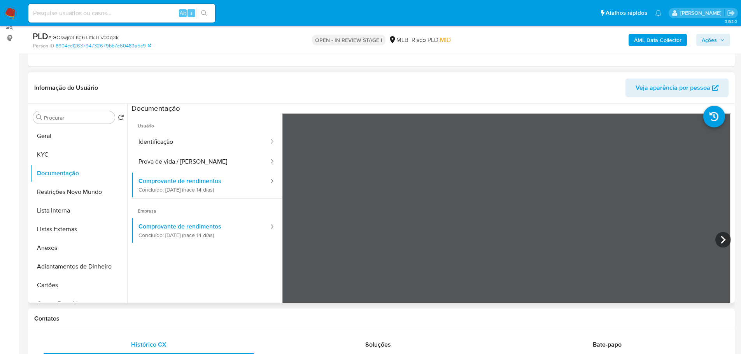
scroll to position [117, 0]
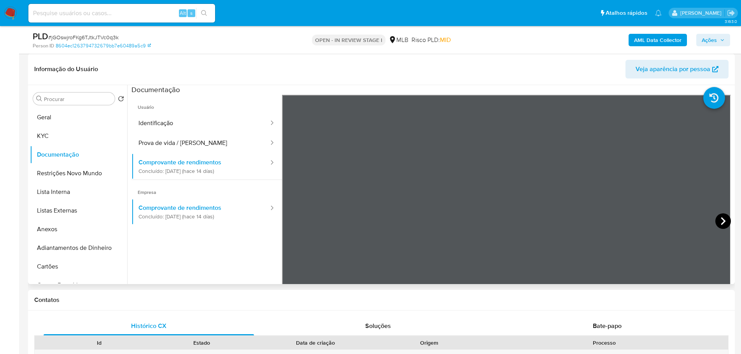
click at [718, 222] on icon at bounding box center [723, 222] width 16 height 16
click at [292, 218] on icon at bounding box center [291, 221] width 5 height 8
click at [715, 218] on icon at bounding box center [723, 222] width 16 height 16
click at [535, 55] on div "Informação do Usuário Veja aparência por pessoa" at bounding box center [381, 70] width 707 height 32
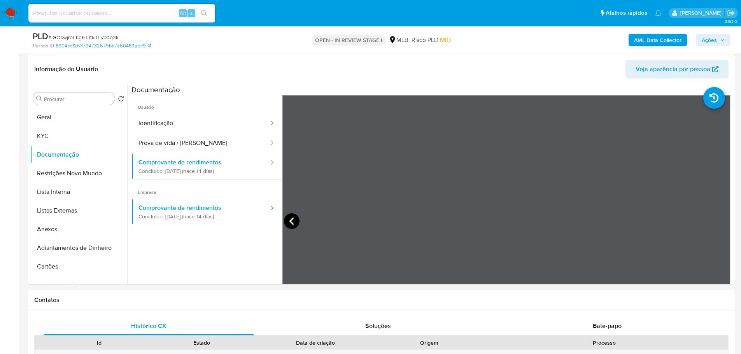
click at [293, 217] on icon at bounding box center [292, 222] width 16 height 16
click at [120, 311] on div "Histórico CX Soluções Bate-papo Id Estado Data de criação Origem Processo • 396…" at bounding box center [381, 360] width 707 height 98
click at [719, 221] on icon at bounding box center [723, 222] width 16 height 16
click at [73, 136] on button "KYC" at bounding box center [75, 136] width 91 height 19
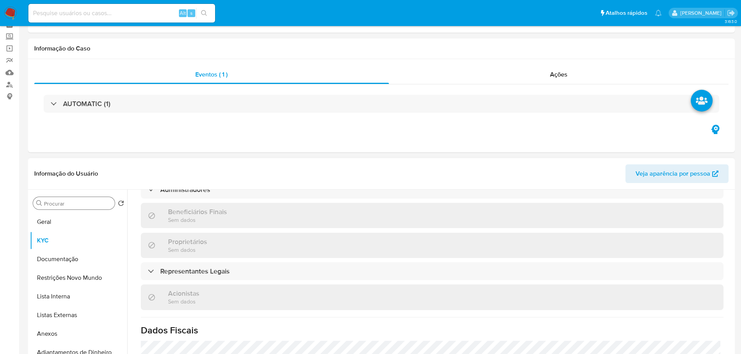
scroll to position [78, 0]
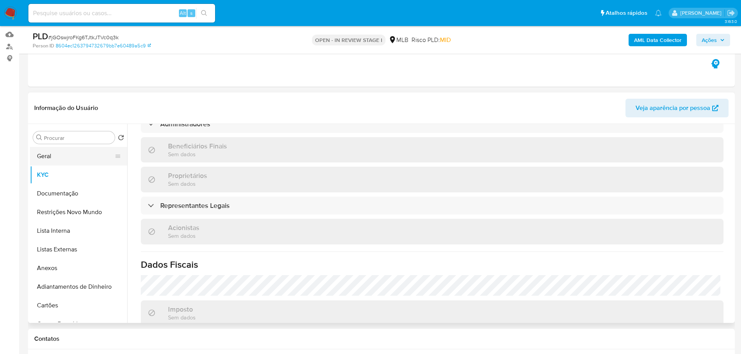
click at [56, 148] on button "Geral" at bounding box center [75, 156] width 91 height 19
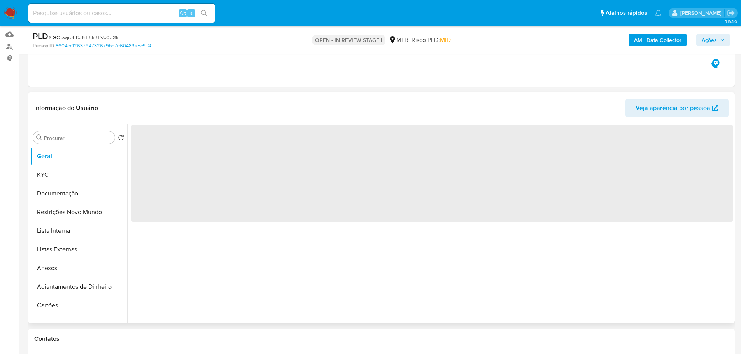
scroll to position [0, 0]
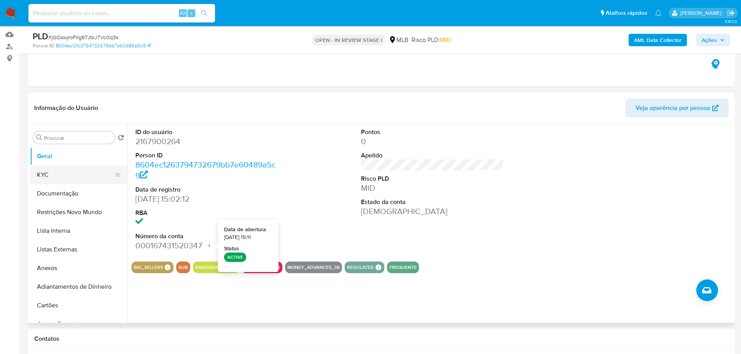
click at [57, 177] on button "KYC" at bounding box center [75, 175] width 91 height 19
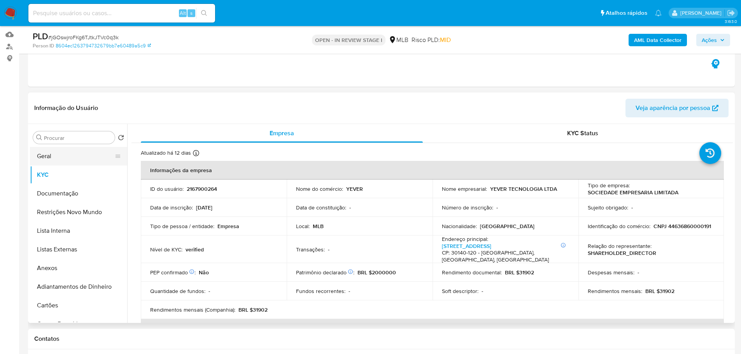
click at [89, 157] on button "Geral" at bounding box center [75, 156] width 91 height 19
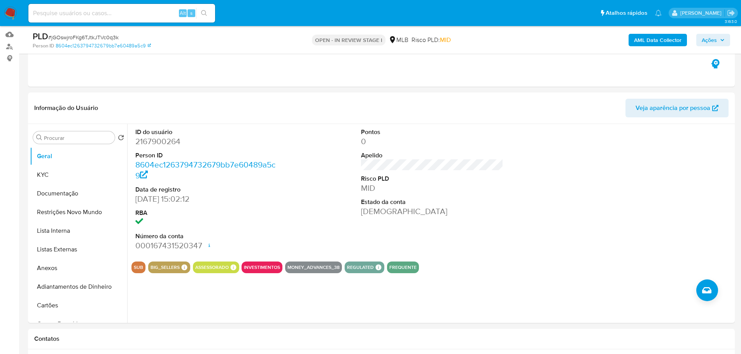
drag, startPoint x: 528, startPoint y: 184, endPoint x: 502, endPoint y: 133, distance: 56.9
click at [528, 184] on div "ID do usuário 2167900264 Person ID 8604ec1263794732679bb7e60489a5c9 Data de reg…" at bounding box center [431, 189] width 601 height 131
click at [57, 191] on button "Documentação" at bounding box center [75, 193] width 91 height 19
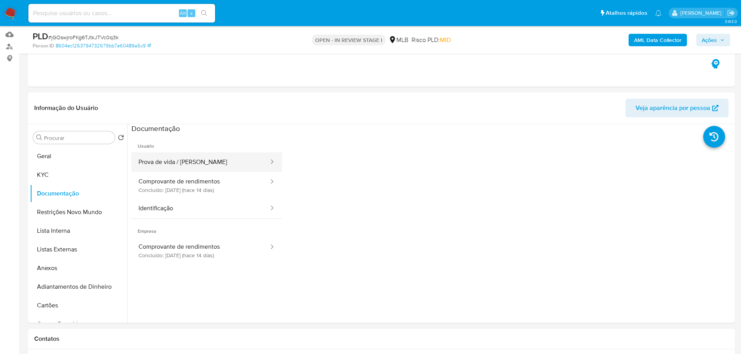
click at [181, 153] on button "Prova de vida / Selfie" at bounding box center [200, 162] width 138 height 20
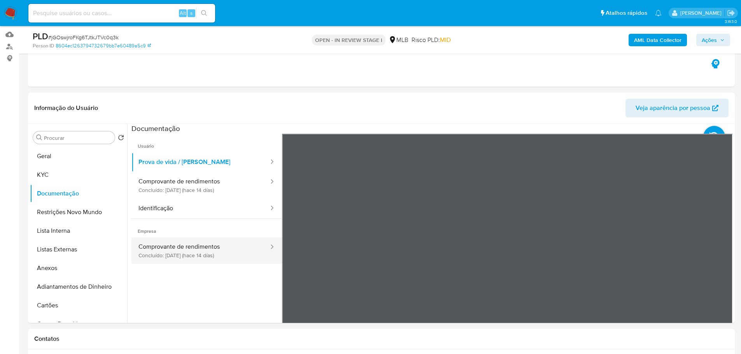
click at [215, 254] on button "Comprovante de rendimentos Concluído: 30/09/2025 (hace 14 días)" at bounding box center [200, 251] width 138 height 26
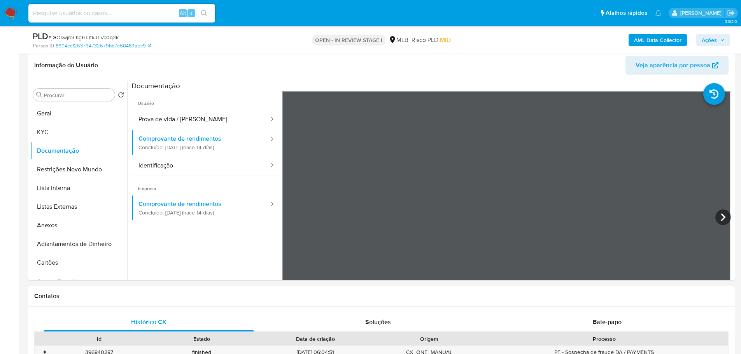
scroll to position [156, 0]
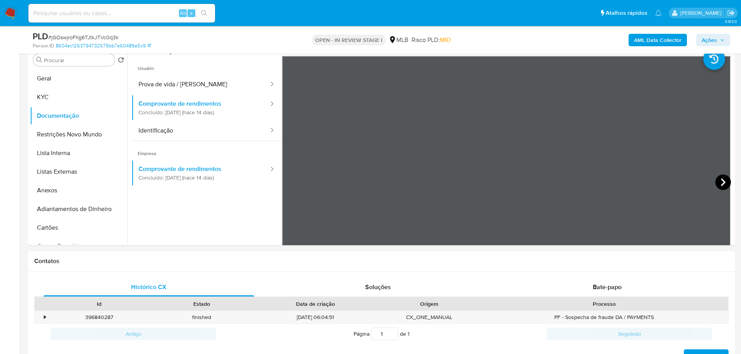
click at [726, 182] on icon at bounding box center [723, 183] width 16 height 16
click at [721, 182] on icon at bounding box center [723, 183] width 5 height 8
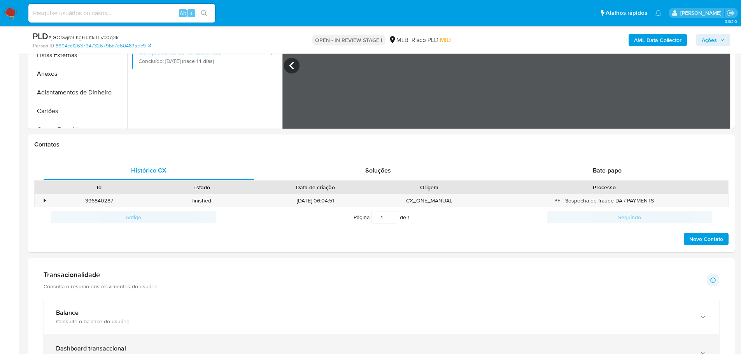
scroll to position [389, 0]
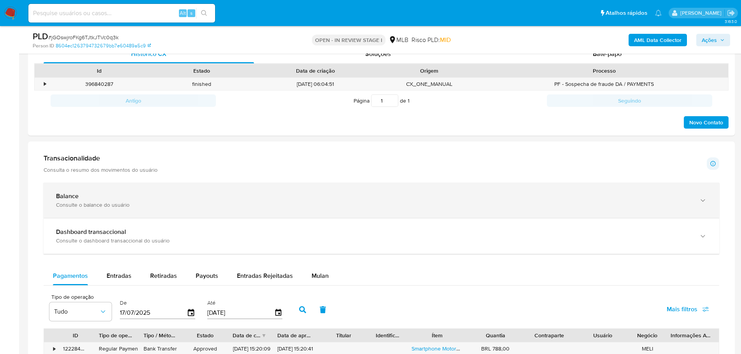
click at [159, 201] on div "Balance Consulte o balance do usuário" at bounding box center [373, 201] width 635 height 16
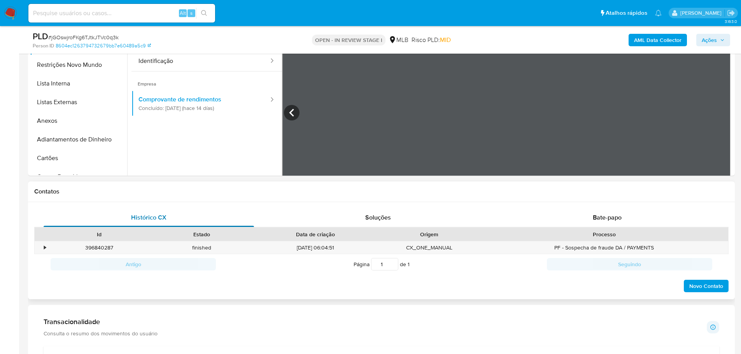
scroll to position [78, 0]
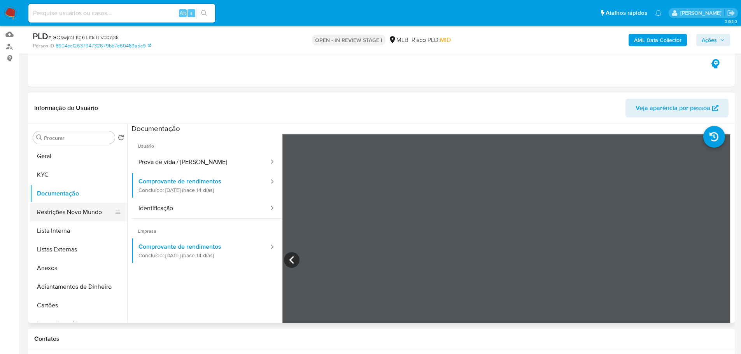
click at [67, 208] on button "Restrições Novo Mundo" at bounding box center [75, 212] width 91 height 19
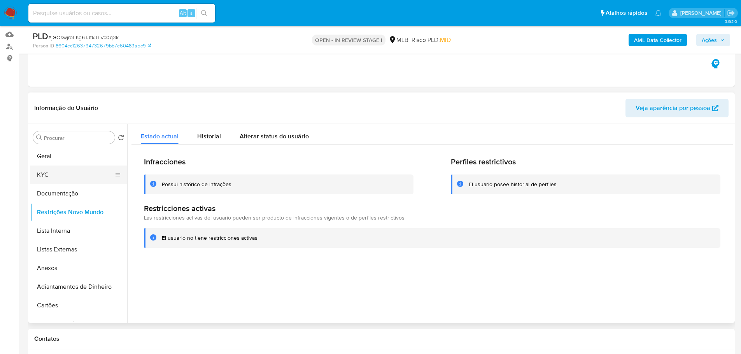
drag, startPoint x: 59, startPoint y: 176, endPoint x: 74, endPoint y: 170, distance: 16.3
click at [59, 176] on button "KYC" at bounding box center [75, 175] width 91 height 19
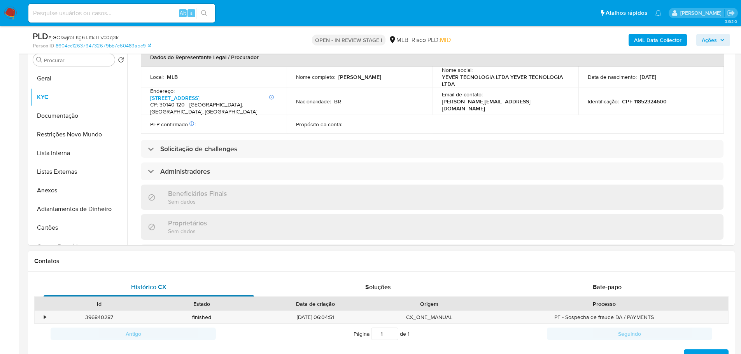
scroll to position [419, 0]
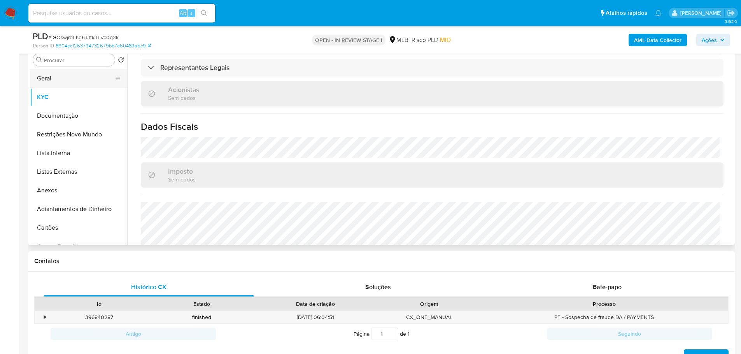
click at [45, 85] on button "Geral" at bounding box center [75, 78] width 91 height 19
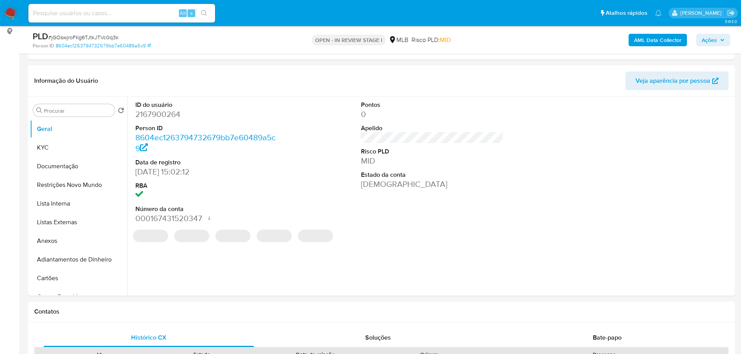
scroll to position [100, 0]
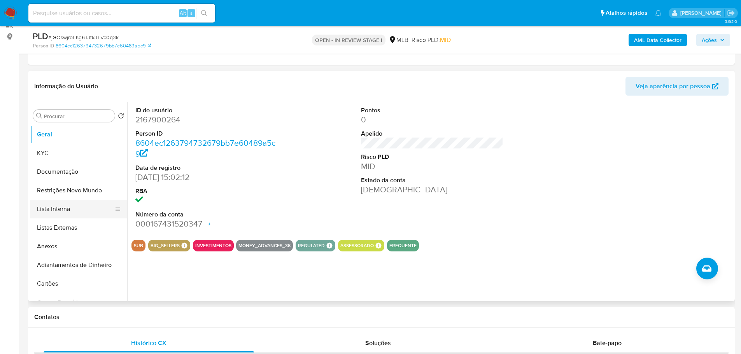
drag, startPoint x: 107, startPoint y: 318, endPoint x: 68, endPoint y: 201, distance: 123.3
click at [105, 316] on h1 "Contatos" at bounding box center [381, 318] width 694 height 8
click at [58, 150] on button "KYC" at bounding box center [75, 153] width 91 height 19
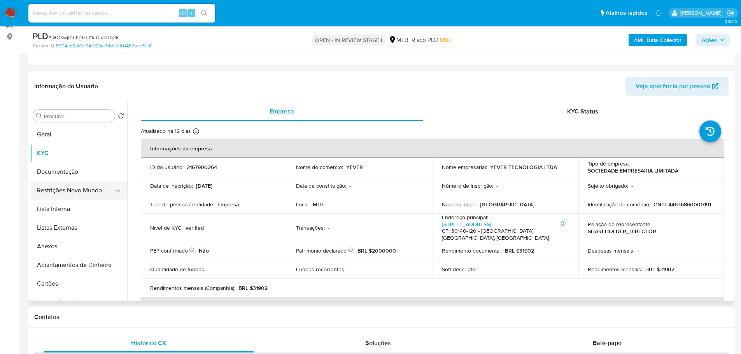
drag, startPoint x: 142, startPoint y: 322, endPoint x: 50, endPoint y: 197, distance: 155.2
click at [142, 322] on div "Contatos" at bounding box center [381, 317] width 707 height 21
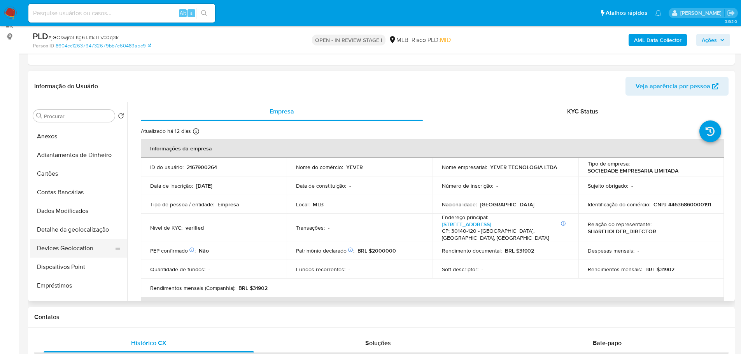
scroll to position [156, 0]
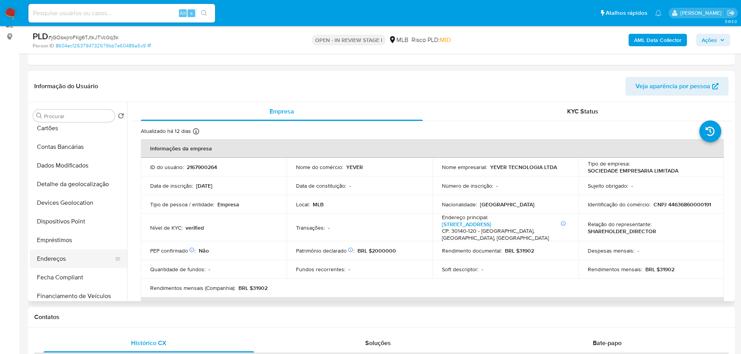
click at [72, 255] on button "Endereços" at bounding box center [75, 259] width 91 height 19
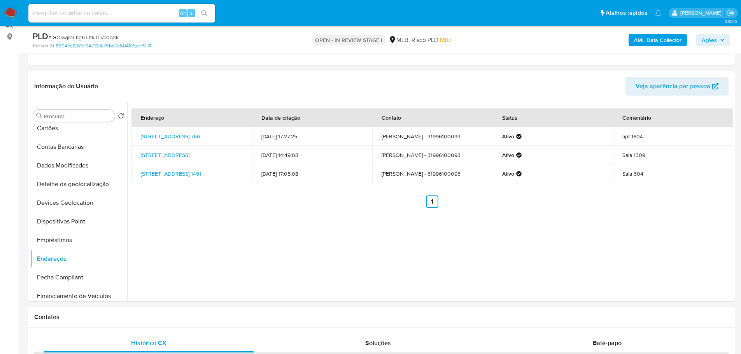
click at [98, 320] on h1 "Contatos" at bounding box center [381, 318] width 694 height 8
click at [76, 190] on button "Detalhe da geolocalização" at bounding box center [75, 184] width 91 height 19
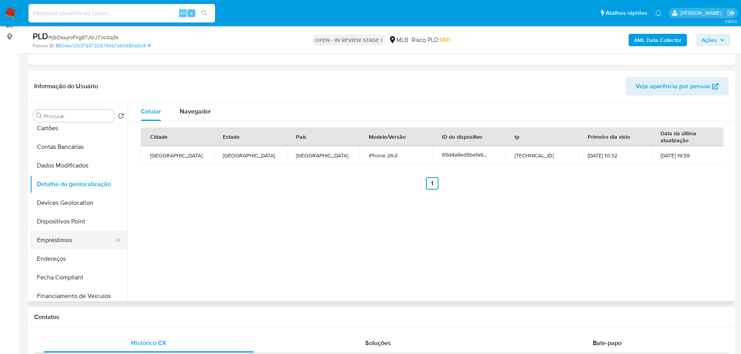
drag, startPoint x: 146, startPoint y: 316, endPoint x: 75, endPoint y: 245, distance: 100.4
click at [145, 316] on h1 "Contatos" at bounding box center [381, 318] width 694 height 8
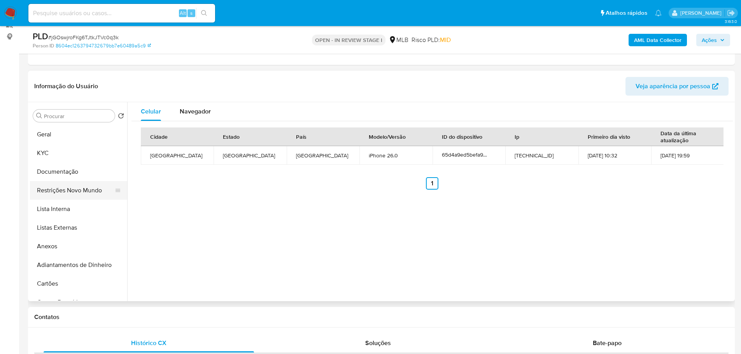
click at [68, 198] on button "Restrições Novo Mundo" at bounding box center [75, 190] width 91 height 19
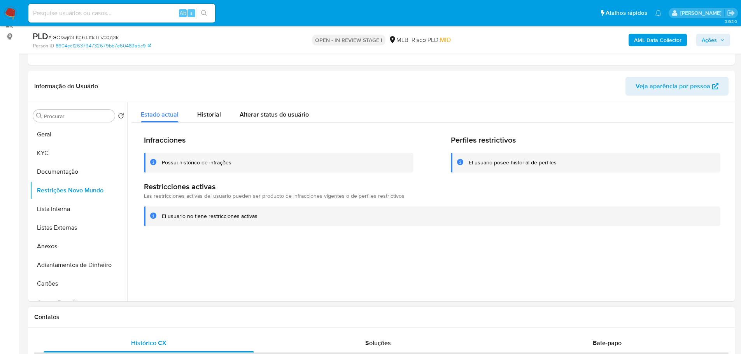
click at [123, 311] on div "Contatos" at bounding box center [381, 317] width 707 height 21
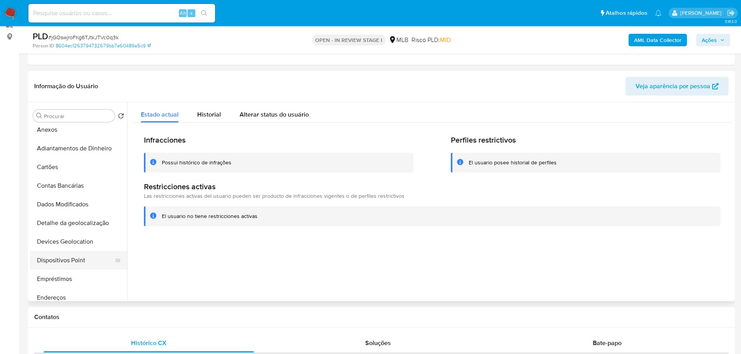
click at [74, 260] on button "Dispositivos Point" at bounding box center [75, 260] width 91 height 19
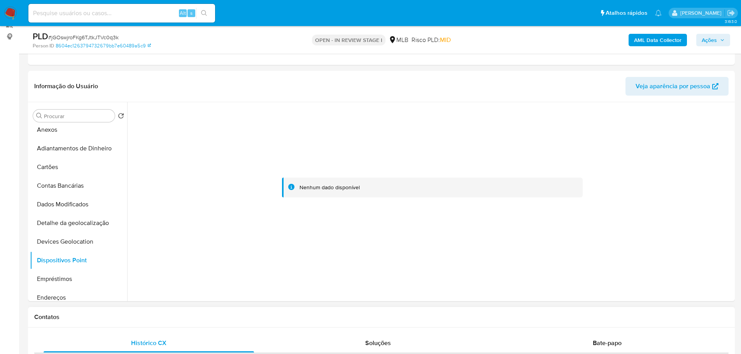
click at [166, 319] on h1 "Contatos" at bounding box center [381, 318] width 694 height 8
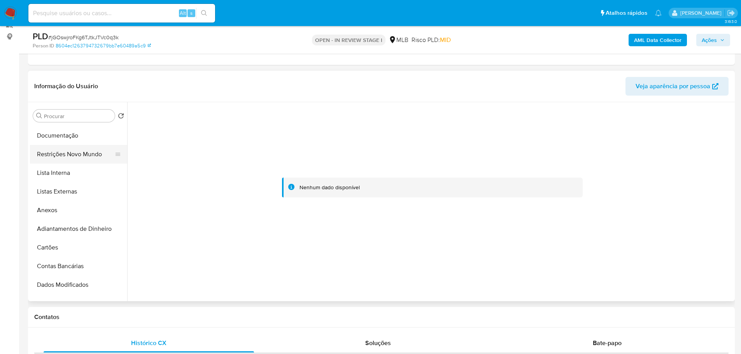
scroll to position [0, 0]
click at [45, 152] on button "KYC" at bounding box center [75, 153] width 91 height 19
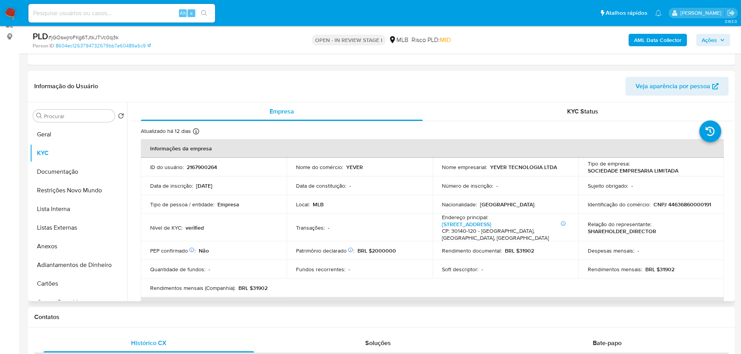
click at [679, 203] on p "CNPJ 44636860000191" at bounding box center [682, 204] width 58 height 7
copy p "44636860000191"
click at [58, 138] on button "Geral" at bounding box center [75, 134] width 91 height 19
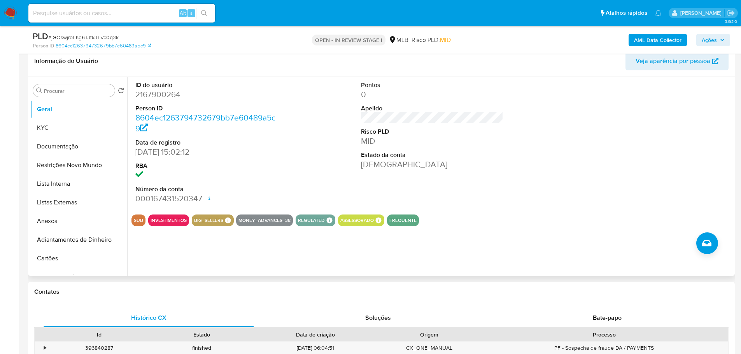
scroll to position [138, 0]
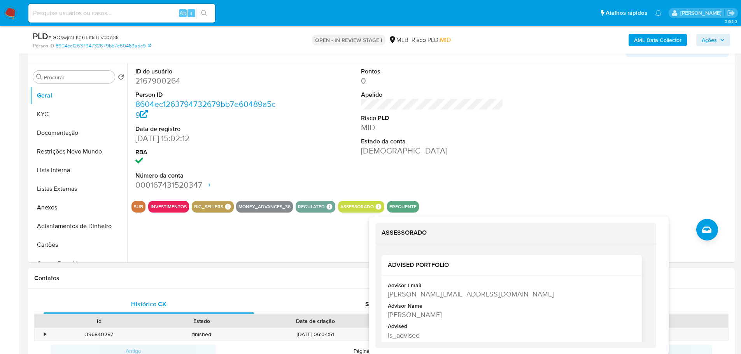
drag, startPoint x: 498, startPoint y: 314, endPoint x: 388, endPoint y: 315, distance: 109.3
click at [388, 315] on div "Timoteo Antonio Pacheco Da Silva" at bounding box center [511, 315] width 246 height 10
copy div "Timoteo Antonio Pacheco Da Silva"
drag, startPoint x: 495, startPoint y: 317, endPoint x: 388, endPoint y: 316, distance: 107.0
click at [388, 316] on div "Timoteo Antonio Pacheco Da Silva" at bounding box center [511, 315] width 246 height 10
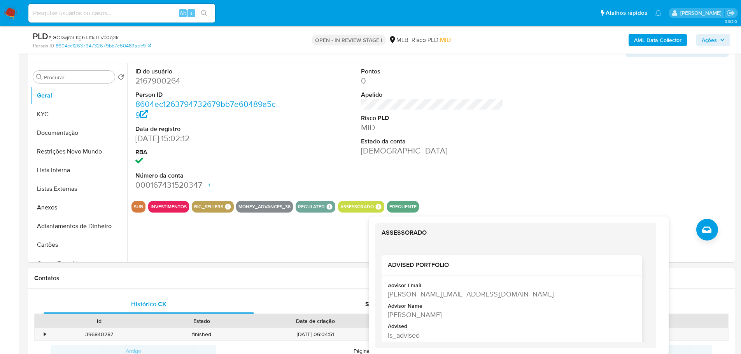
copy div "Timoteo Antonio Pacheco Da Silva"
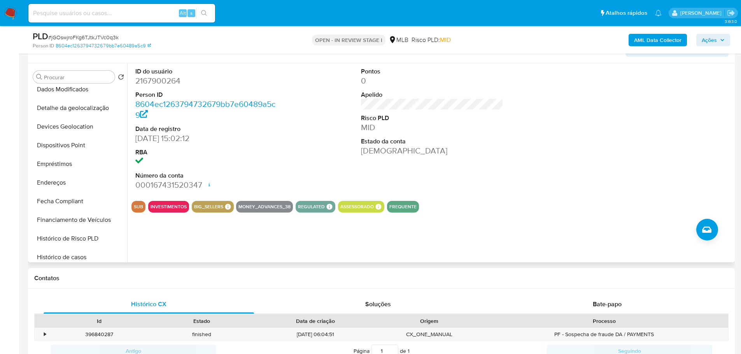
scroll to position [272, 0]
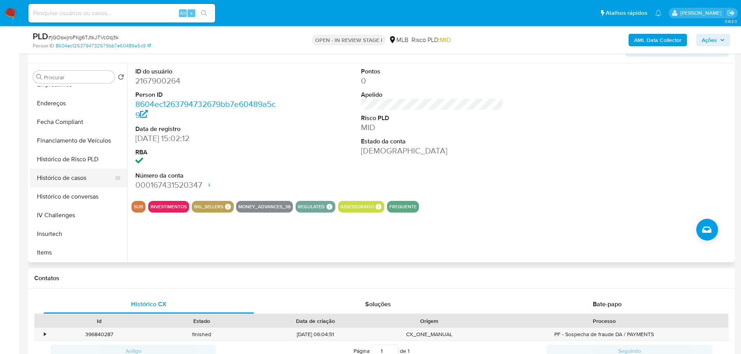
click at [54, 177] on button "Histórico de casos" at bounding box center [75, 178] width 91 height 19
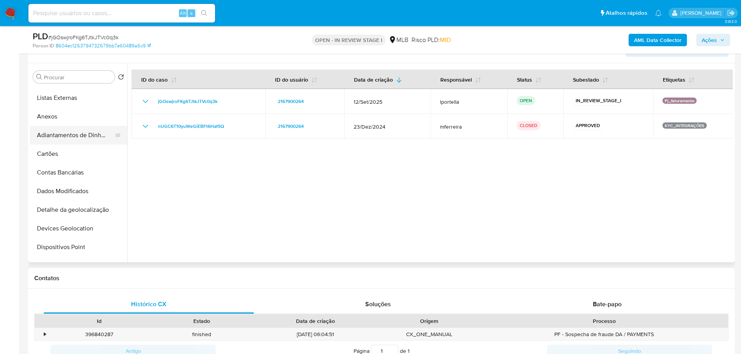
scroll to position [0, 0]
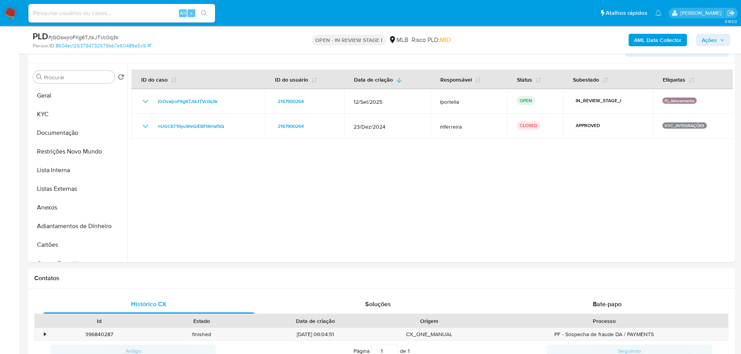
click at [679, 39] on b "AML Data Collector" at bounding box center [657, 40] width 47 height 12
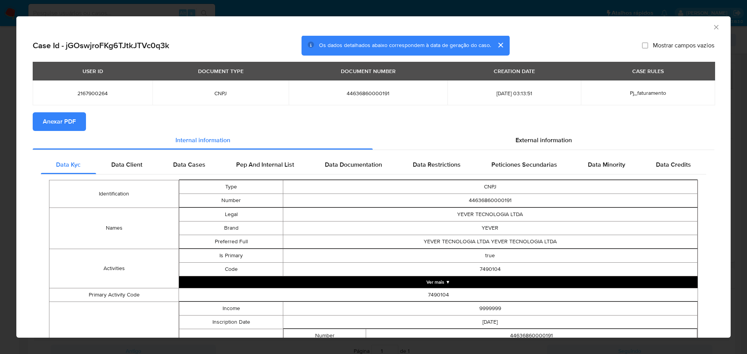
click at [70, 119] on span "Anexar PDF" at bounding box center [59, 121] width 33 height 17
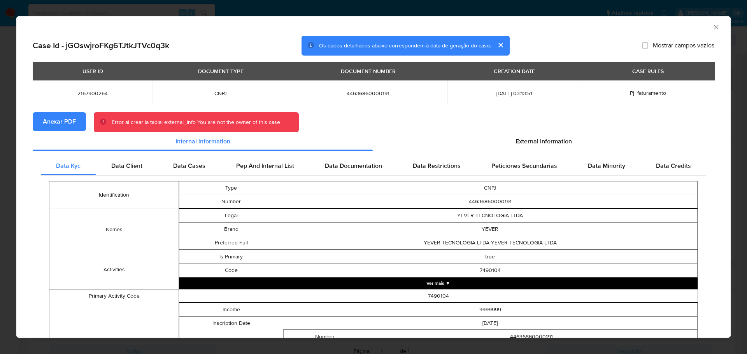
click at [714, 25] on icon "Fechar a janela" at bounding box center [716, 27] width 4 height 4
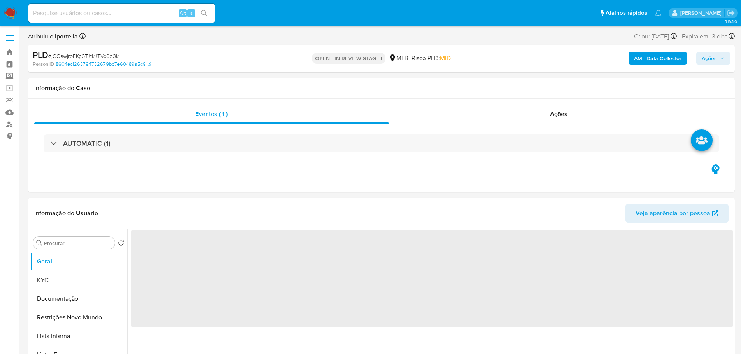
select select "10"
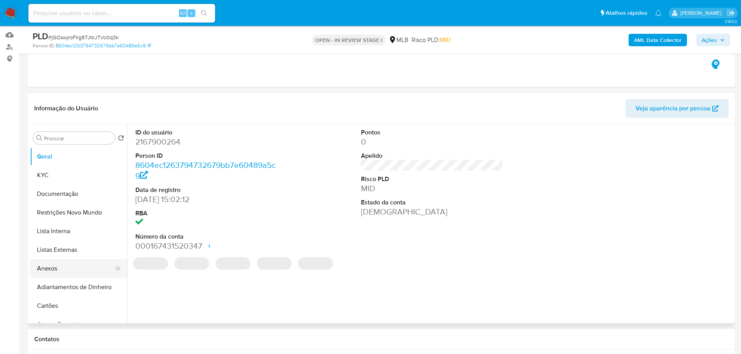
scroll to position [78, 0]
click at [70, 265] on button "Anexos" at bounding box center [75, 268] width 91 height 19
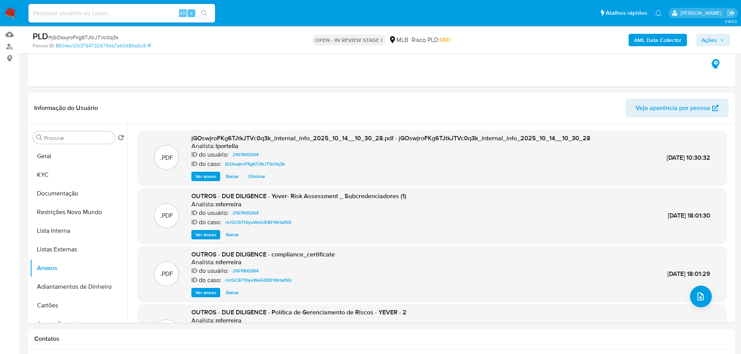
click at [709, 42] on span "Ações" at bounding box center [709, 40] width 15 height 12
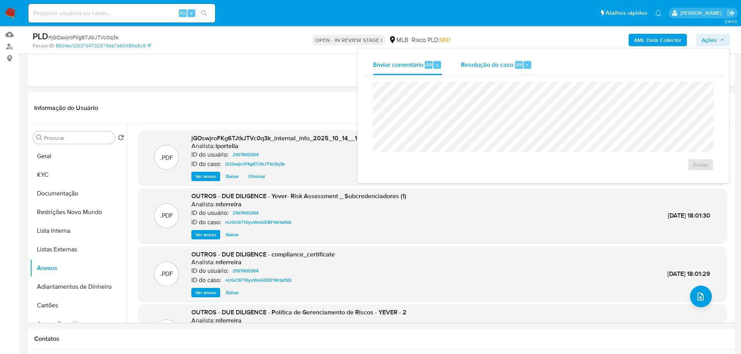
click at [496, 62] on span "Resolução do caso" at bounding box center [487, 64] width 53 height 9
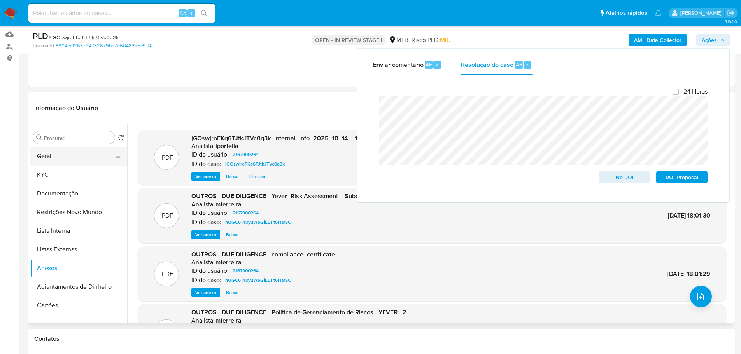
click at [61, 155] on button "Geral" at bounding box center [75, 156] width 91 height 19
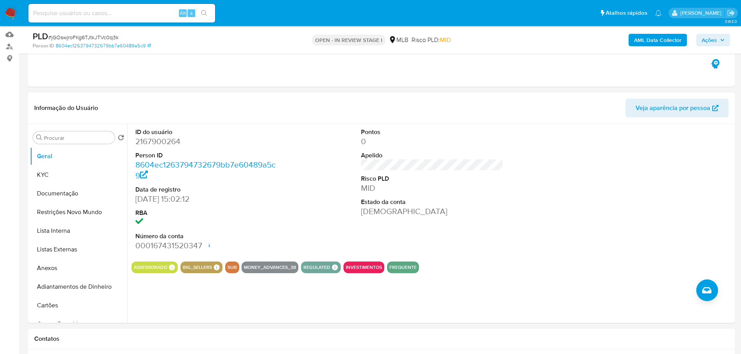
click at [706, 42] on span "Ações" at bounding box center [709, 40] width 15 height 12
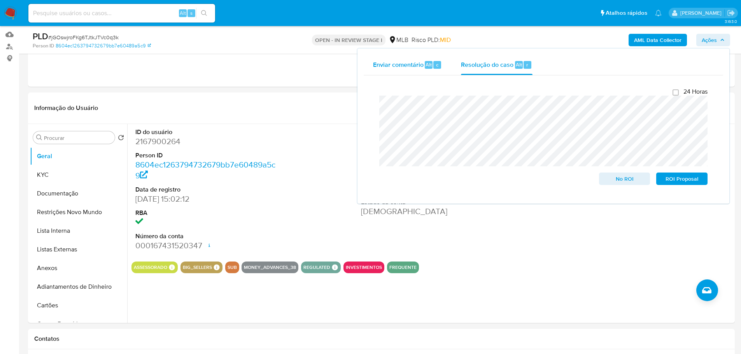
click at [393, 67] on span "Enviar comentário" at bounding box center [398, 64] width 51 height 9
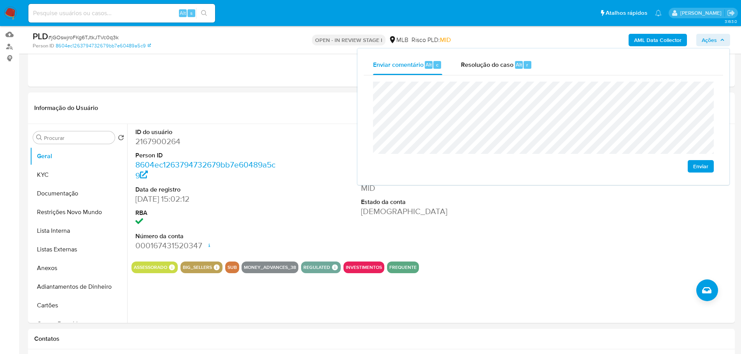
click at [699, 165] on span "Enviar" at bounding box center [700, 166] width 15 height 11
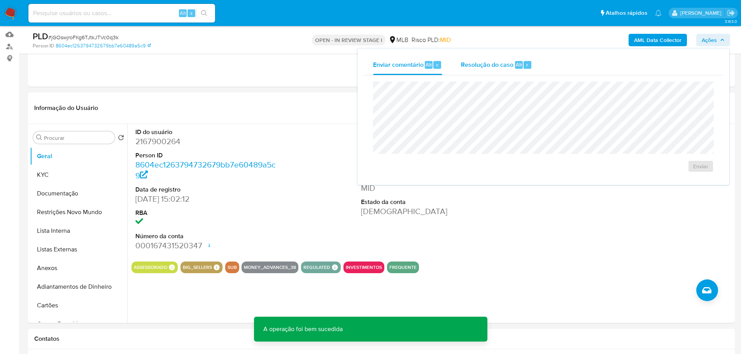
click at [482, 69] on div "Resolução do caso Alt r" at bounding box center [496, 65] width 71 height 20
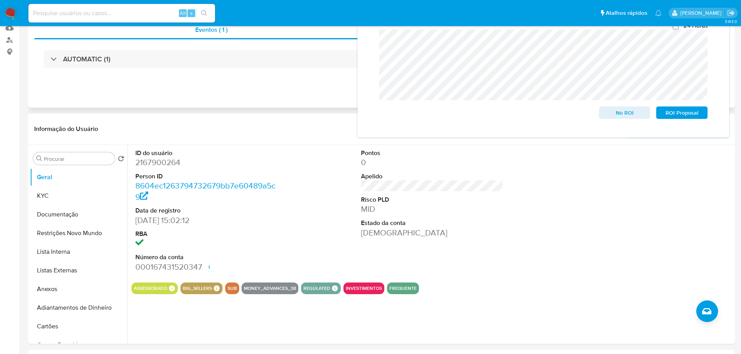
scroll to position [0, 0]
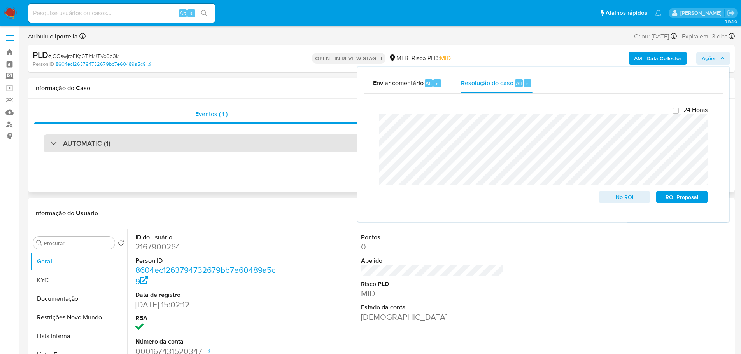
click at [161, 140] on div "AUTOMATIC (1)" at bounding box center [382, 144] width 676 height 18
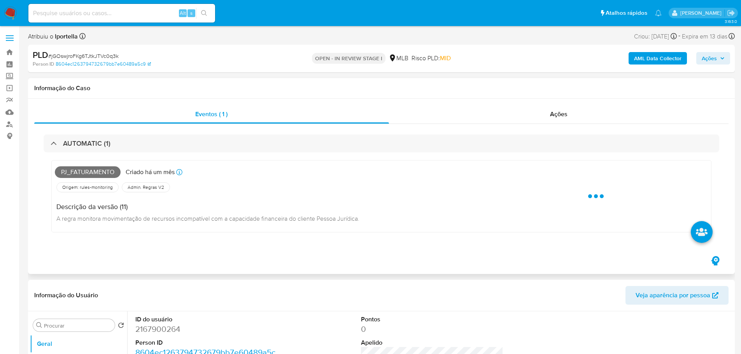
click at [208, 125] on div "AUTOMATIC (1) Pj_faturamento Criado há um mês Criado: 12/09/2025 00:13:50 Orige…" at bounding box center [381, 189] width 694 height 131
click at [220, 115] on span "Eventos ( 1 )" at bounding box center [211, 114] width 32 height 9
click at [541, 111] on div "Ações" at bounding box center [559, 114] width 340 height 19
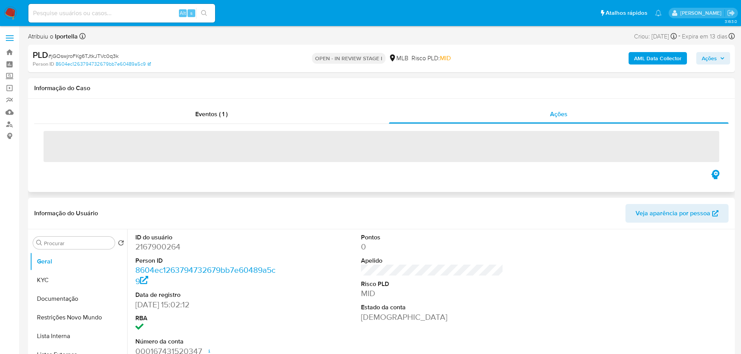
click at [79, 150] on span "‌" at bounding box center [382, 146] width 676 height 31
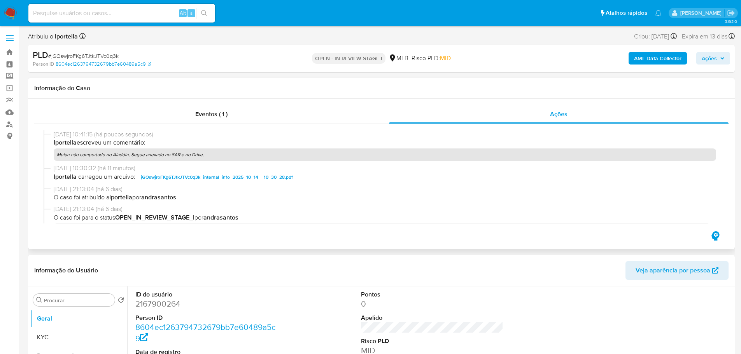
click at [90, 156] on p "Mulan não comportado no Aladdin. Segue anexado no SAR e no Drive." at bounding box center [385, 155] width 662 height 12
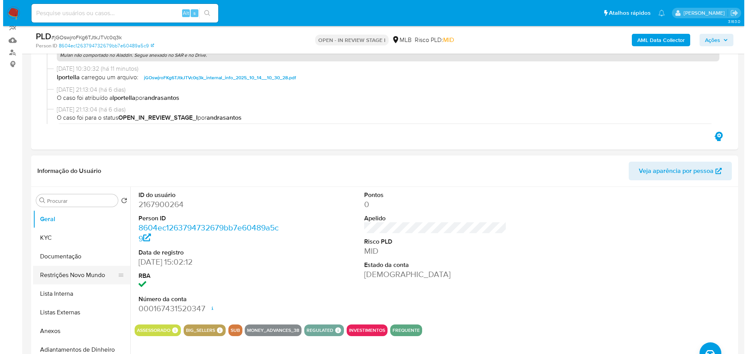
scroll to position [117, 0]
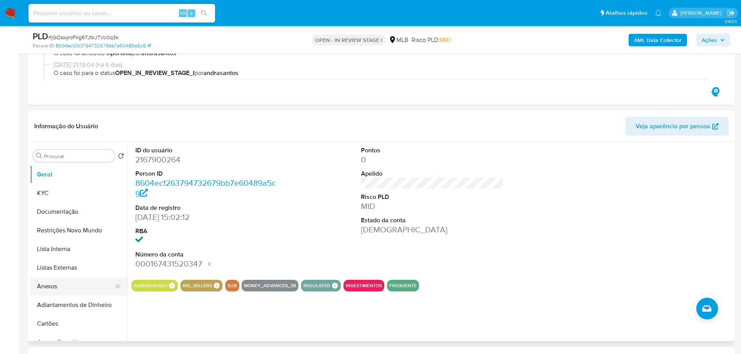
click at [69, 280] on button "Anexos" at bounding box center [75, 286] width 91 height 19
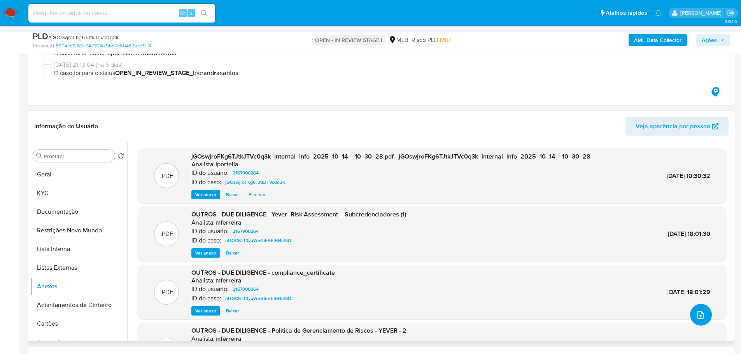
click at [698, 314] on icon "upload-file" at bounding box center [700, 314] width 9 height 9
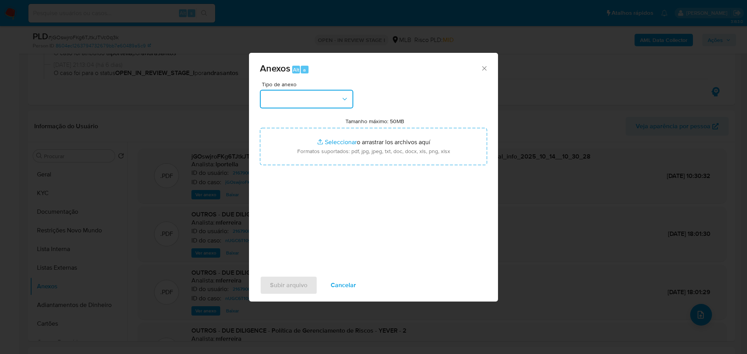
click at [304, 97] on button "button" at bounding box center [306, 99] width 93 height 19
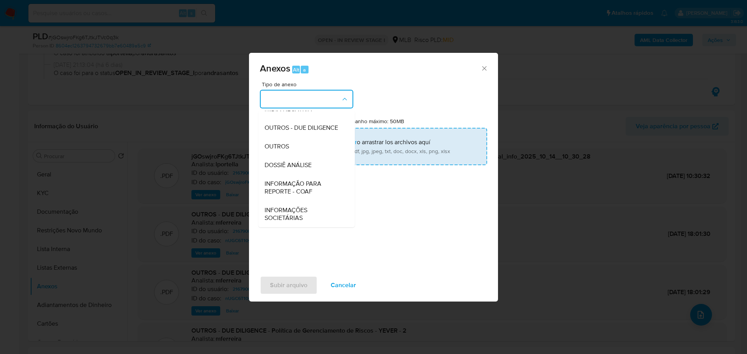
drag, startPoint x: 277, startPoint y: 150, endPoint x: 266, endPoint y: 150, distance: 11.7
click at [277, 150] on span "OUTROS" at bounding box center [277, 147] width 25 height 8
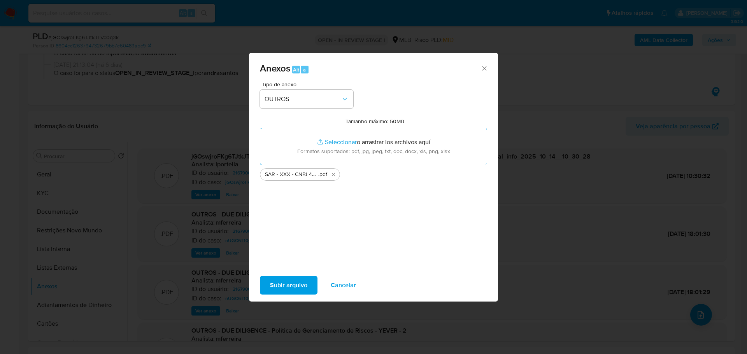
click at [298, 288] on span "Subir arquivo" at bounding box center [288, 285] width 37 height 17
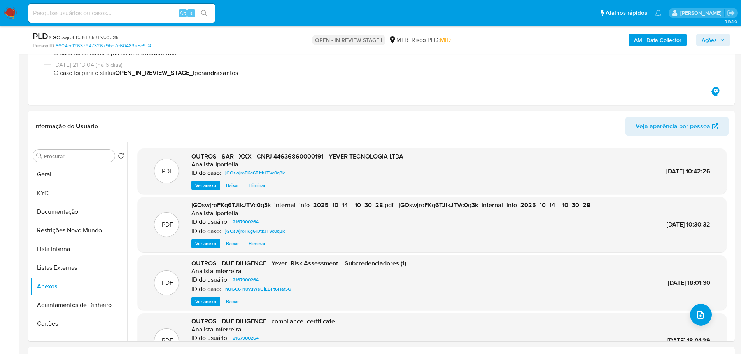
click at [715, 39] on span "Ações" at bounding box center [709, 40] width 15 height 12
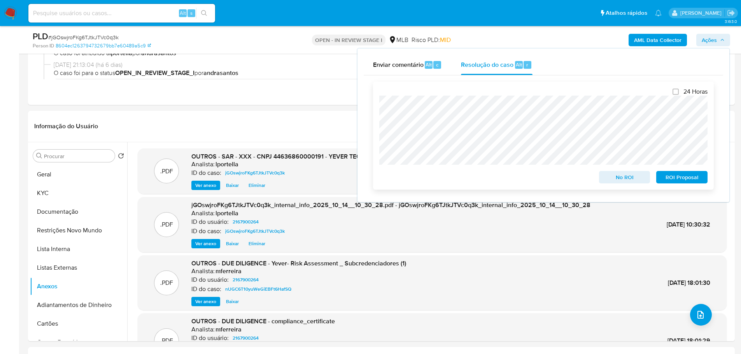
click at [685, 183] on span "ROI Proposal" at bounding box center [682, 177] width 40 height 11
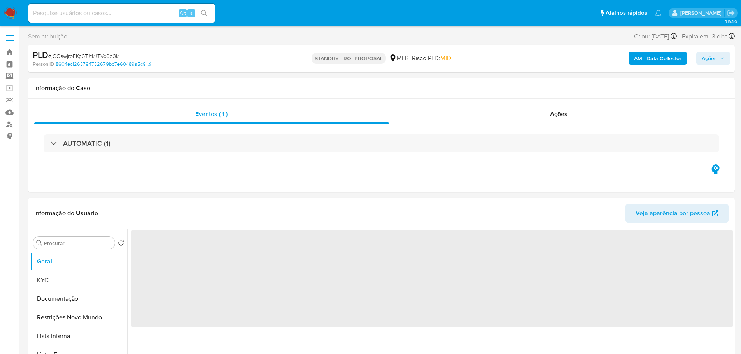
select select "10"
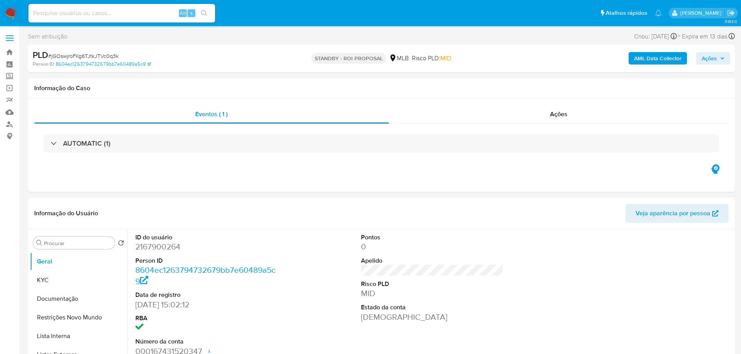
click at [106, 53] on span "# jGOswjroFKg6TJtkJTVc0q3k" at bounding box center [83, 56] width 70 height 8
copy span "jGOswjroFKg6TJtkJTVc0q3k"
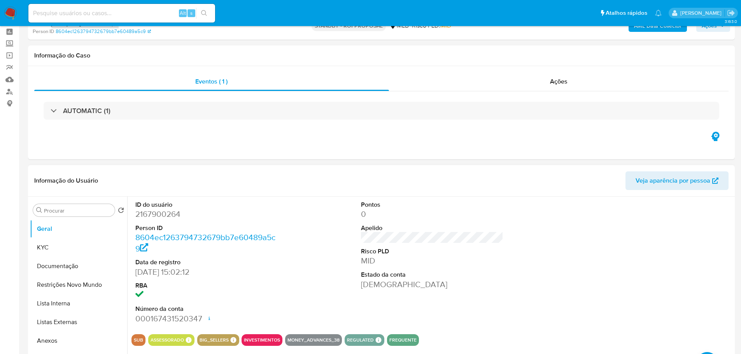
scroll to position [78, 0]
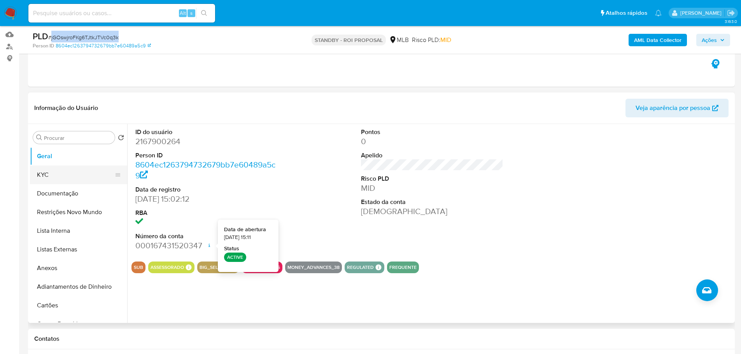
click at [67, 184] on button "KYC" at bounding box center [75, 175] width 91 height 19
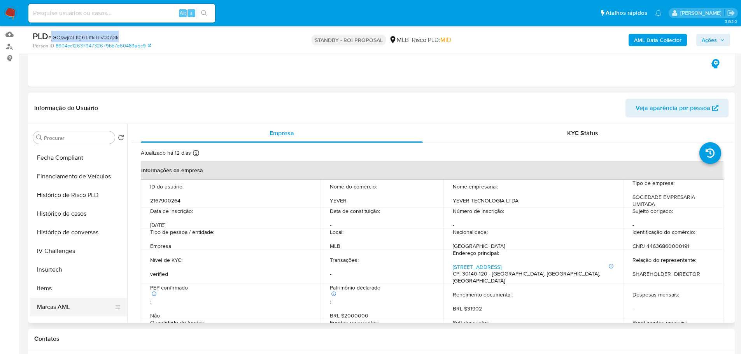
scroll to position [350, 0]
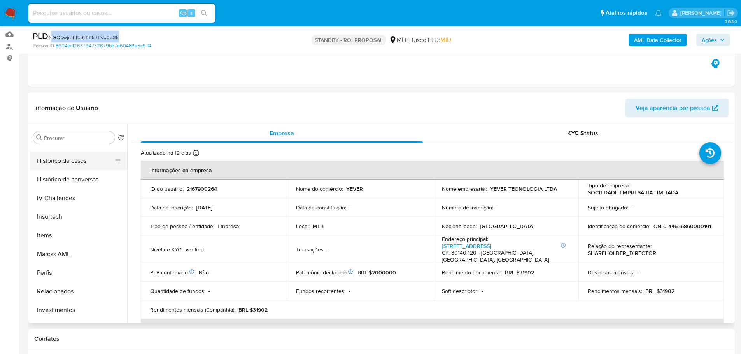
click at [66, 159] on button "Histórico de casos" at bounding box center [75, 161] width 91 height 19
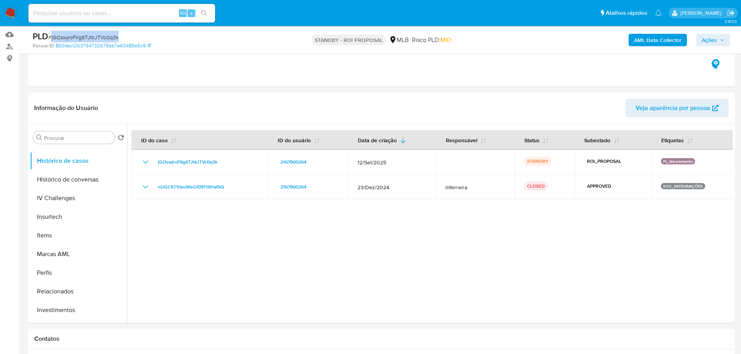
click at [14, 13] on img at bounding box center [10, 13] width 13 height 13
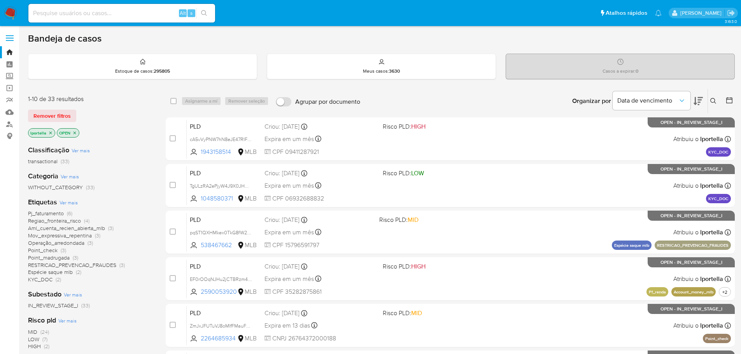
click at [391, 102] on div "Organizar por Data de vencimento Os resultados não podem ser classificados enqu…" at bounding box center [549, 101] width 371 height 24
click at [369, 35] on div "Bandeja de casos" at bounding box center [381, 39] width 707 height 12
drag, startPoint x: 248, startPoint y: 1, endPoint x: 142, endPoint y: 311, distance: 327.8
click at [142, 311] on div "Classificação Ver mais transactional (33) Categoria Ver mais WITHOUT_CATEGORY (…" at bounding box center [90, 271] width 125 height 265
